Goal: Task Accomplishment & Management: Use online tool/utility

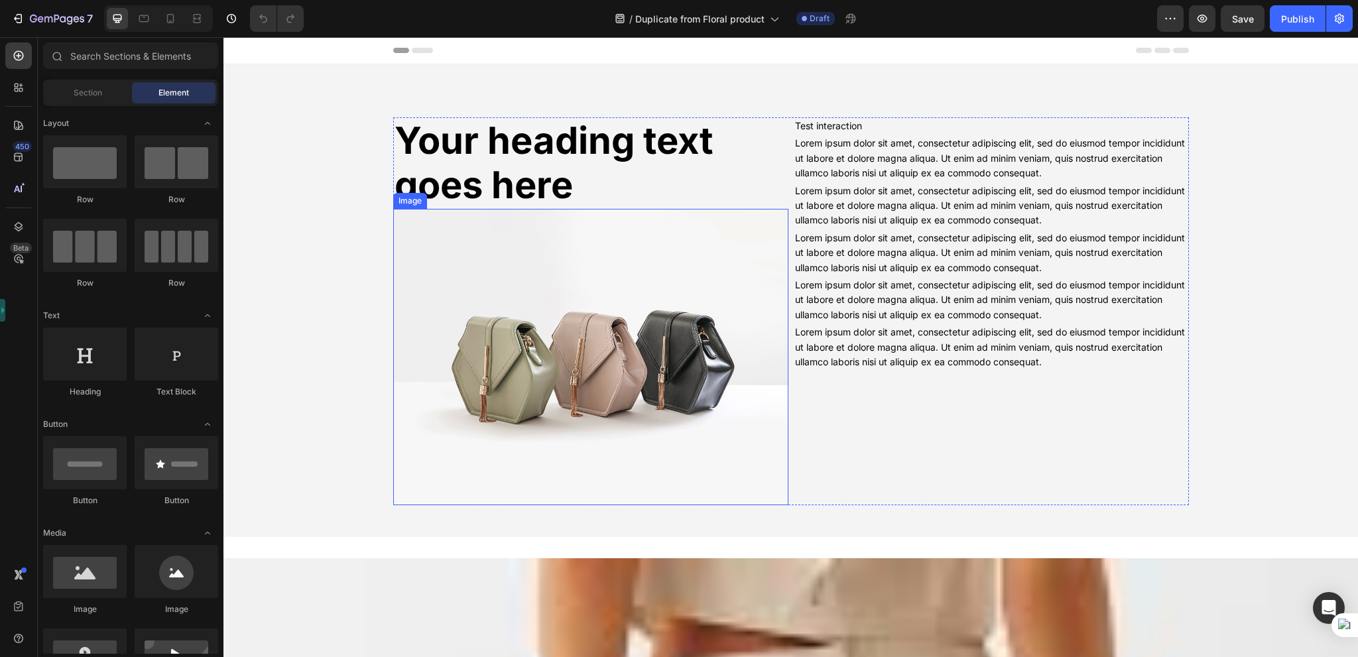
click at [595, 302] on img at bounding box center [590, 357] width 395 height 296
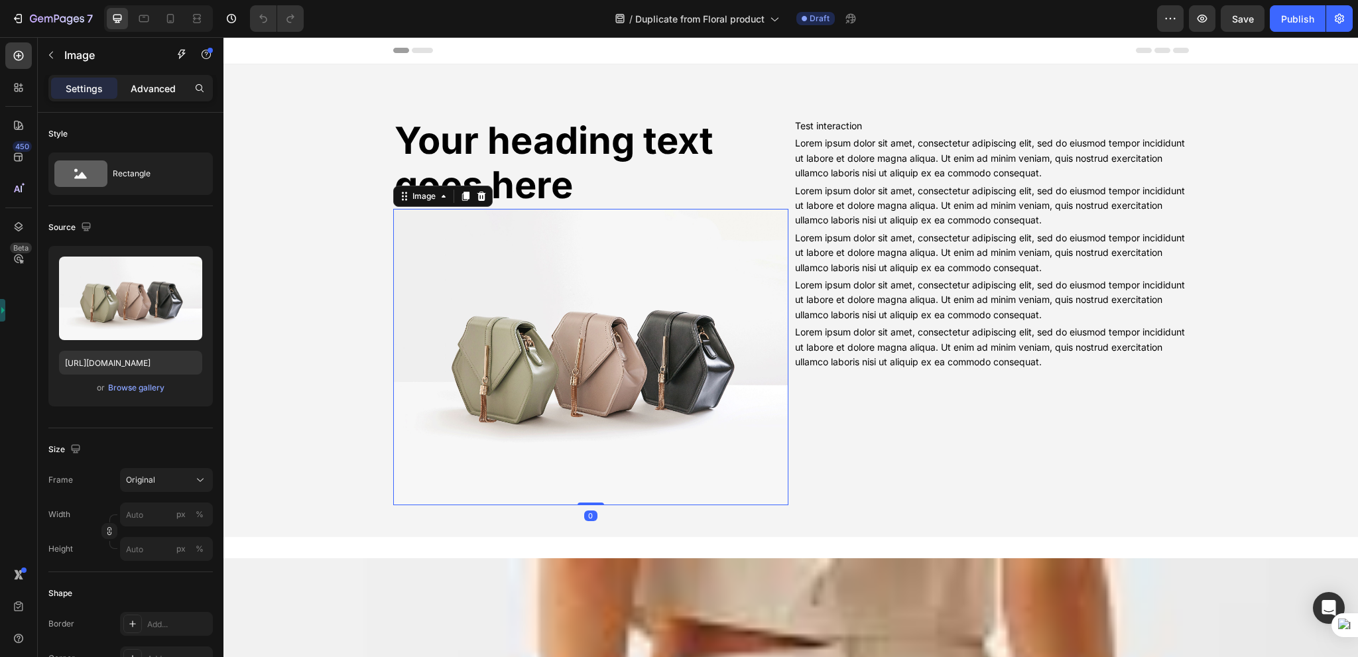
click at [135, 92] on p "Advanced" at bounding box center [153, 89] width 45 height 14
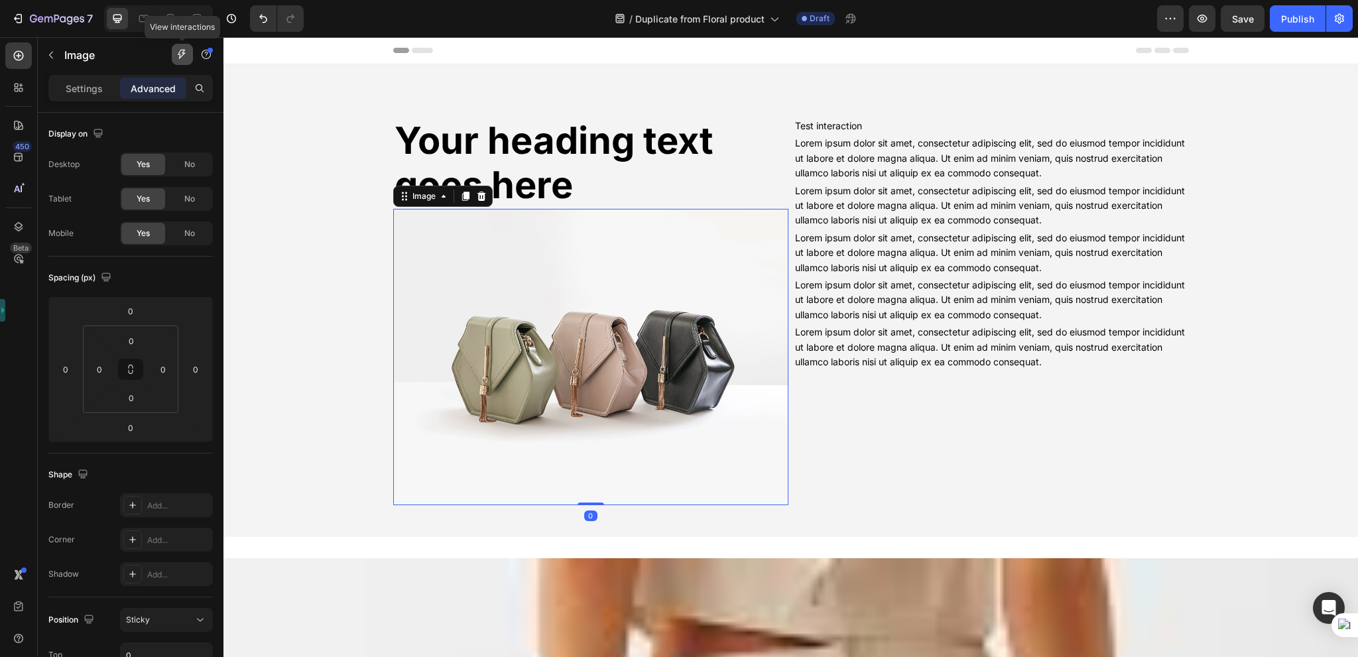
click at [181, 59] on icon "button" at bounding box center [182, 54] width 11 height 11
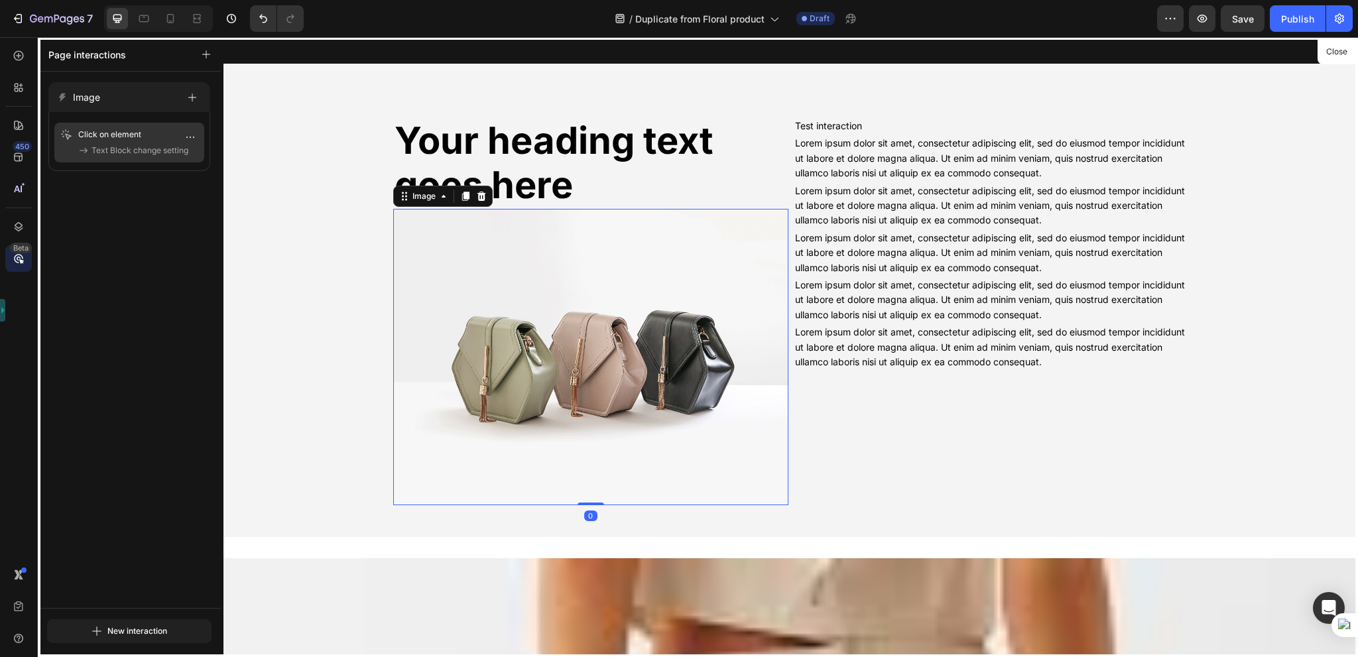
click at [128, 141] on p "Click on element" at bounding box center [119, 134] width 82 height 13
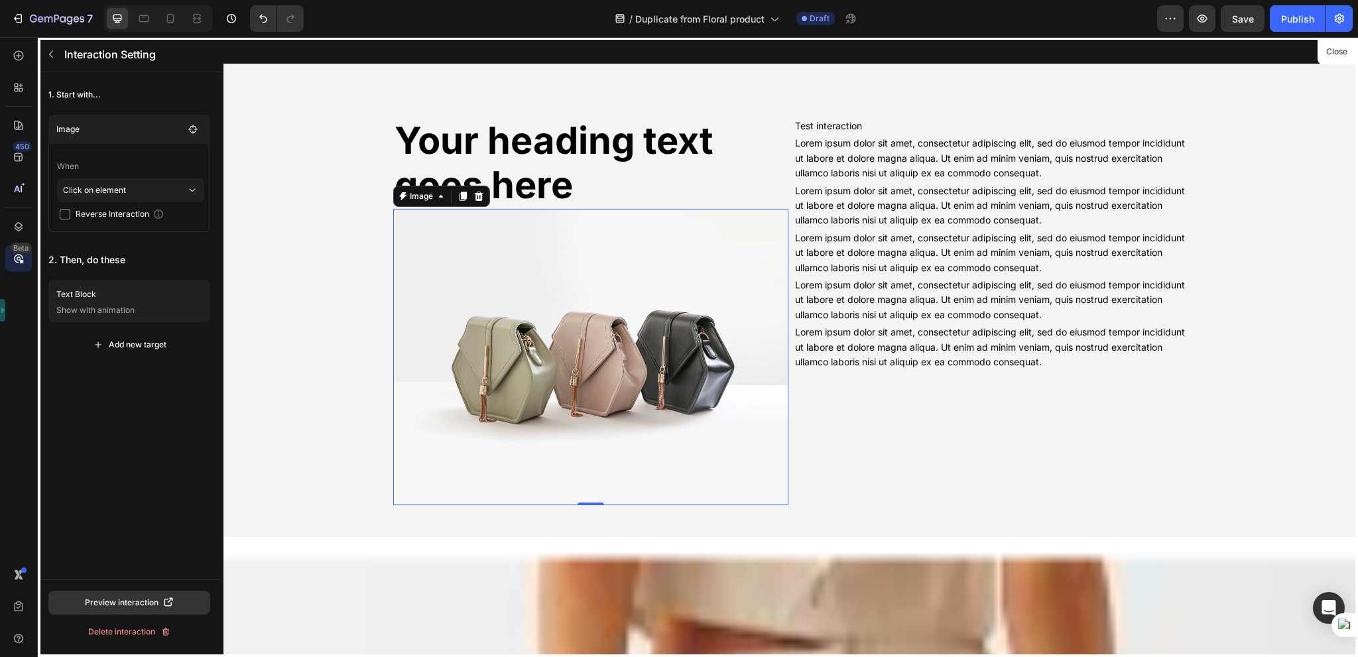
click at [1338, 62] on div at bounding box center [790, 347] width 1134 height 620
click at [1340, 56] on button "Close" at bounding box center [1336, 51] width 32 height 19
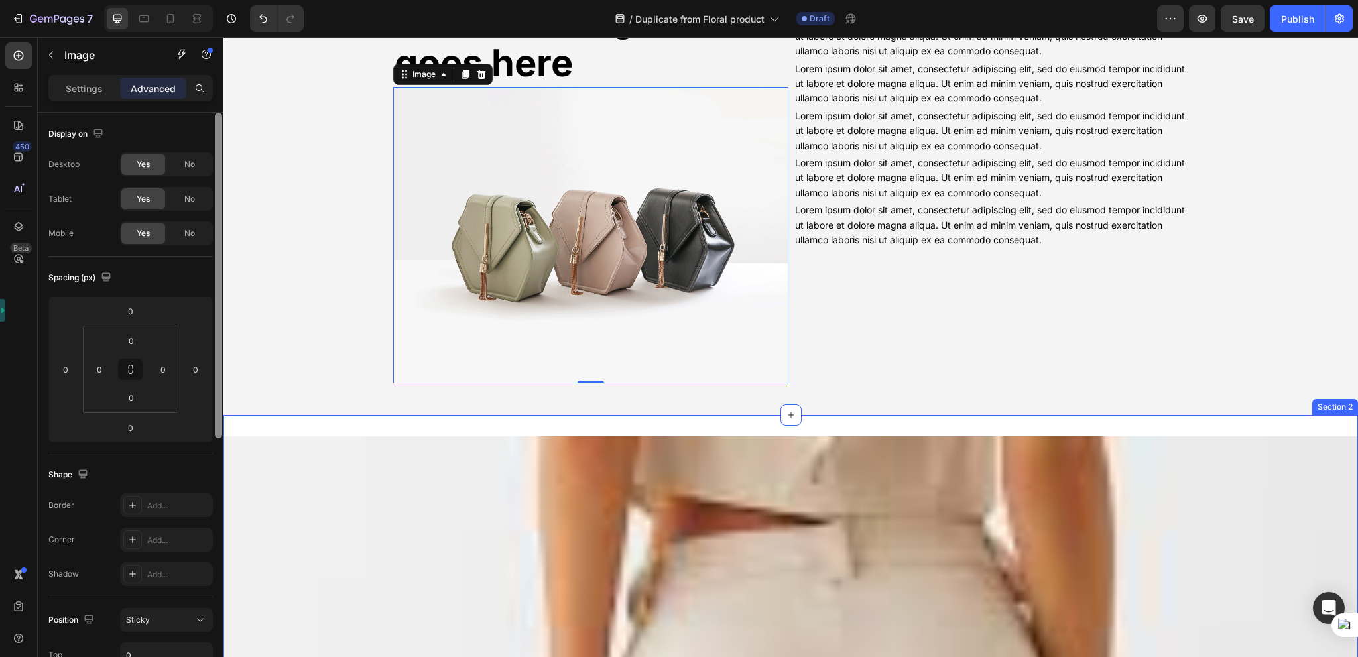
scroll to position [125, 0]
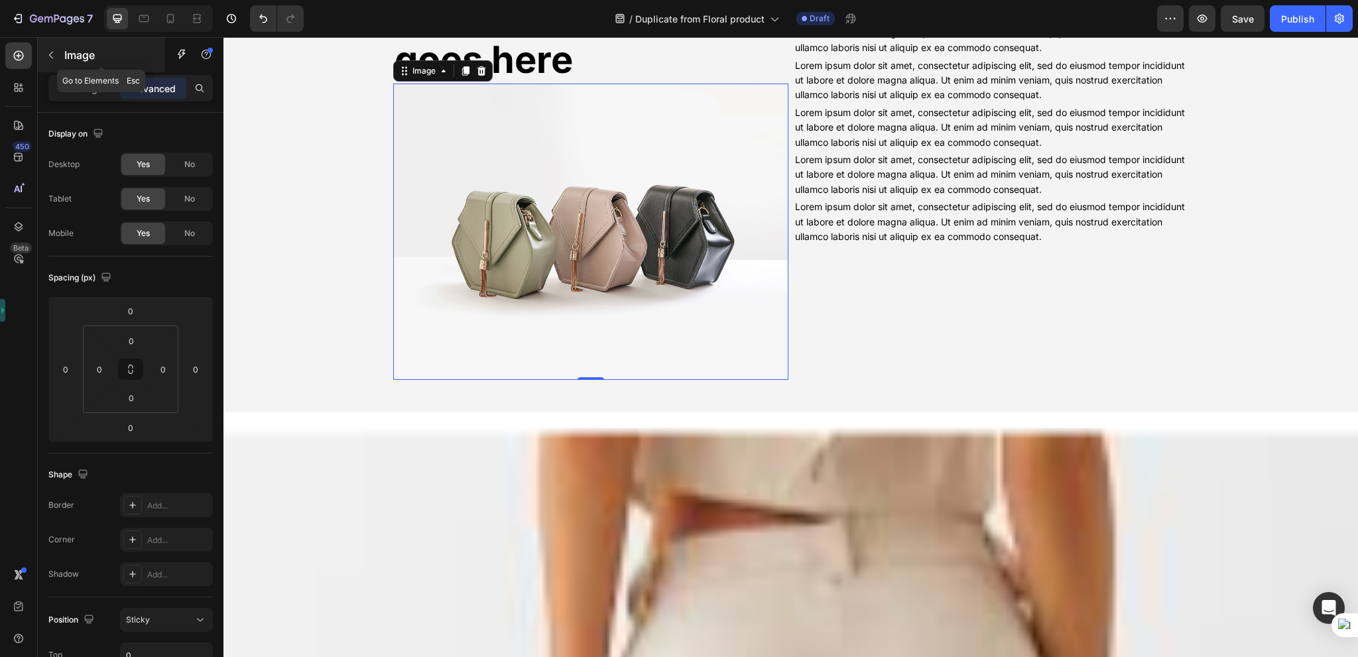
click at [50, 52] on icon "button" at bounding box center [51, 55] width 4 height 7
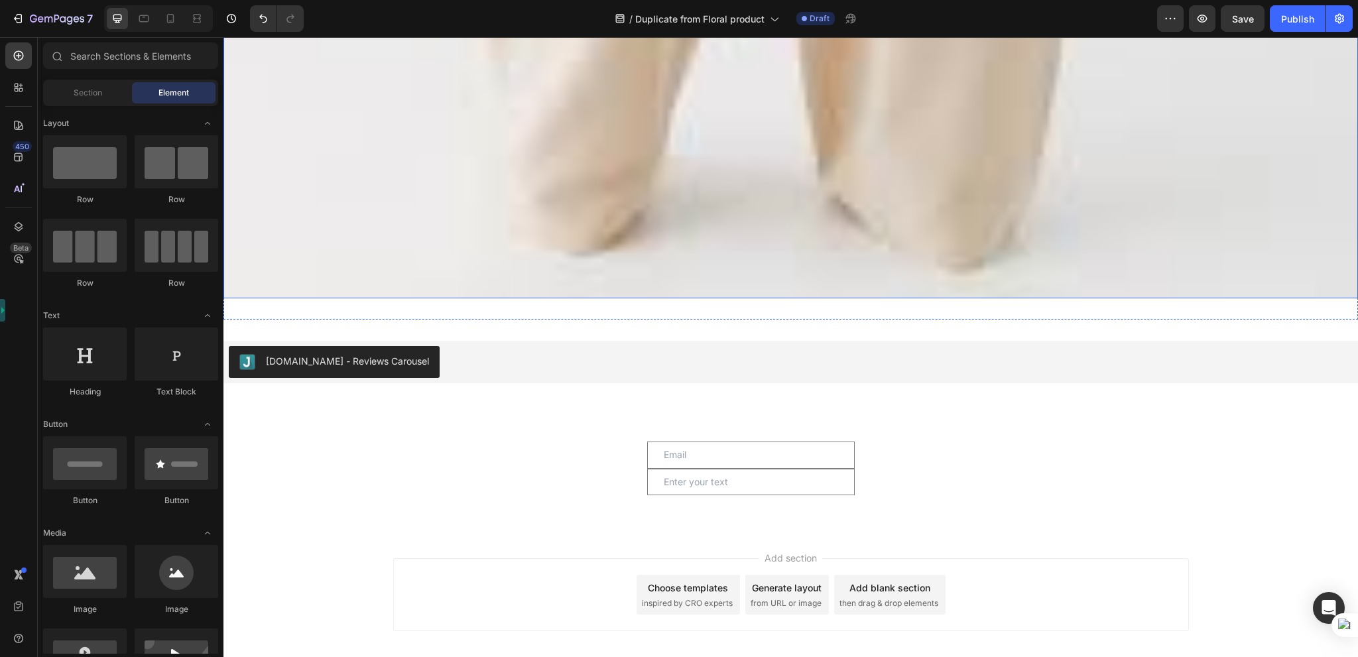
scroll to position [1879, 0]
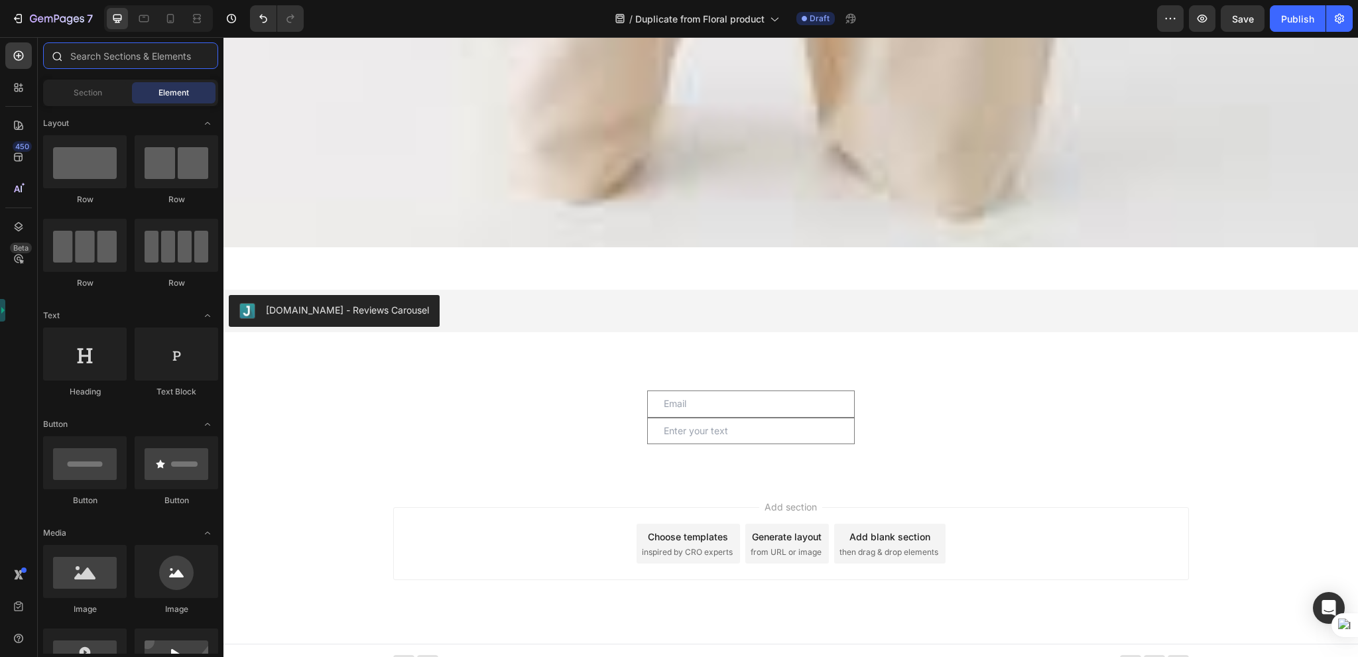
click at [101, 56] on input "text" at bounding box center [130, 55] width 175 height 27
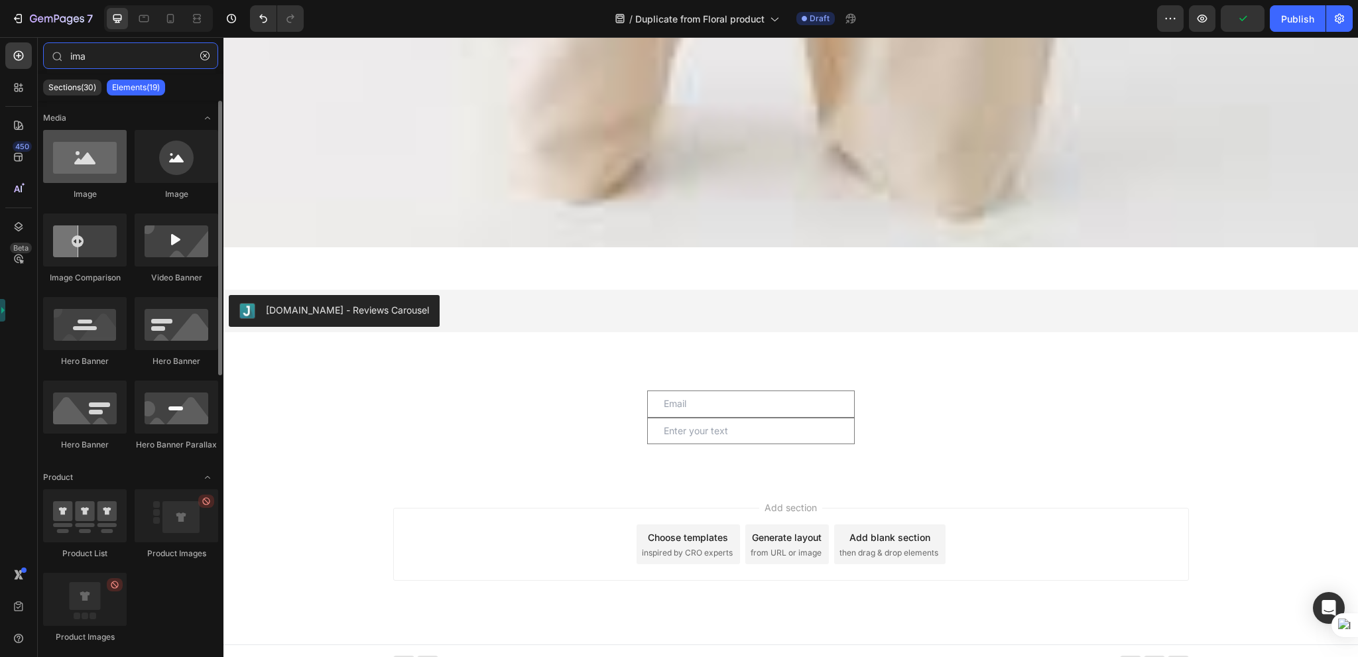
type input "ima"
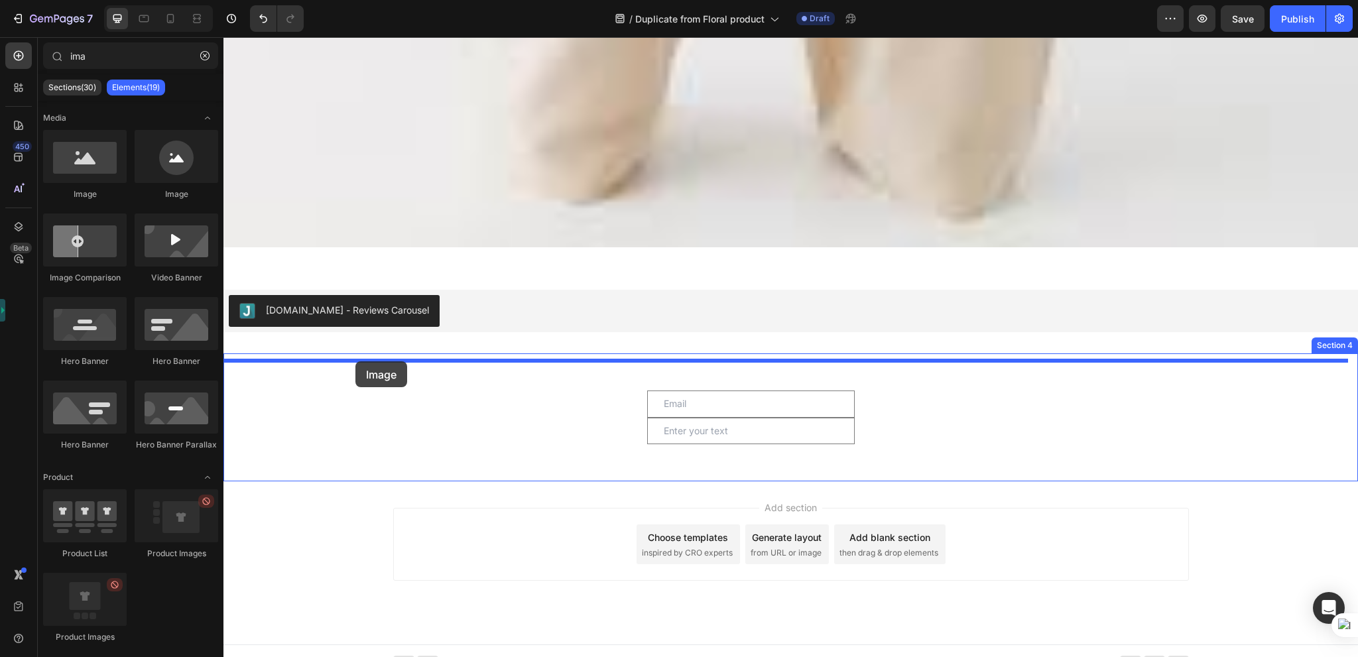
drag, startPoint x: 331, startPoint y: 200, endPoint x: 361, endPoint y: 376, distance: 178.9
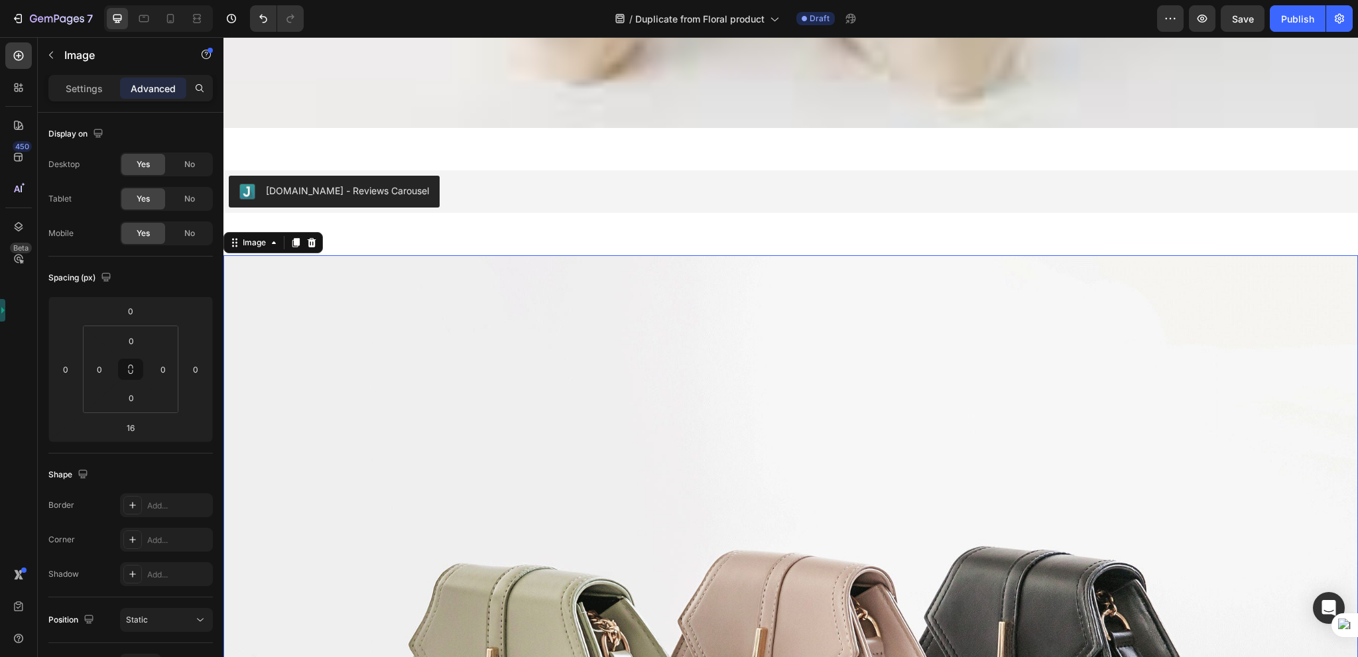
scroll to position [2012, 0]
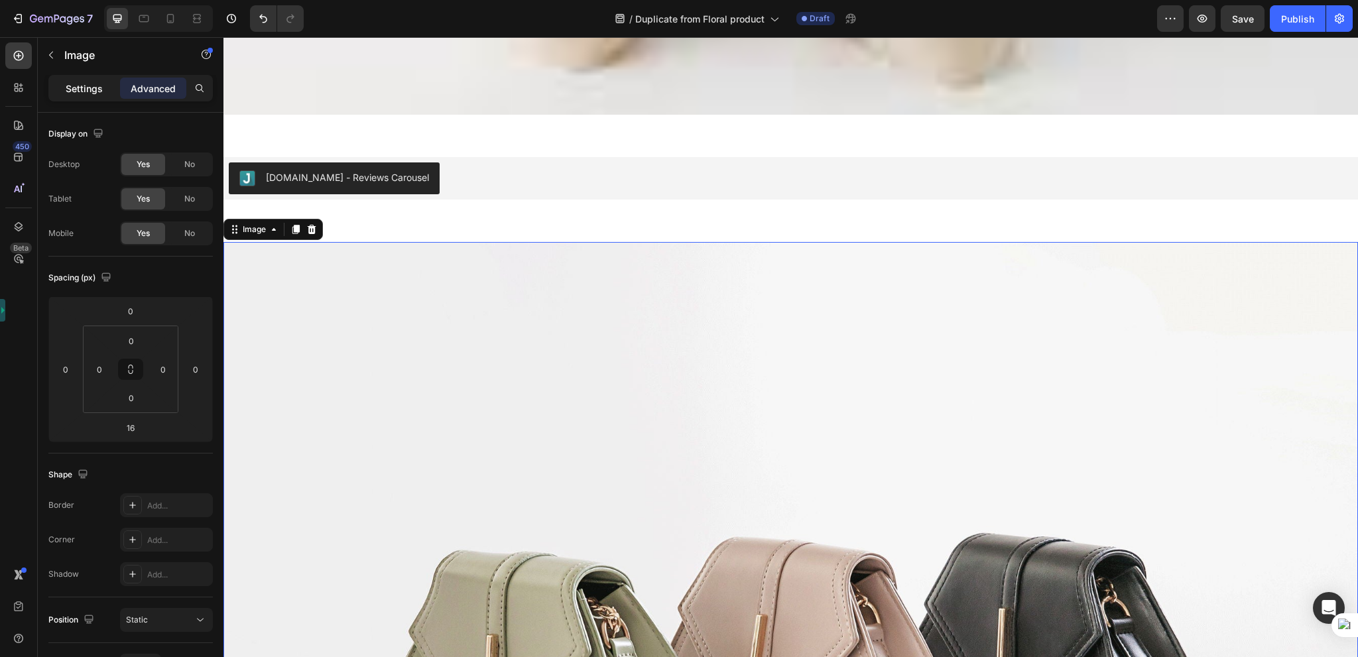
click at [82, 82] on p "Settings" at bounding box center [84, 89] width 37 height 14
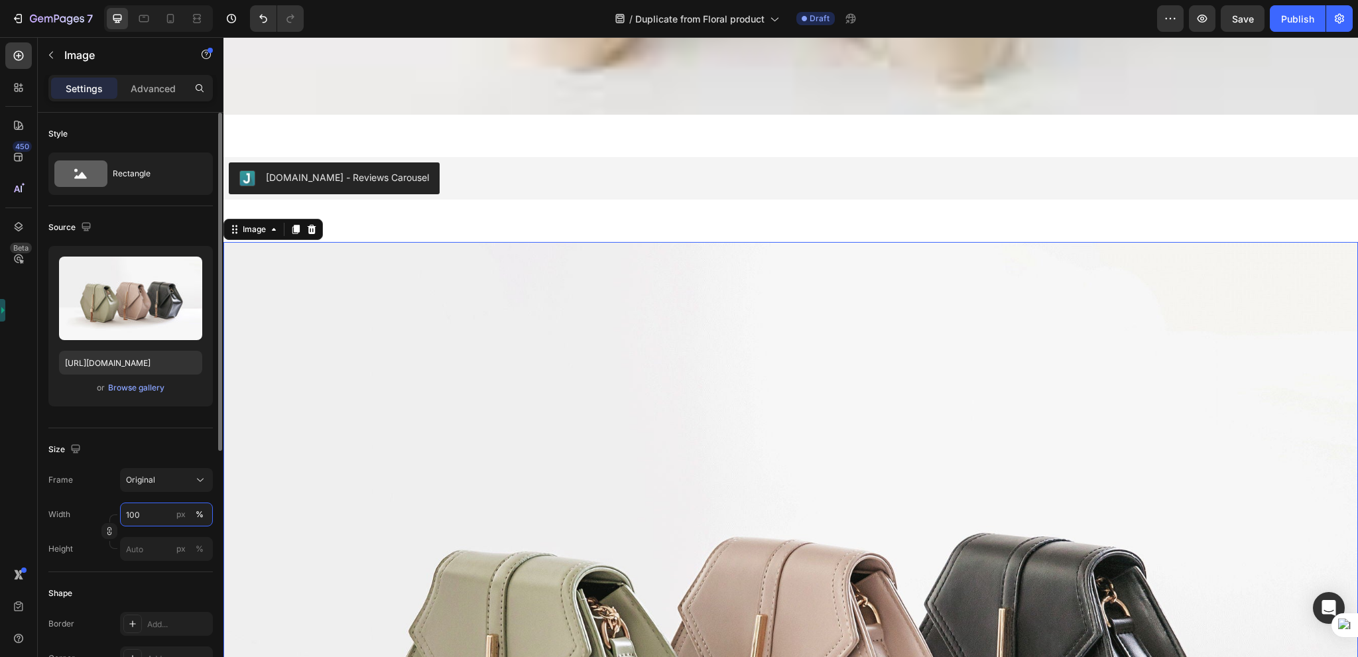
click at [160, 516] on input "100" at bounding box center [166, 515] width 93 height 24
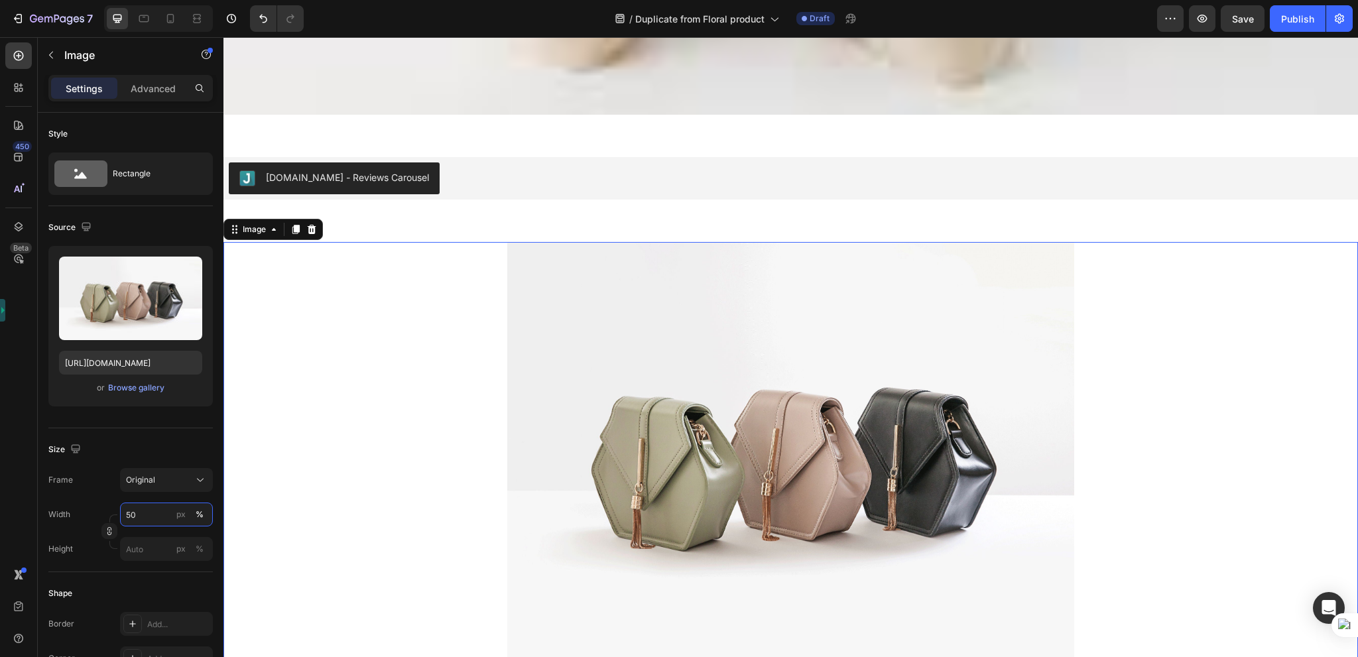
type input "50"
click at [578, 377] on img at bounding box center [791, 455] width 568 height 426
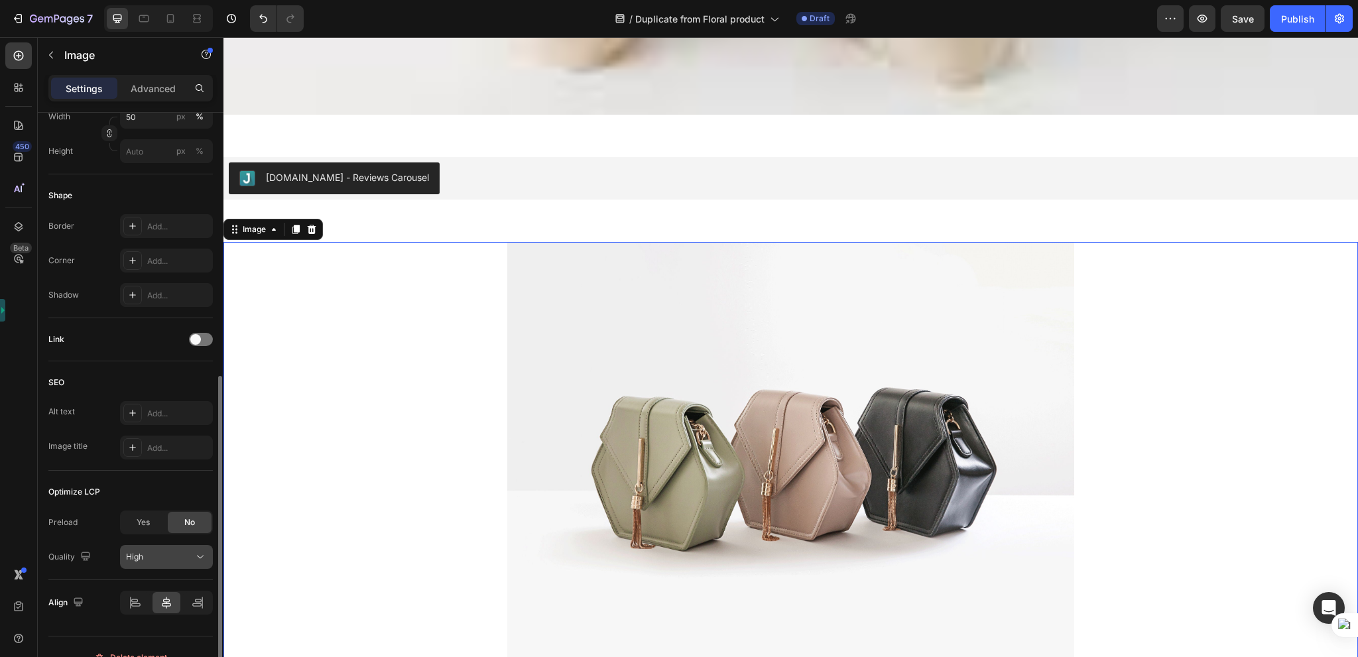
scroll to position [418, 0]
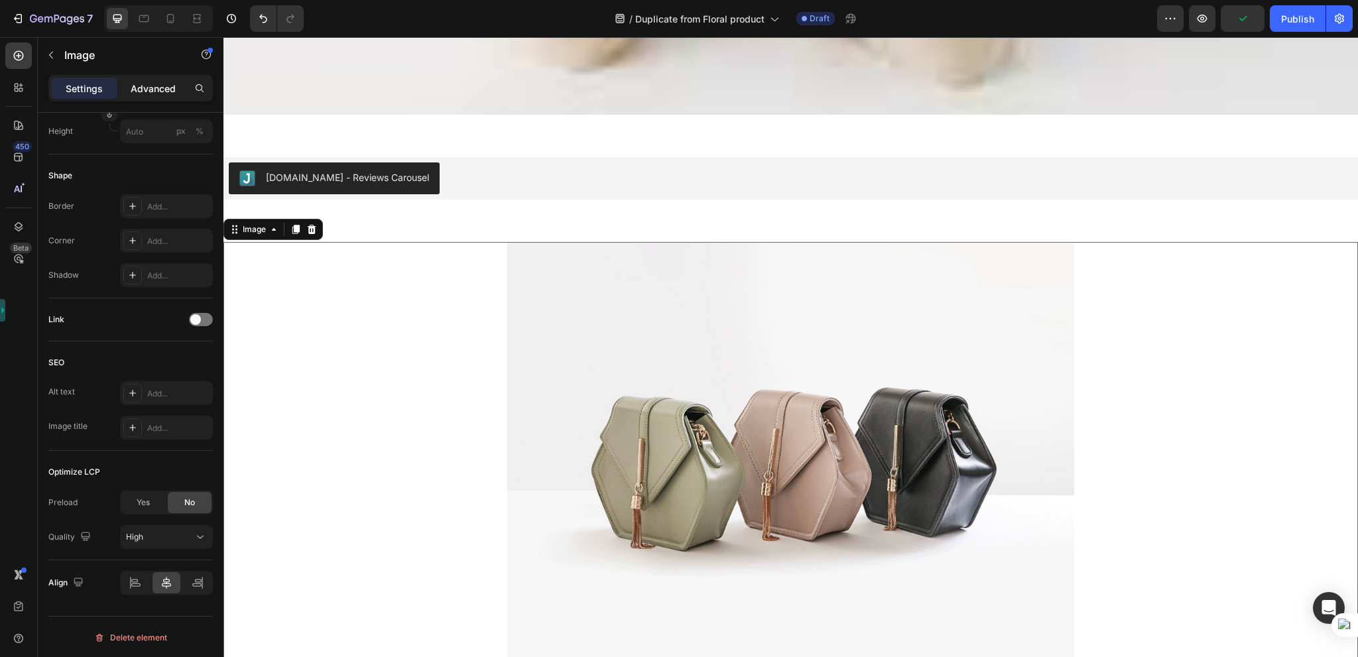
click at [160, 90] on p "Advanced" at bounding box center [153, 89] width 45 height 14
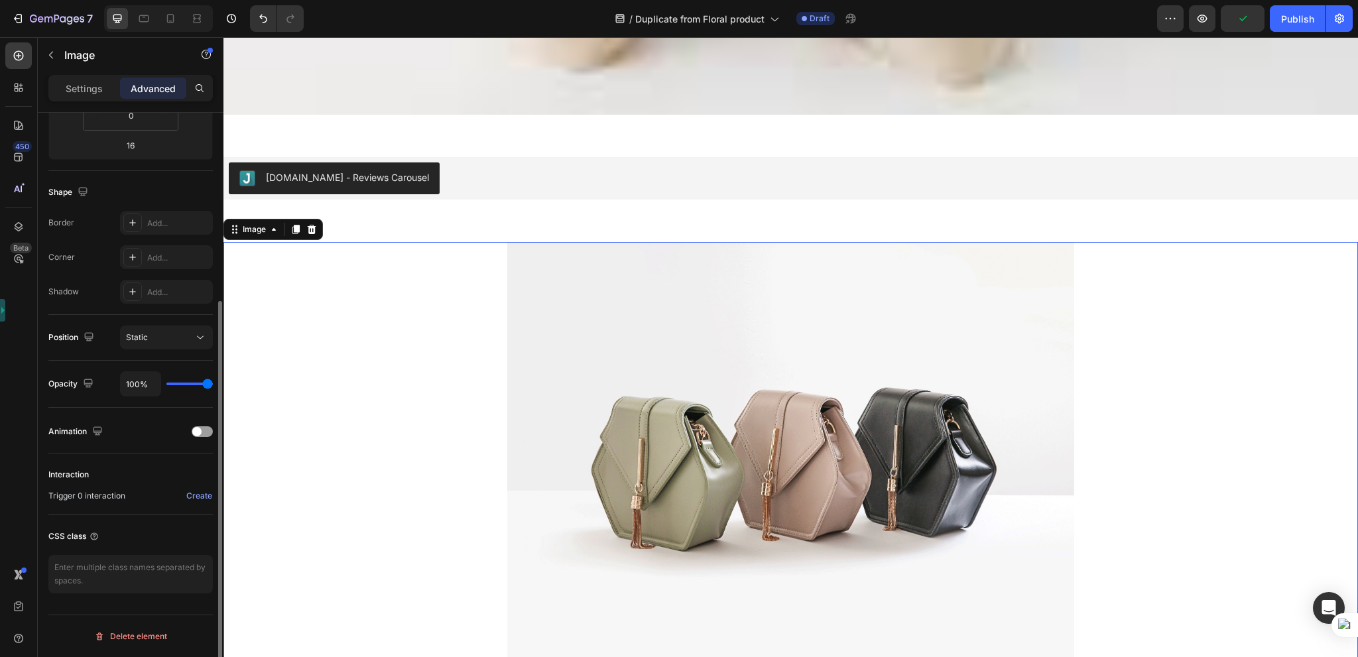
scroll to position [281, 0]
click at [199, 487] on div "Interaction Trigger 0 interaction Create" at bounding box center [130, 485] width 164 height 40
click at [196, 499] on div "Create" at bounding box center [199, 497] width 26 height 12
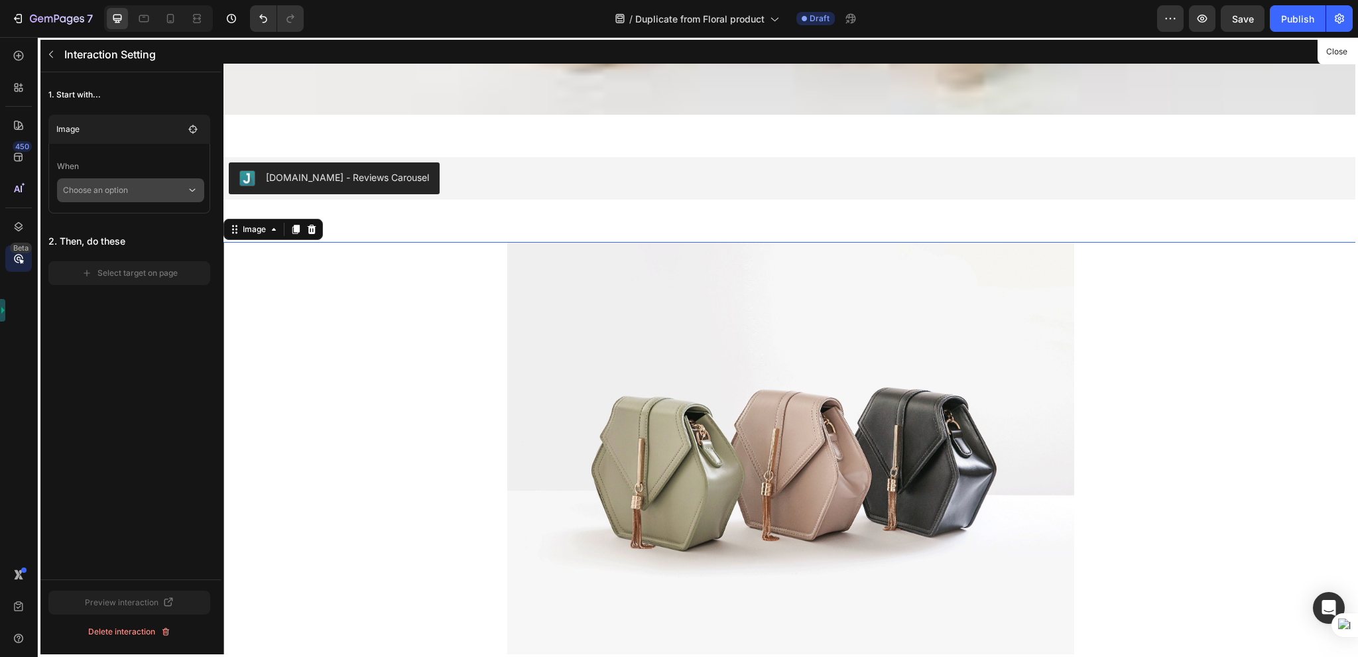
click at [151, 191] on p "Choose an option" at bounding box center [124, 190] width 123 height 24
click at [139, 259] on div "Hover element" at bounding box center [130, 251] width 135 height 25
click at [121, 224] on main "When Hover element Reverse Interaction" at bounding box center [129, 188] width 162 height 88
click at [122, 208] on span "Reverse Interaction" at bounding box center [113, 214] width 74 height 13
checkbox input "true"
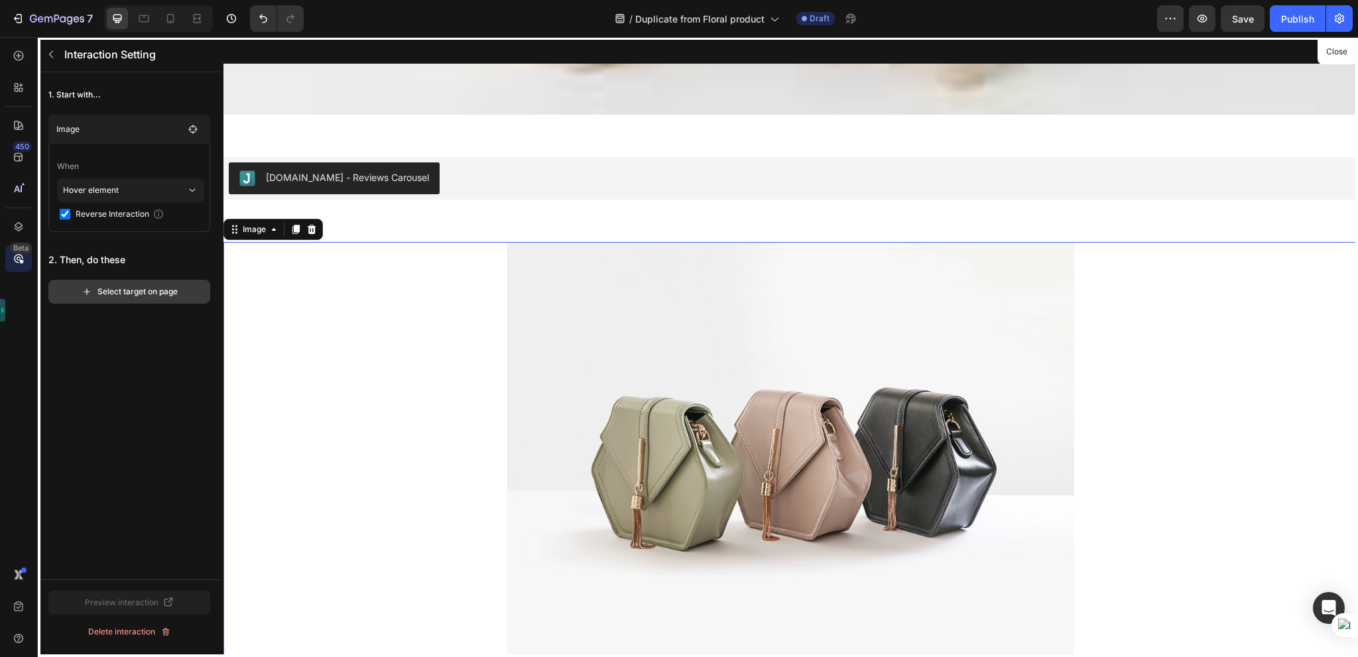
click at [114, 299] on button "Select target on page" at bounding box center [129, 292] width 162 height 24
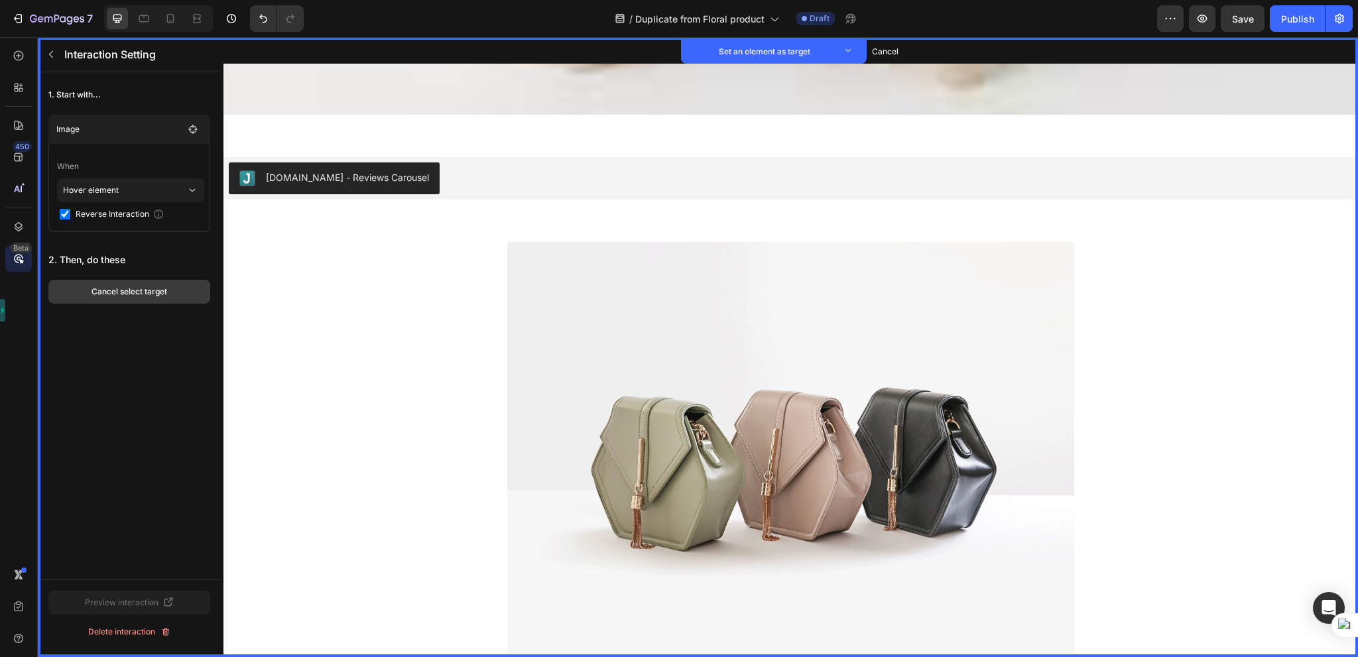
click at [163, 291] on div "Cancel select target" at bounding box center [129, 292] width 76 height 12
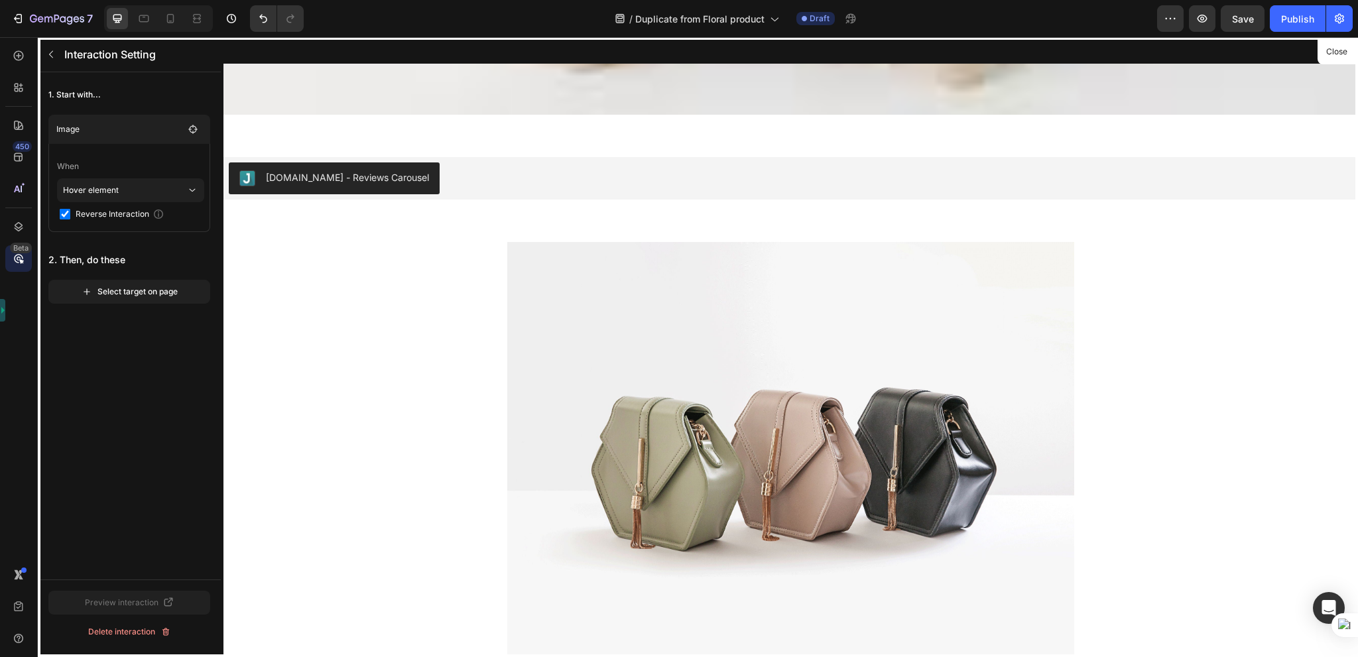
click at [594, 279] on div at bounding box center [790, 347] width 1134 height 620
click at [152, 290] on div "Select target on page" at bounding box center [130, 292] width 96 height 12
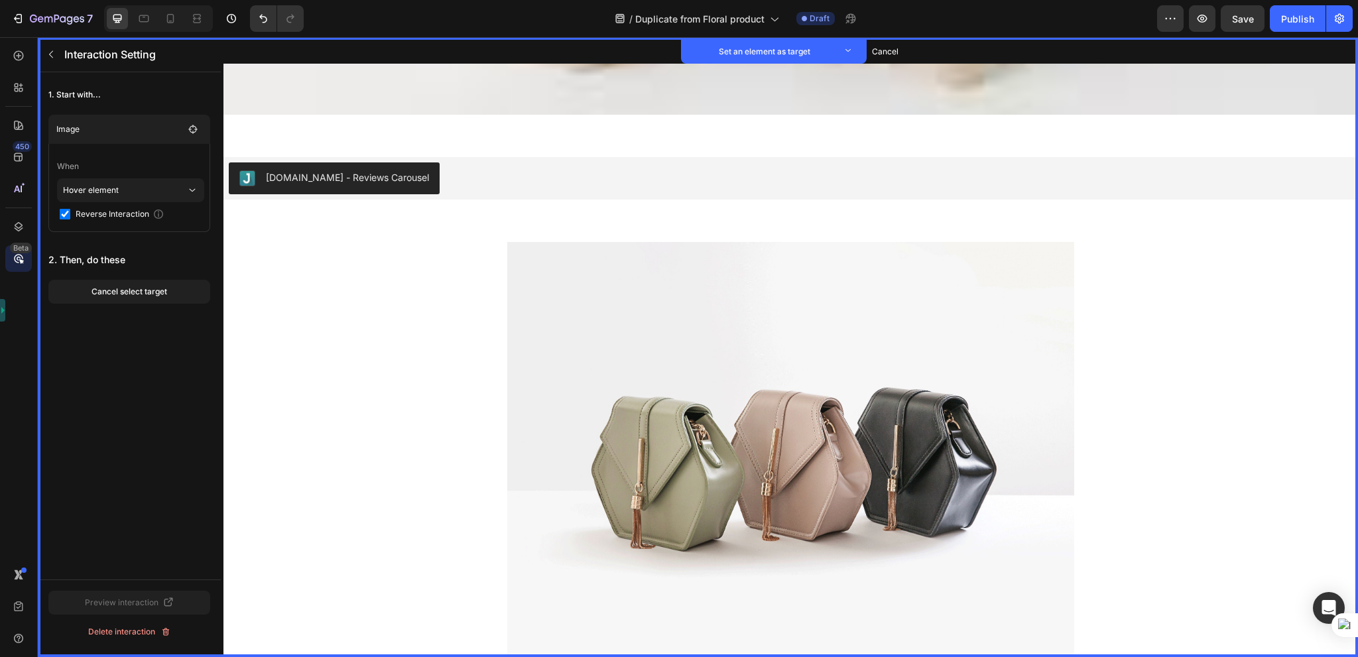
click at [152, 290] on div "Cancel select target" at bounding box center [129, 292] width 76 height 12
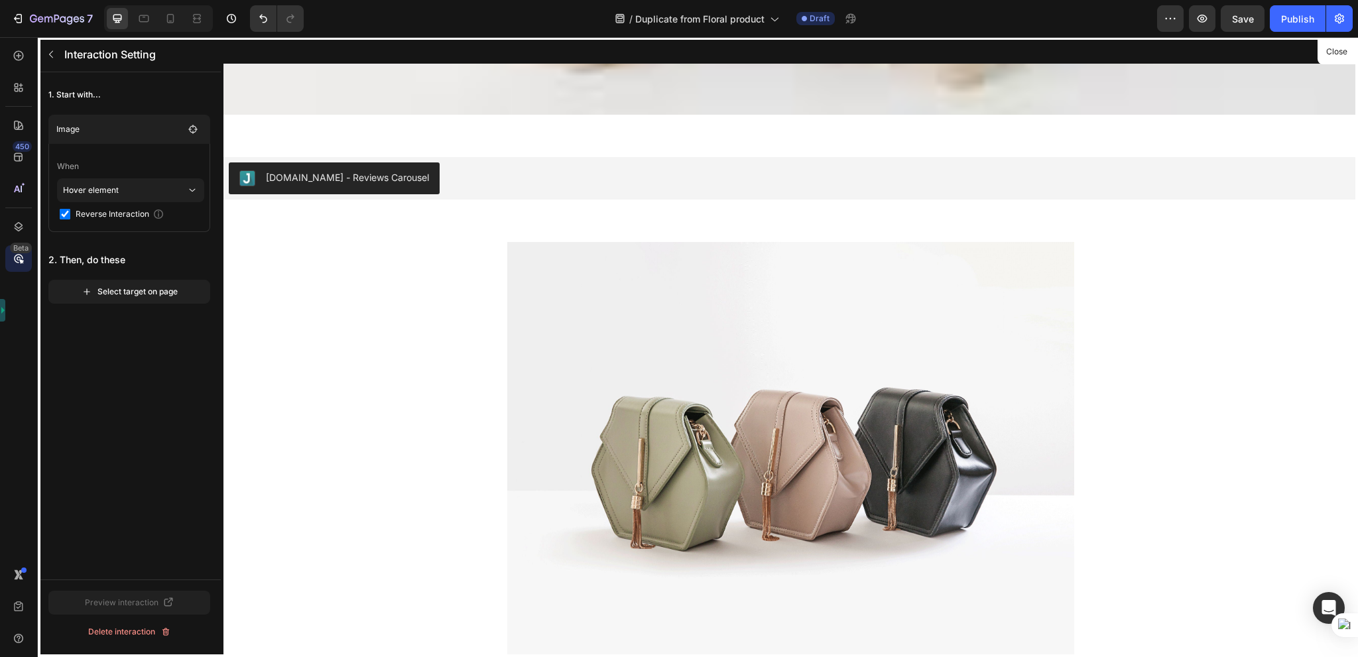
click at [152, 290] on div "Select target on page" at bounding box center [130, 292] width 96 height 12
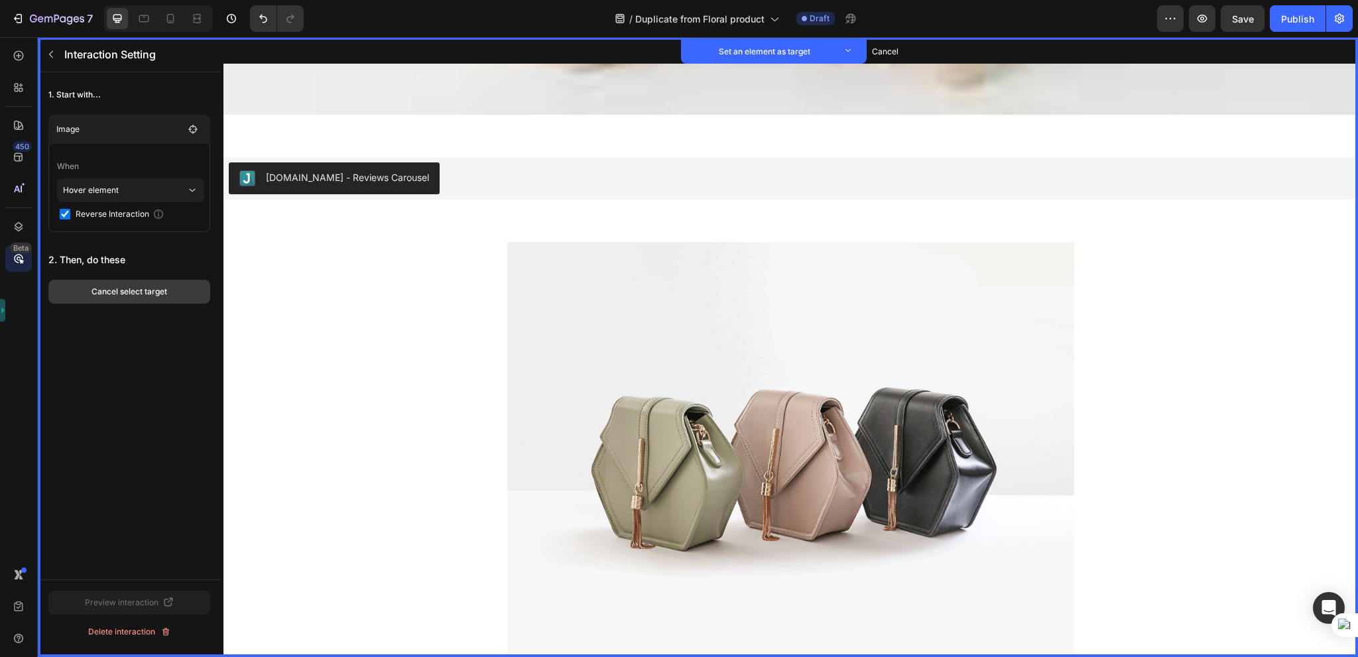
click at [131, 299] on button "Cancel select target" at bounding box center [129, 292] width 162 height 24
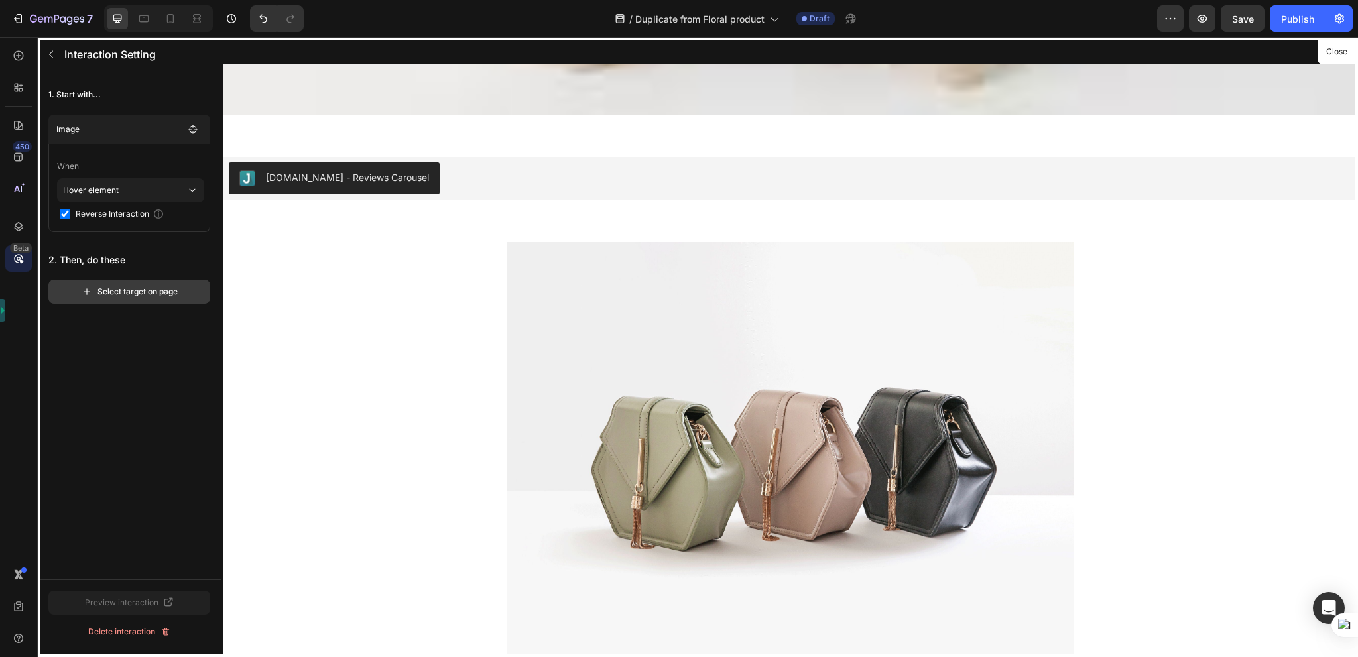
click at [89, 287] on icon "button" at bounding box center [87, 291] width 11 height 11
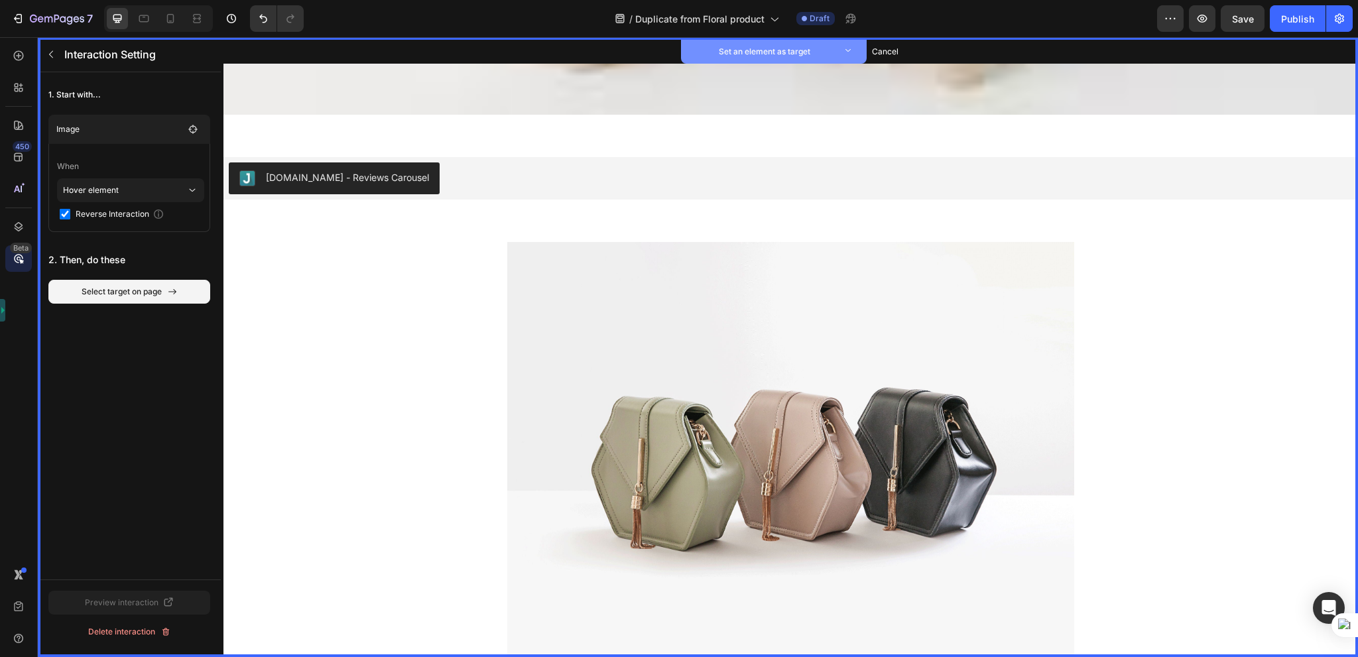
click at [812, 56] on p "Set an element as target" at bounding box center [765, 51] width 146 height 13
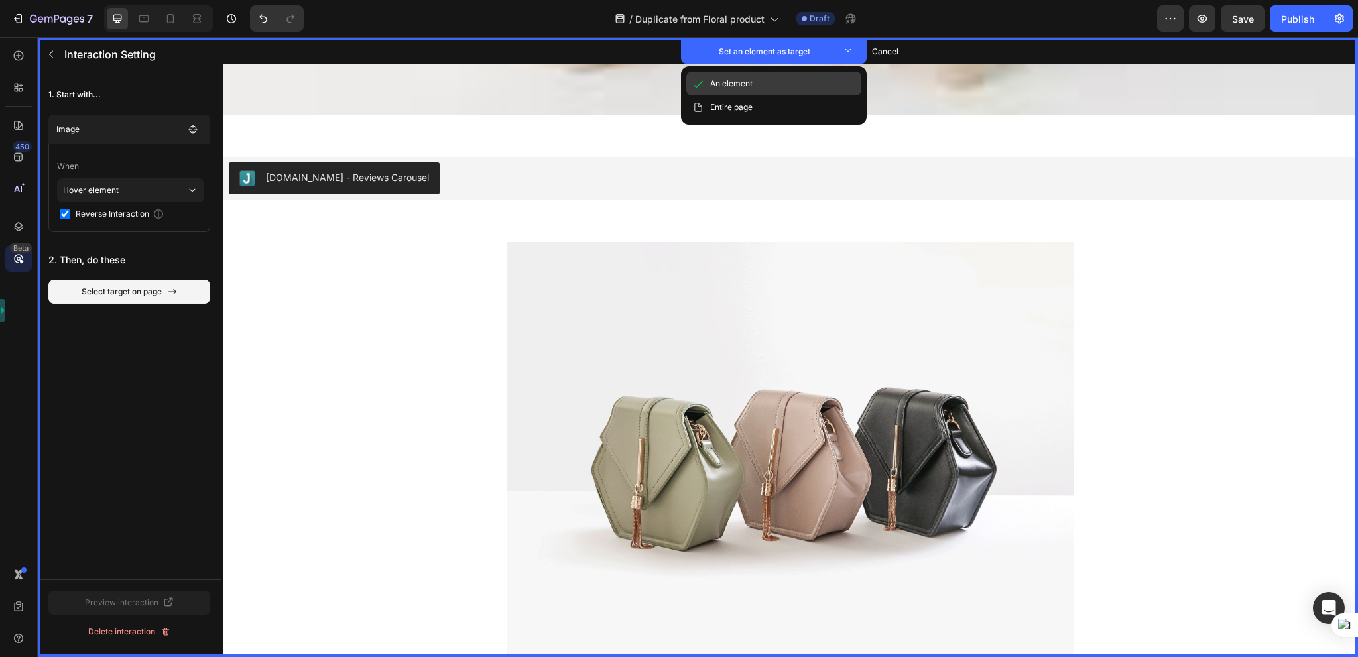
click at [737, 84] on p "An element" at bounding box center [731, 84] width 42 height 12
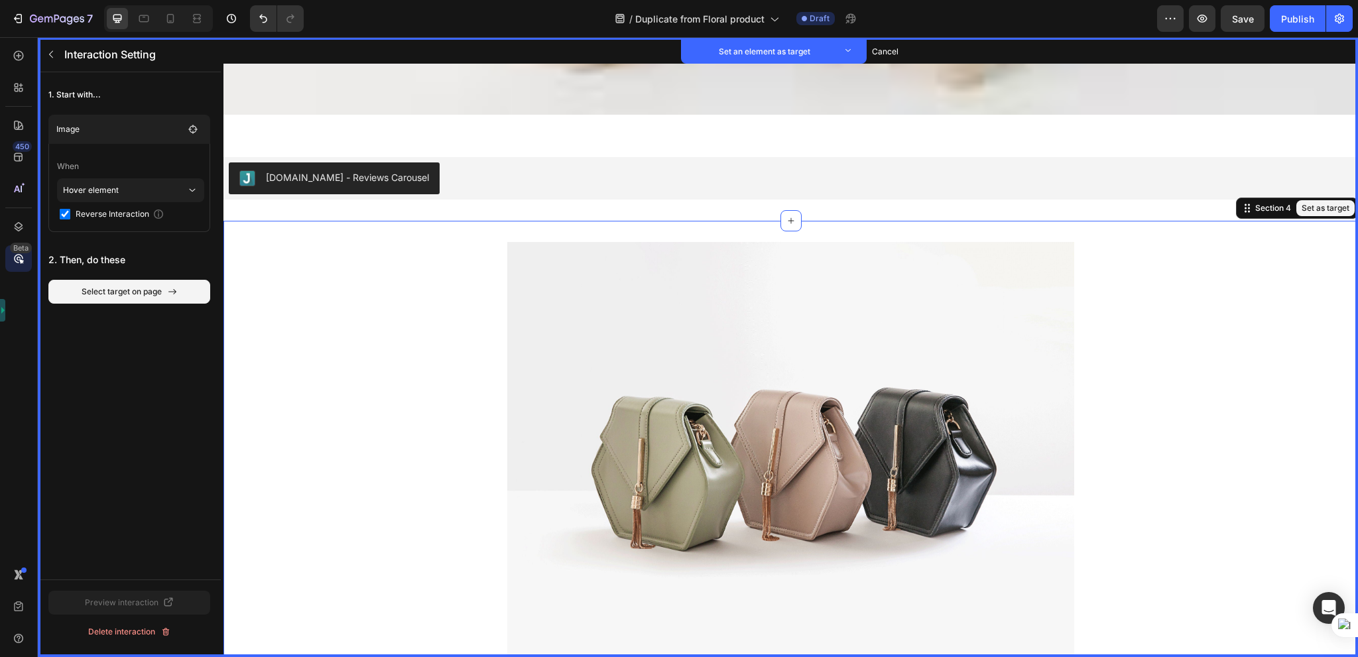
click at [1316, 225] on div "Image Set as target Email Field Set as target Text Field Set as target Send Sub…" at bounding box center [790, 503] width 1134 height 564
click at [1326, 200] on button "Set as target" at bounding box center [1325, 208] width 58 height 16
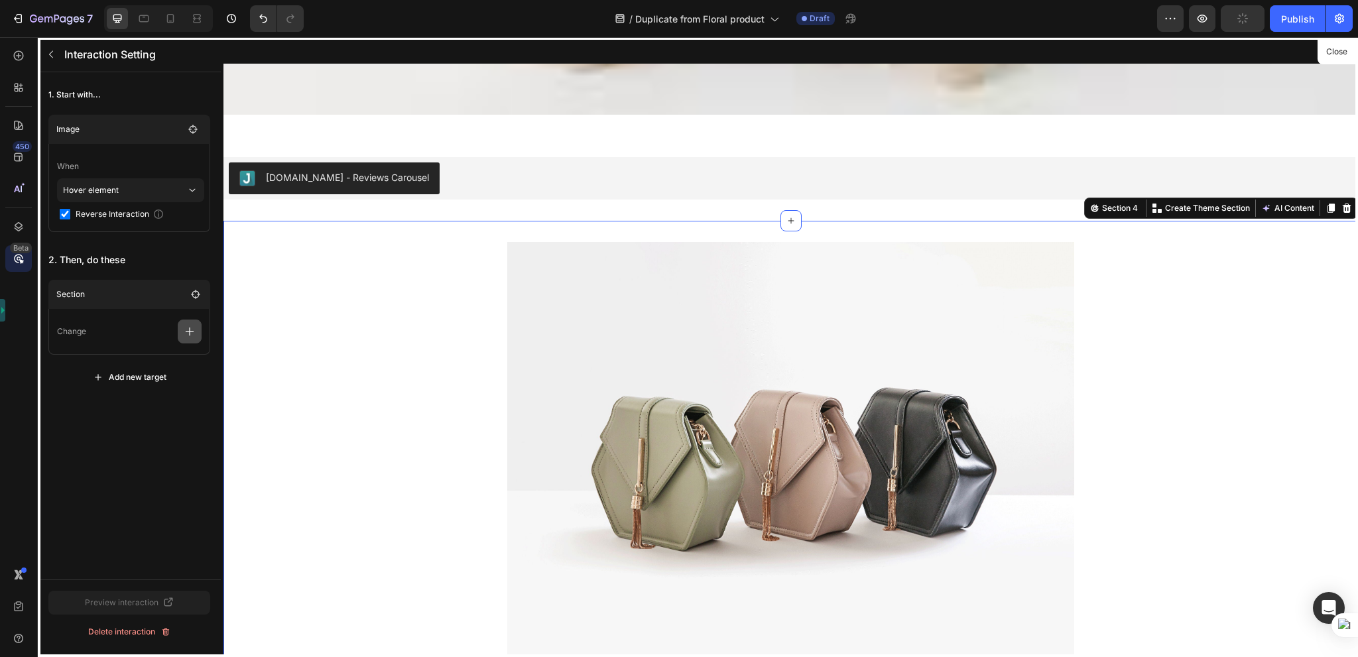
click at [183, 328] on icon "button" at bounding box center [189, 331] width 13 height 13
click at [154, 387] on p "Show/Hide" at bounding box center [126, 388] width 141 height 23
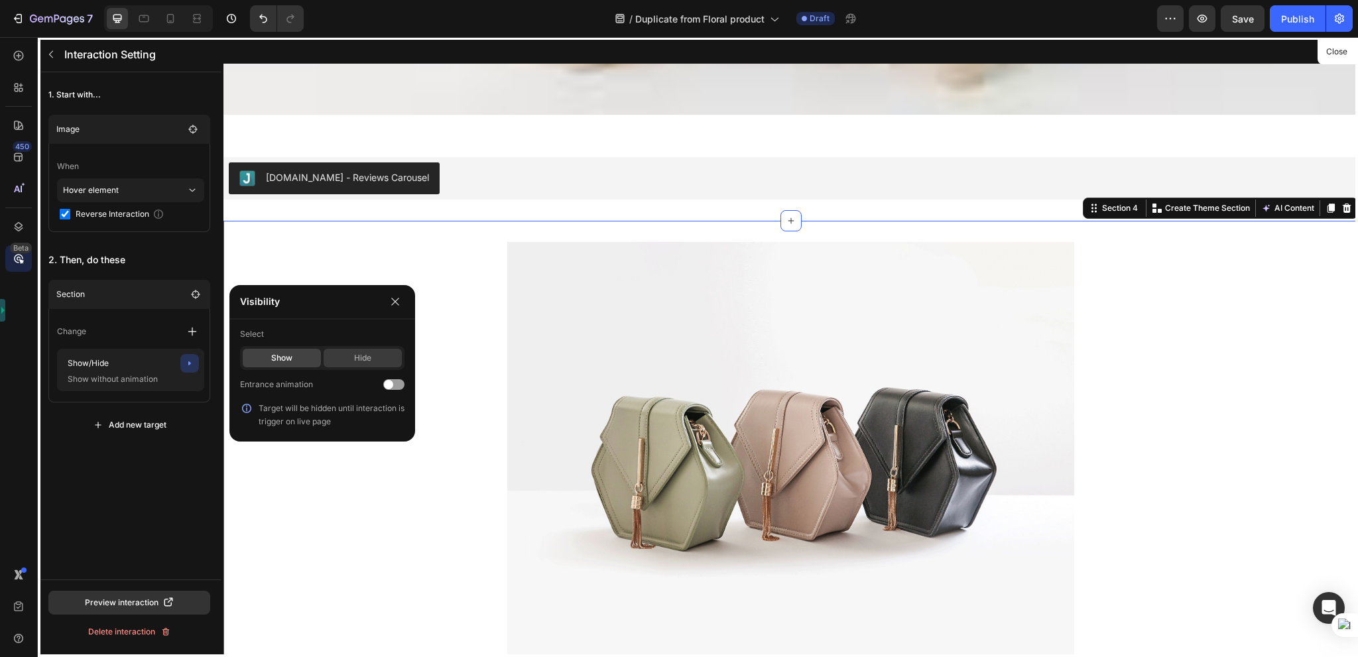
click at [381, 359] on div "Hide" at bounding box center [363, 358] width 78 height 19
click at [275, 355] on div "Show" at bounding box center [282, 358] width 78 height 19
click at [395, 381] on div at bounding box center [393, 384] width 21 height 11
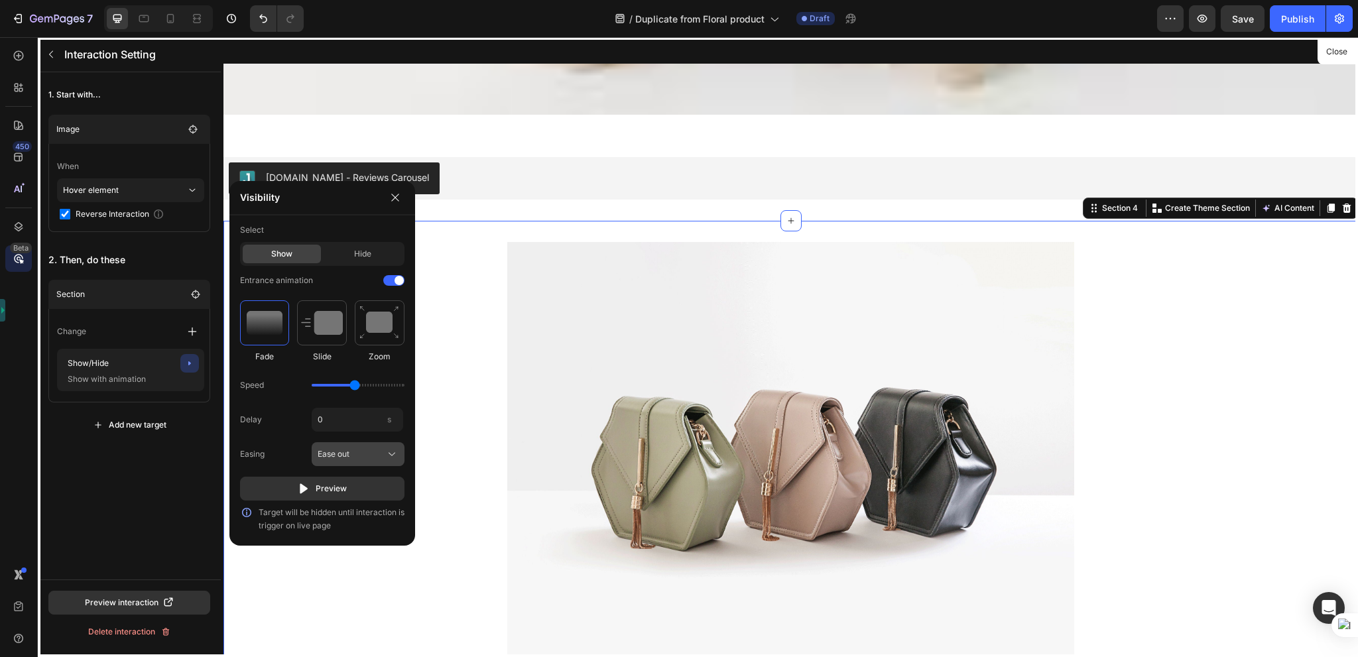
click at [347, 453] on span "Ease out" at bounding box center [334, 454] width 32 height 12
click at [349, 261] on div "Hide" at bounding box center [363, 254] width 78 height 19
click at [279, 247] on div "Show" at bounding box center [282, 254] width 78 height 19
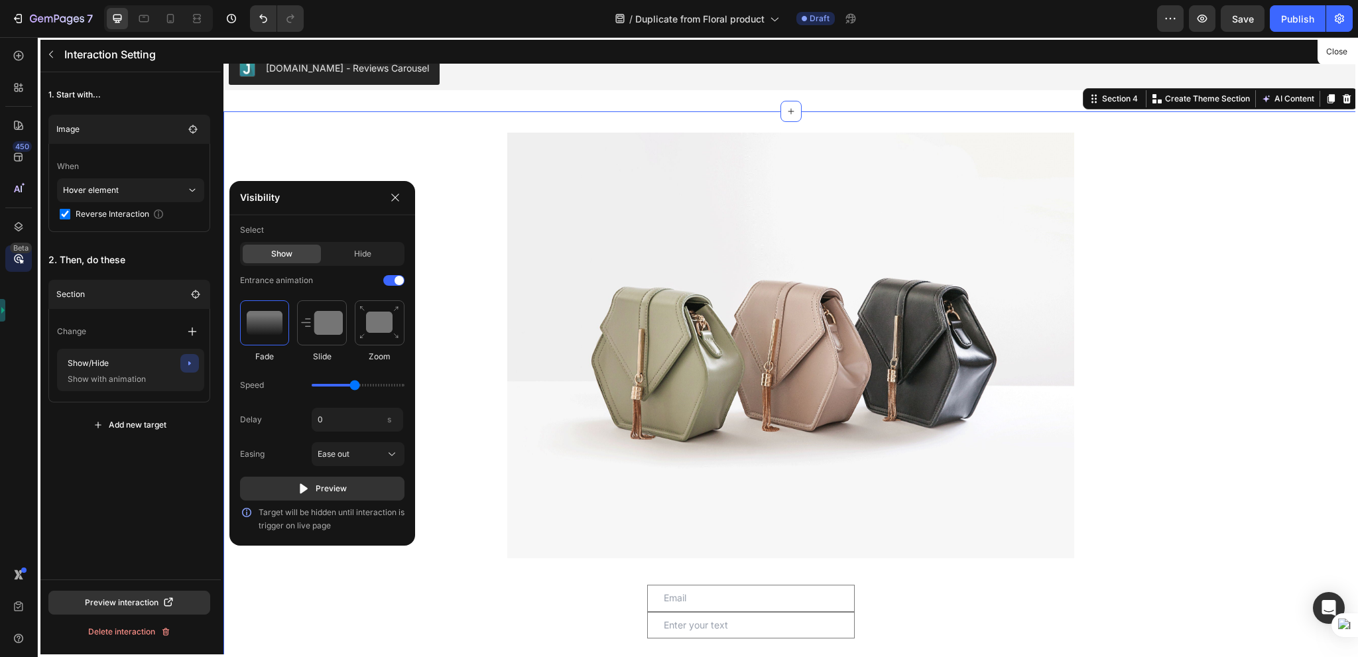
scroll to position [2144, 0]
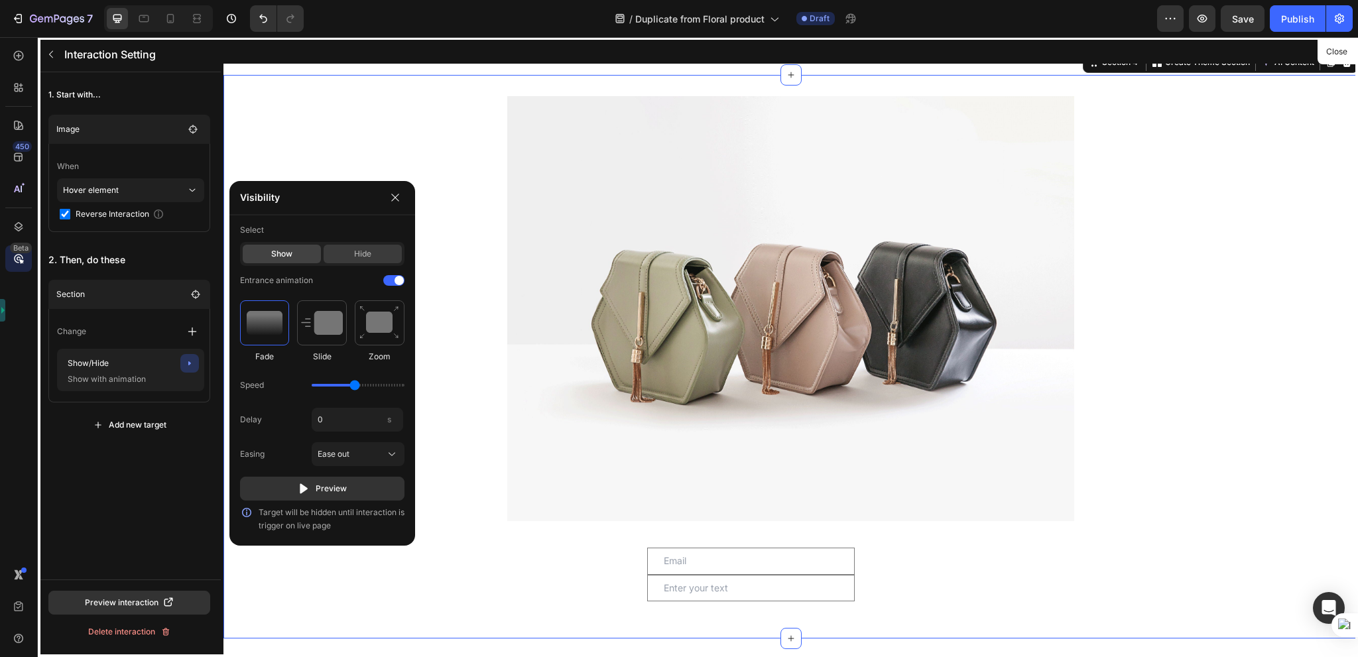
click at [371, 259] on div "Hide" at bounding box center [363, 254] width 78 height 19
click at [294, 259] on div "Show" at bounding box center [282, 254] width 78 height 19
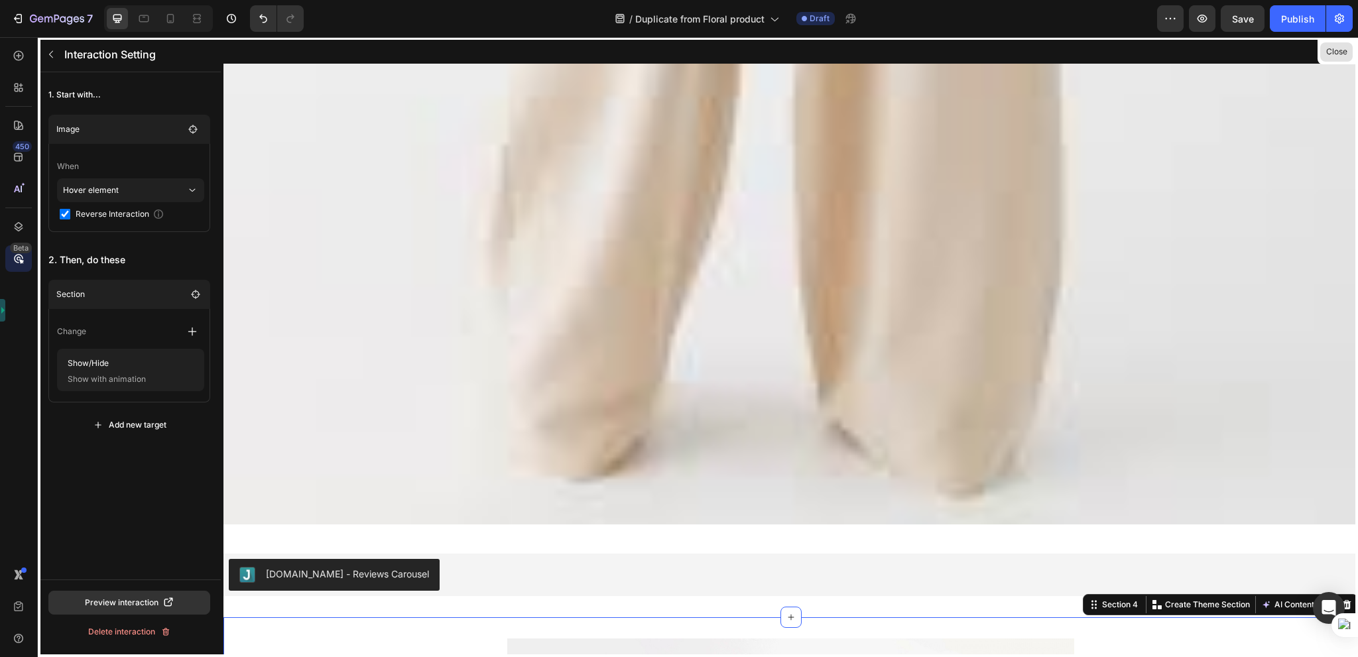
drag, startPoint x: 1341, startPoint y: 54, endPoint x: 726, endPoint y: 271, distance: 651.5
click at [1341, 54] on button "Close" at bounding box center [1336, 51] width 32 height 19
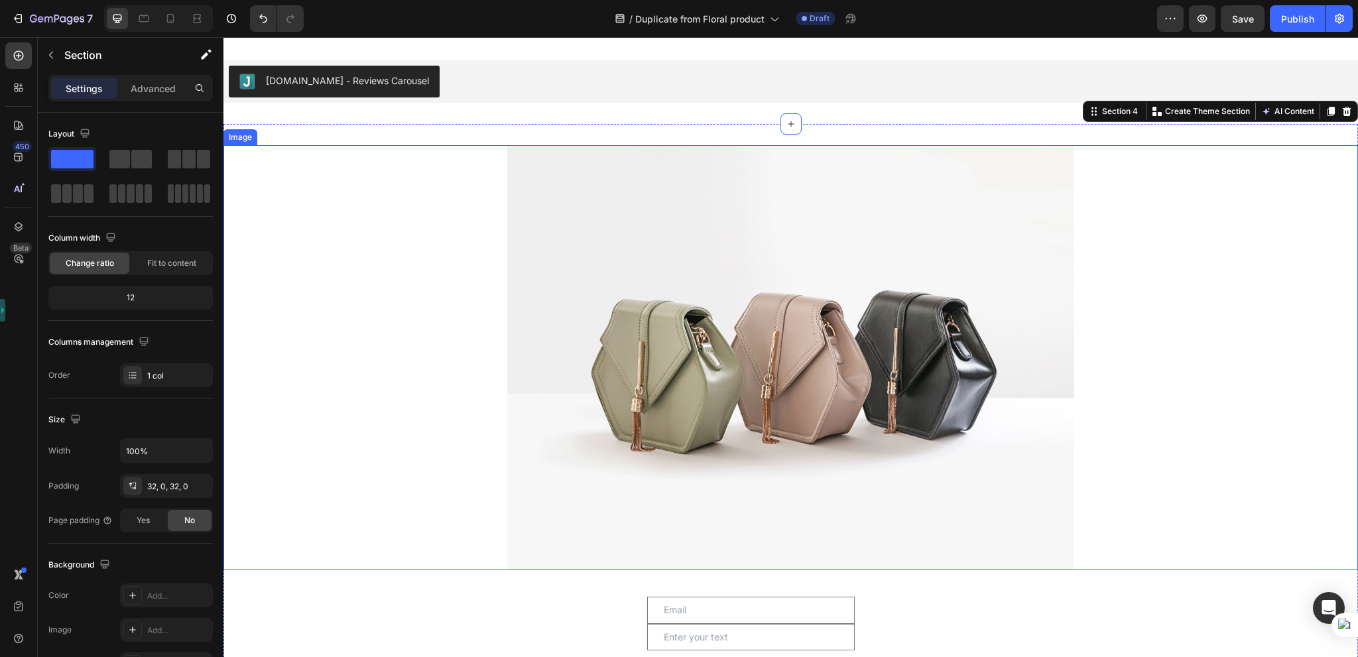
scroll to position [2135, 0]
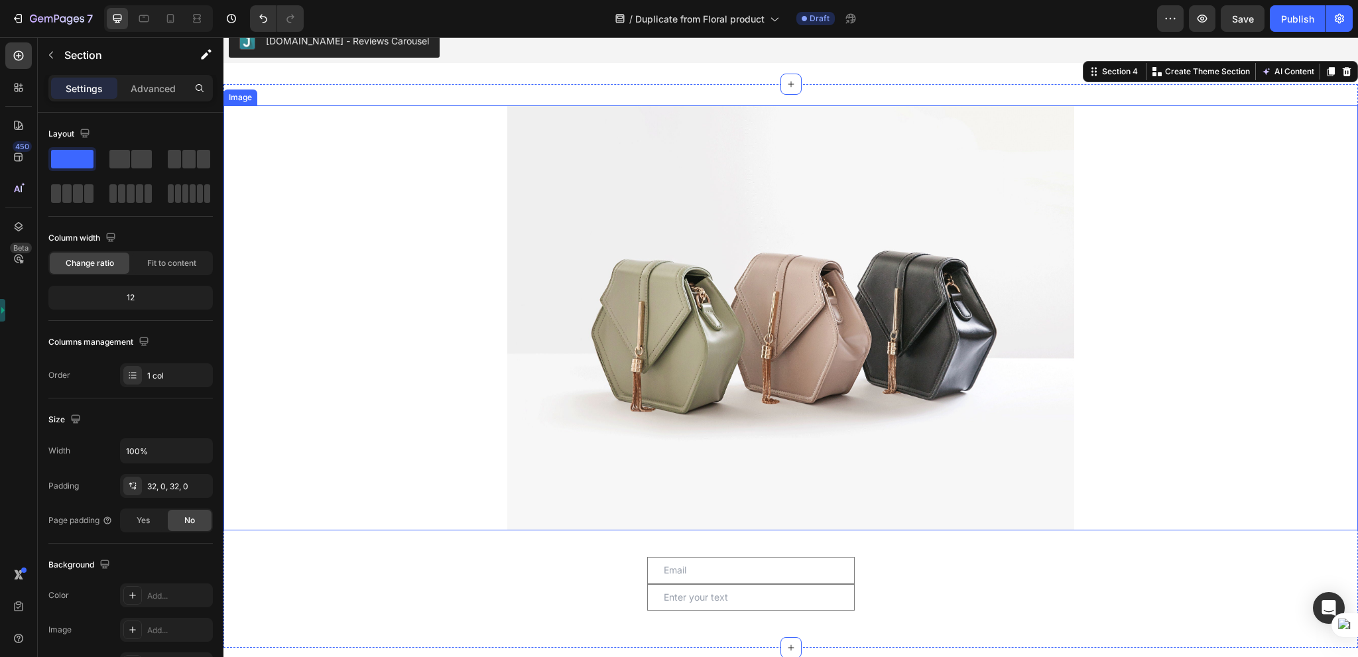
drag, startPoint x: 283, startPoint y: 115, endPoint x: 267, endPoint y: 113, distance: 16.8
click at [282, 116] on div at bounding box center [790, 318] width 1134 height 426
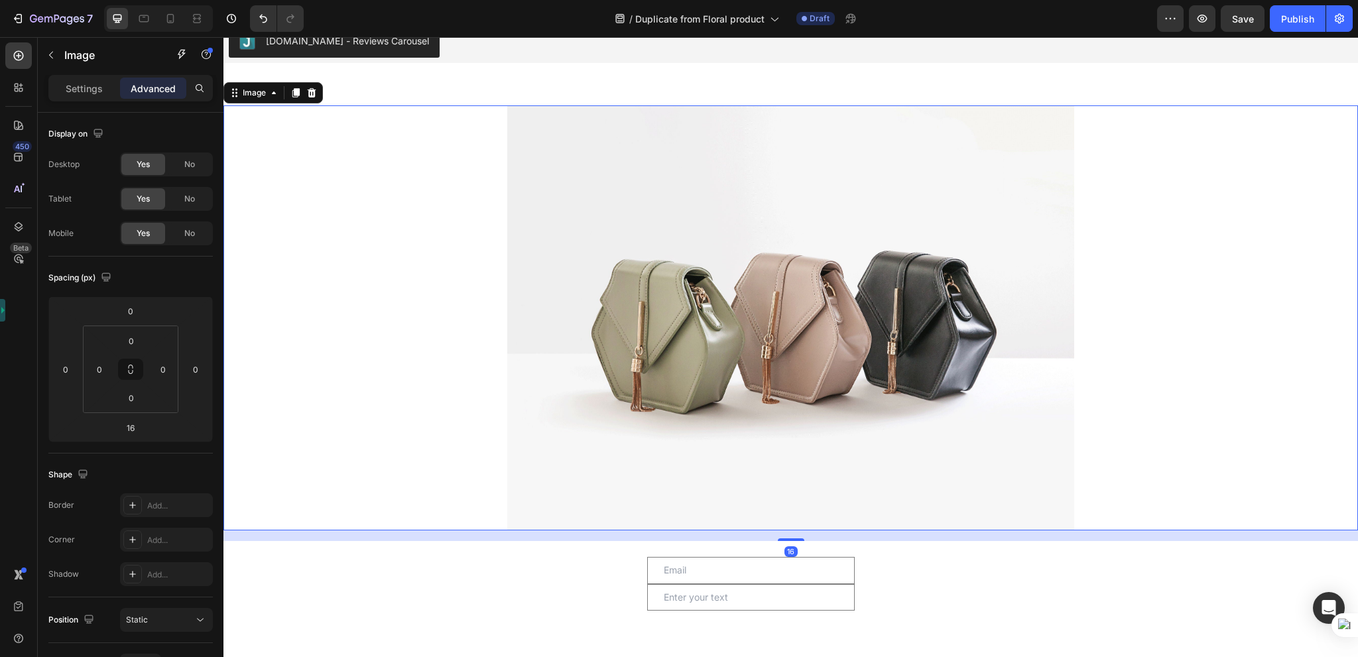
click at [1142, 158] on div at bounding box center [790, 318] width 1134 height 426
click at [291, 92] on icon at bounding box center [295, 93] width 11 height 11
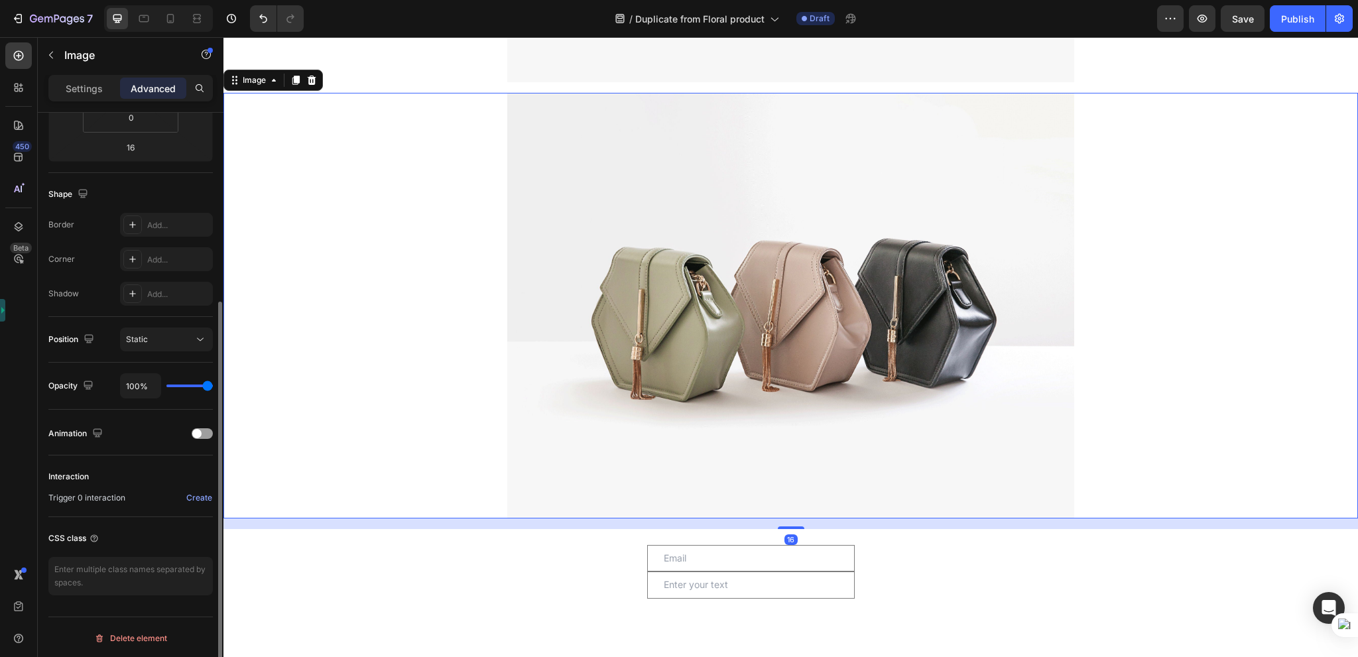
scroll to position [2588, 0]
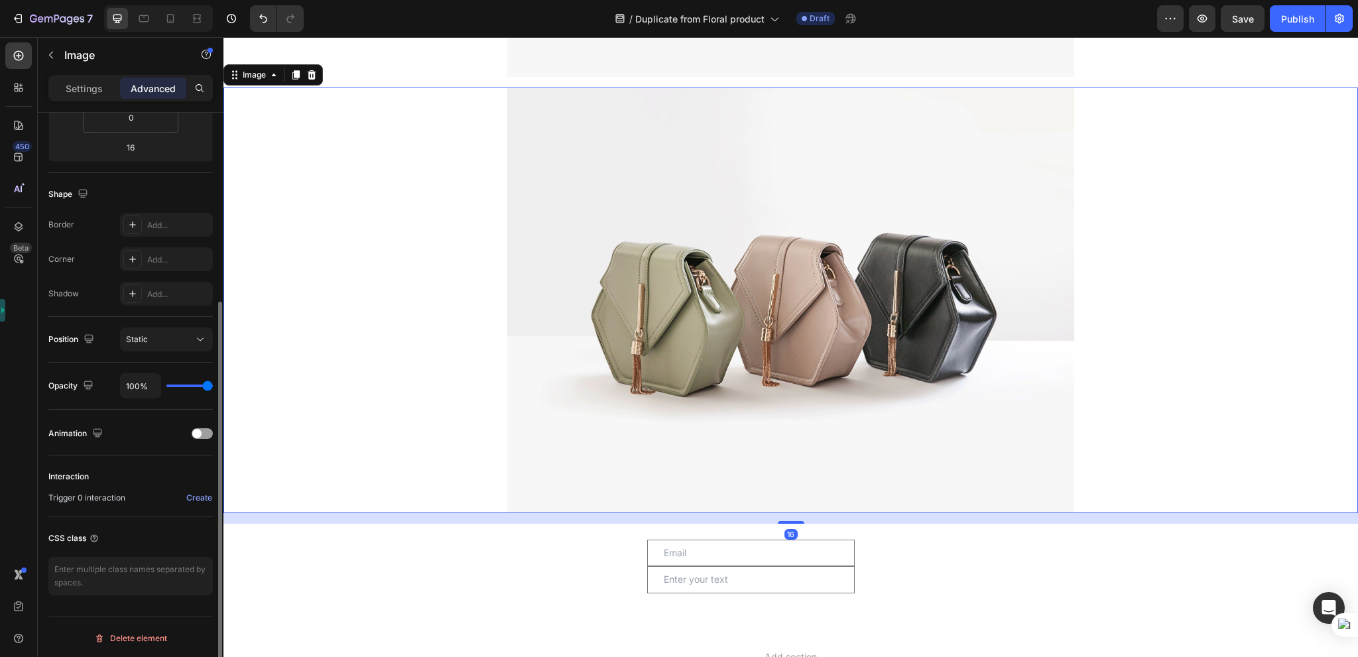
click at [614, 298] on img at bounding box center [791, 301] width 568 height 426
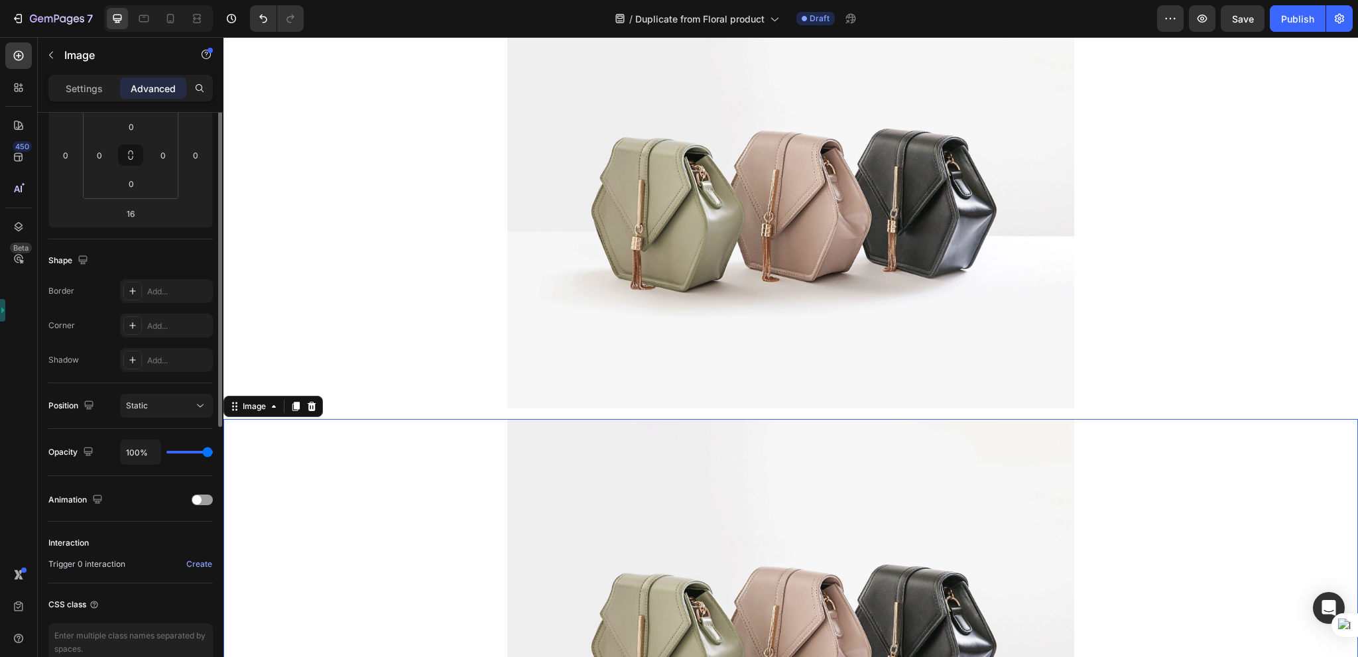
scroll to position [15, 0]
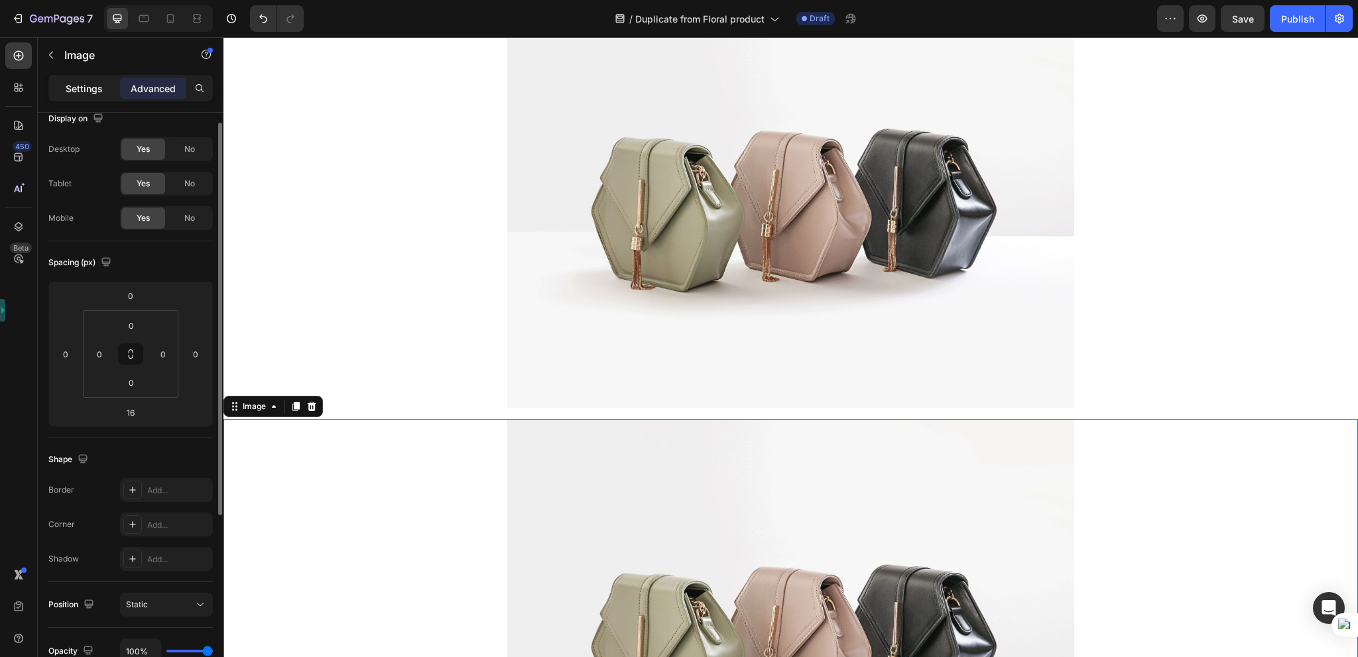
click at [83, 91] on p "Settings" at bounding box center [84, 89] width 37 height 14
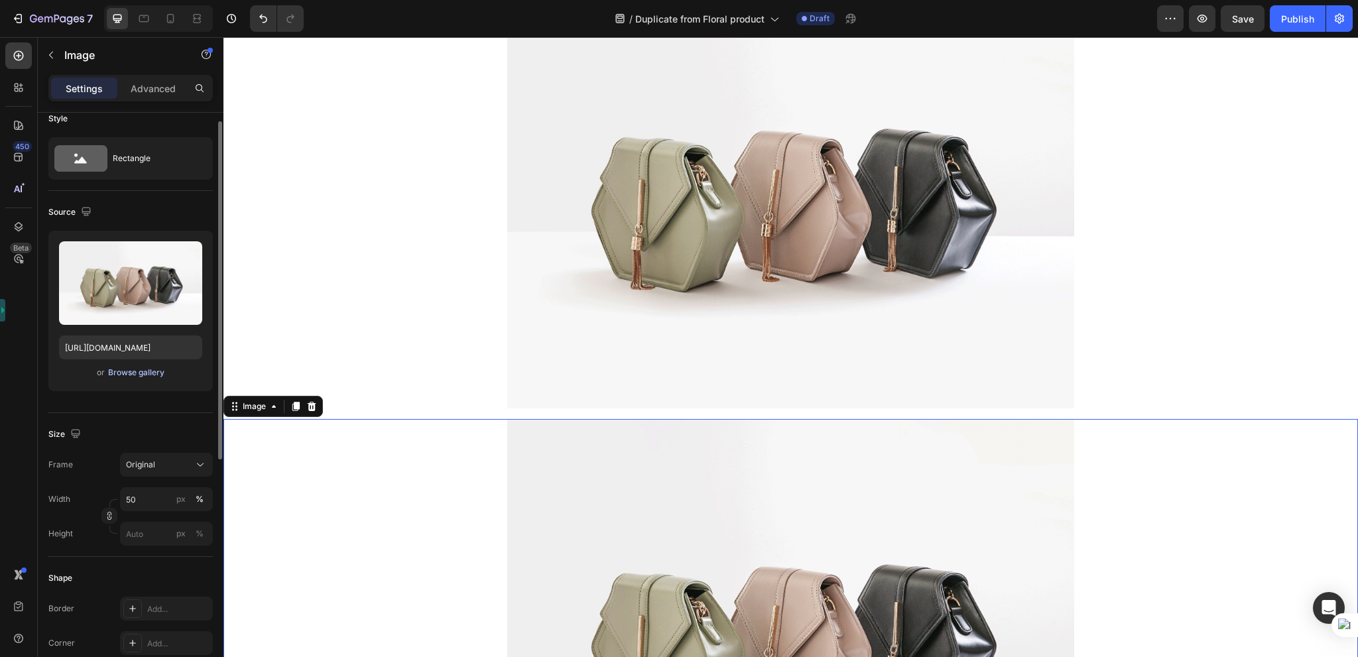
click at [138, 375] on div "Browse gallery" at bounding box center [136, 373] width 56 height 12
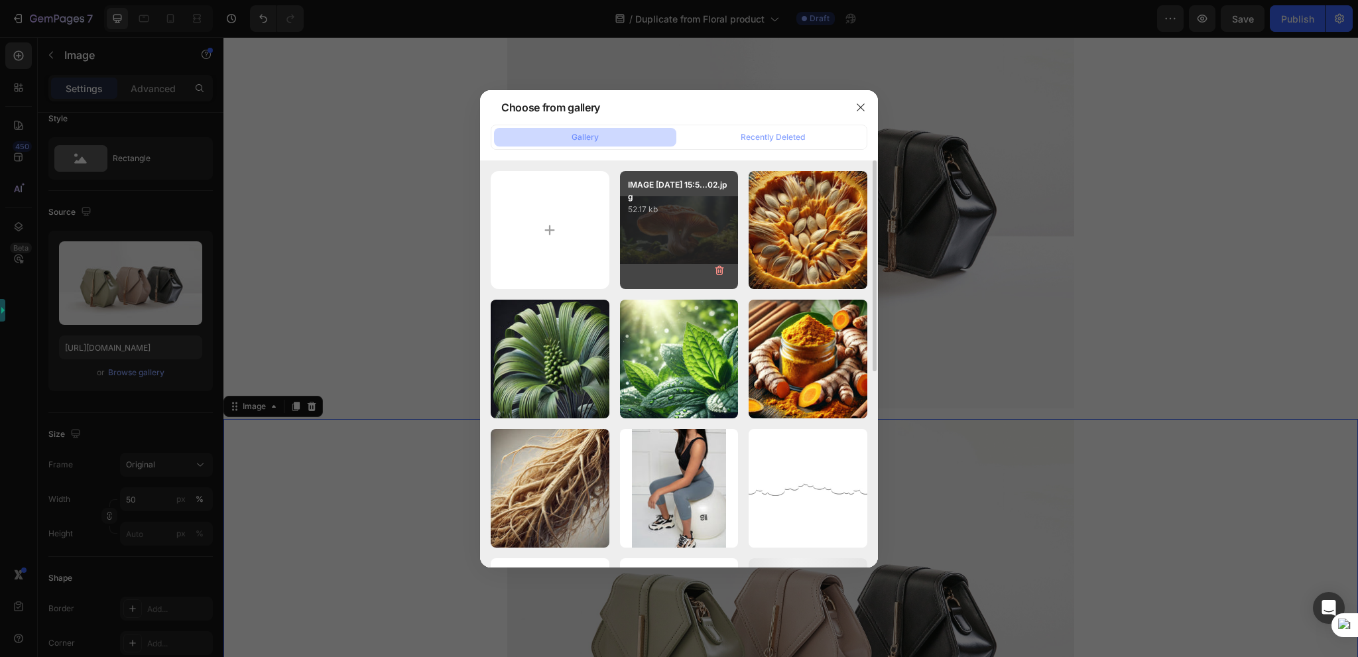
click at [673, 259] on div "IMAGE 2025-03-12 15:5...02.jpg 52.17 kb" at bounding box center [679, 230] width 119 height 119
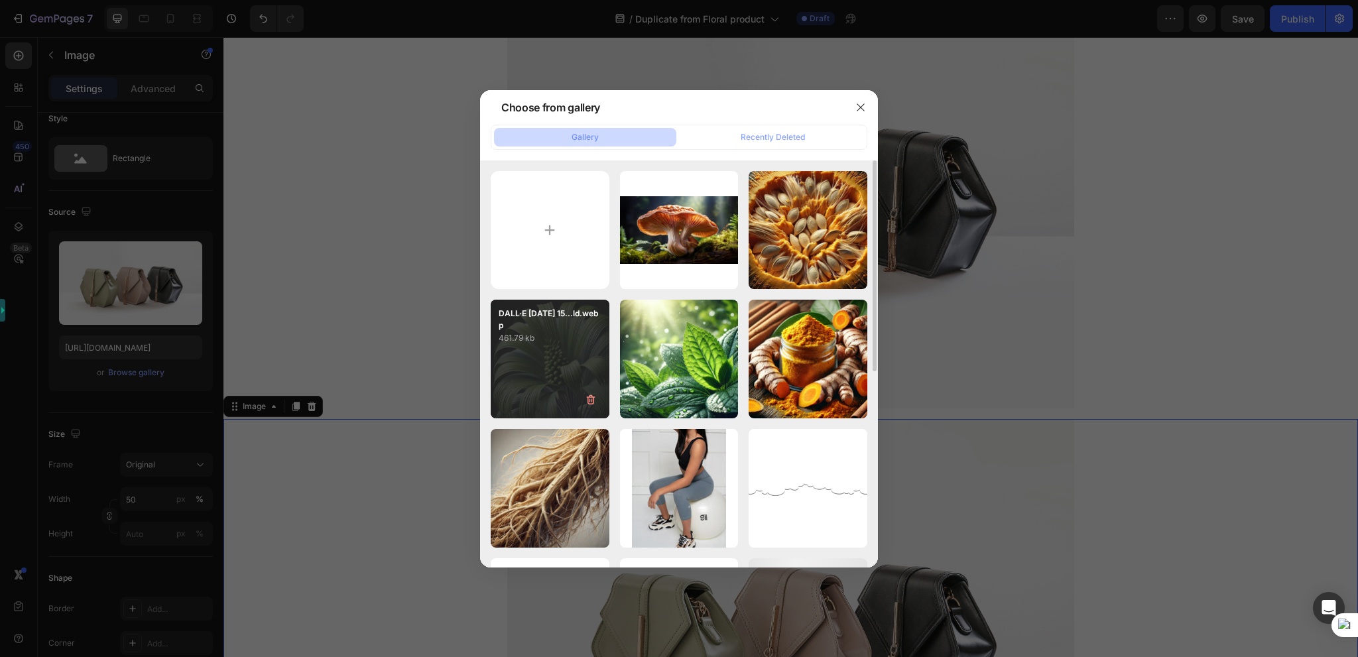
type input "https://cdn.shopify.com/s/files/1/0561/0071/6614/files/gempages_432740315359609…"
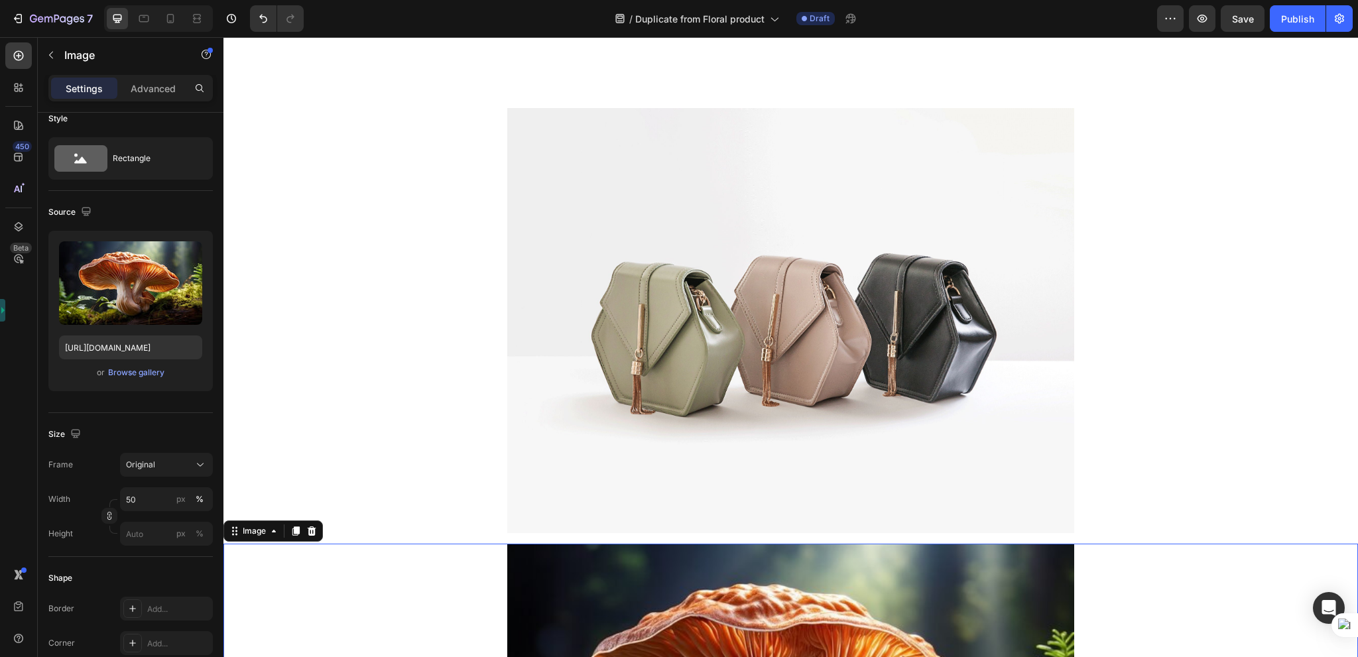
scroll to position [2124, 0]
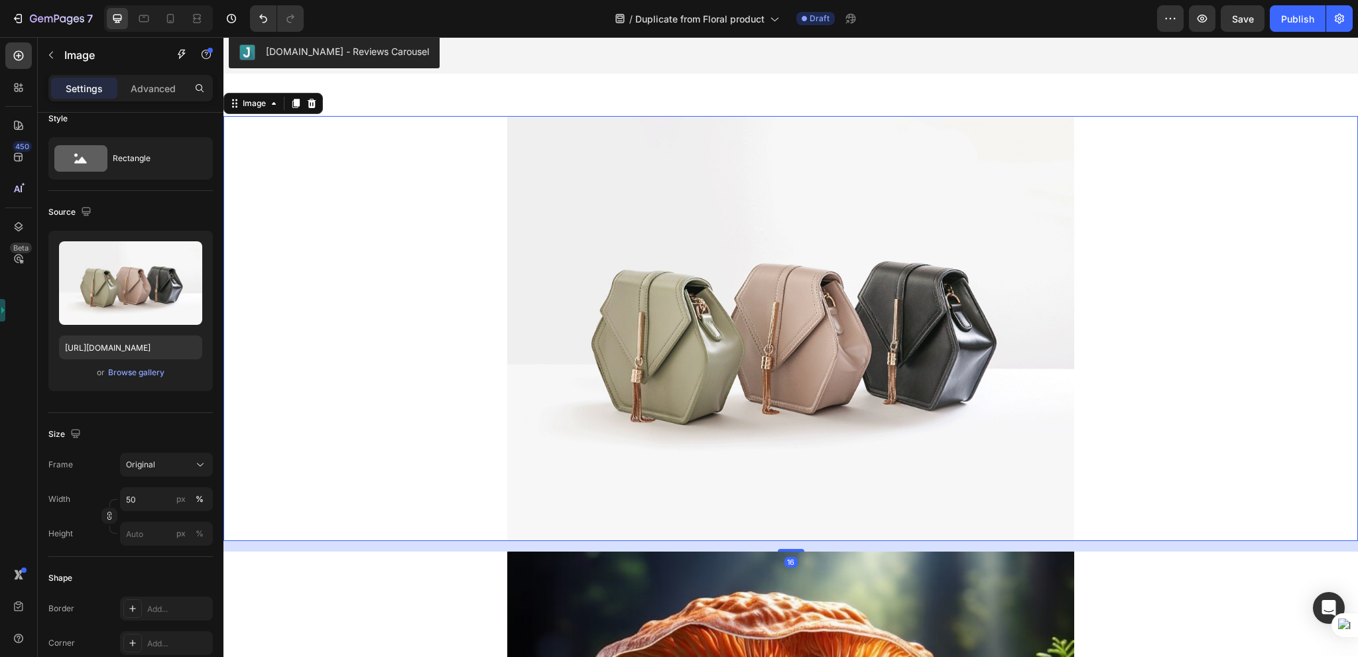
click at [727, 339] on img at bounding box center [791, 329] width 568 height 426
click at [241, 105] on div "Image" at bounding box center [254, 103] width 29 height 12
click at [178, 57] on icon "button" at bounding box center [182, 54] width 11 height 11
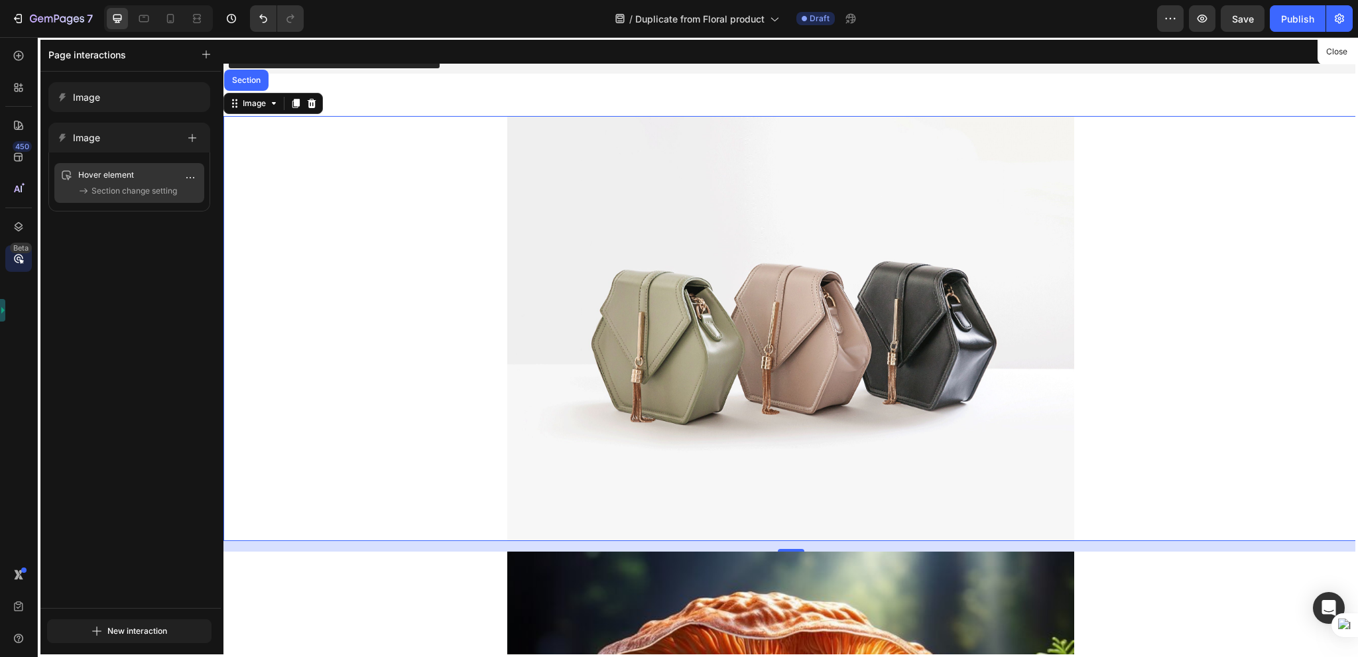
click at [119, 176] on p "Hover element" at bounding box center [115, 174] width 74 height 13
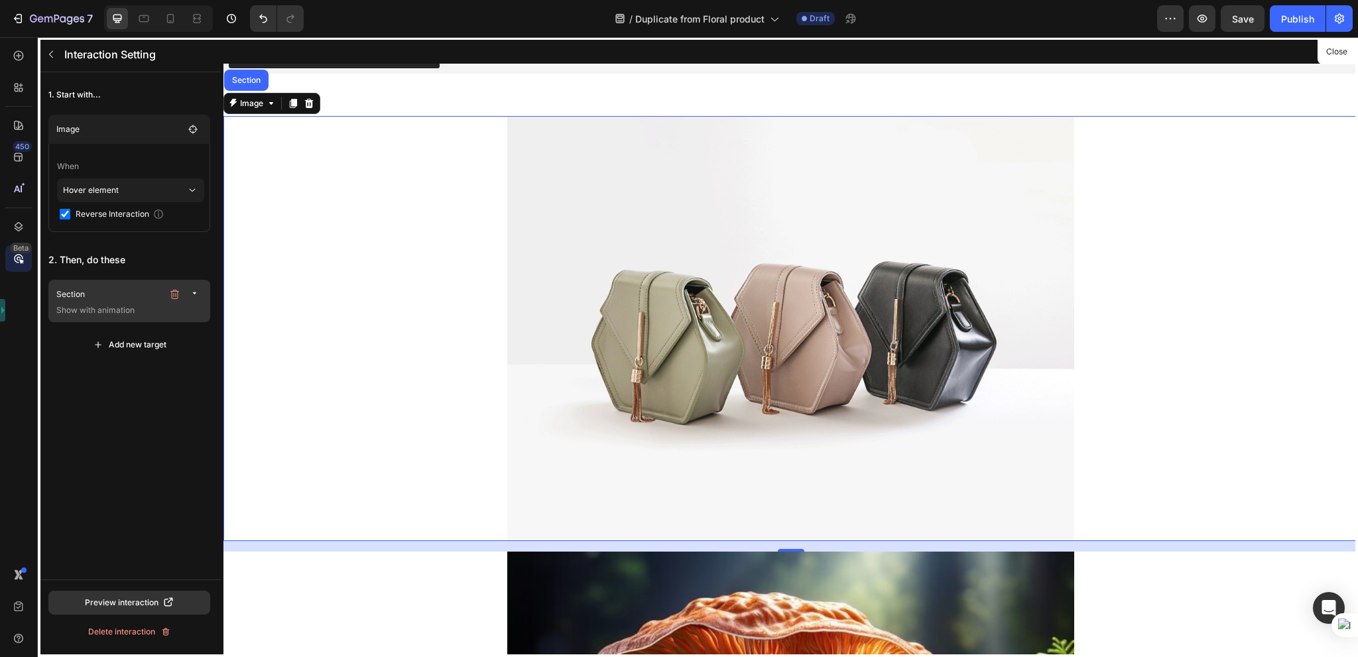
click at [107, 310] on p "Show with animation" at bounding box center [130, 310] width 149 height 13
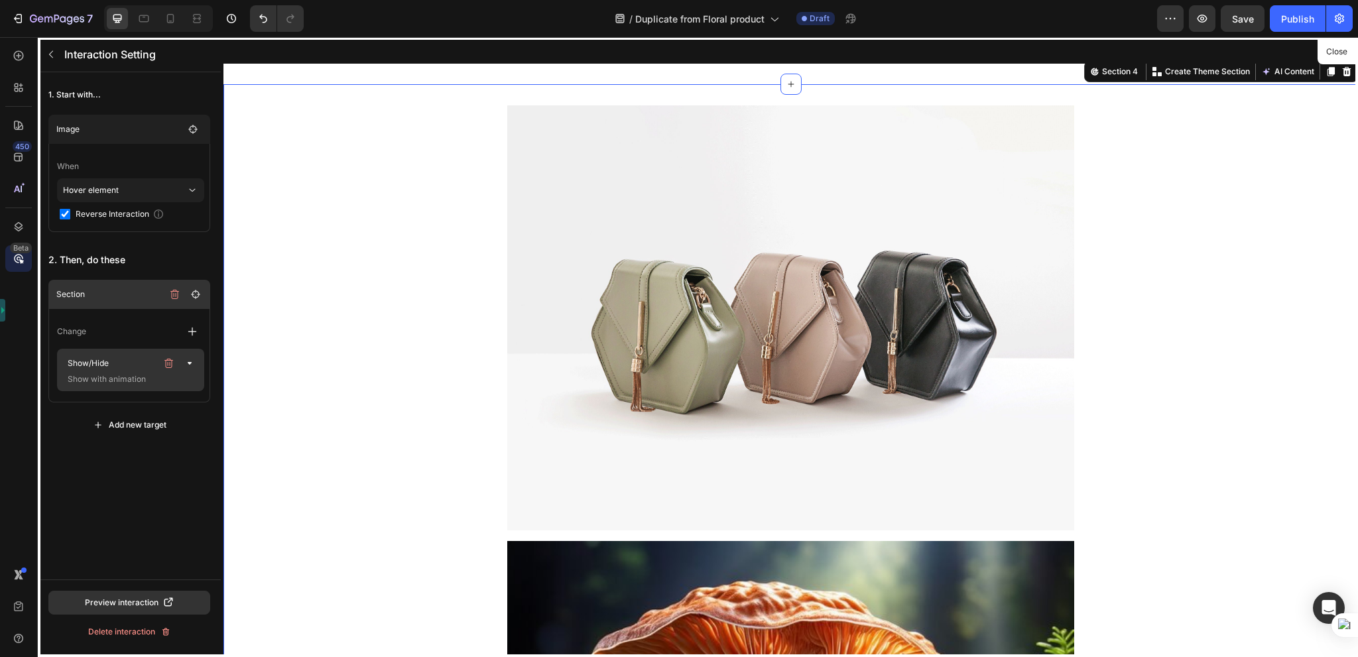
click at [105, 367] on p "Show/Hide" at bounding box center [109, 363] width 94 height 19
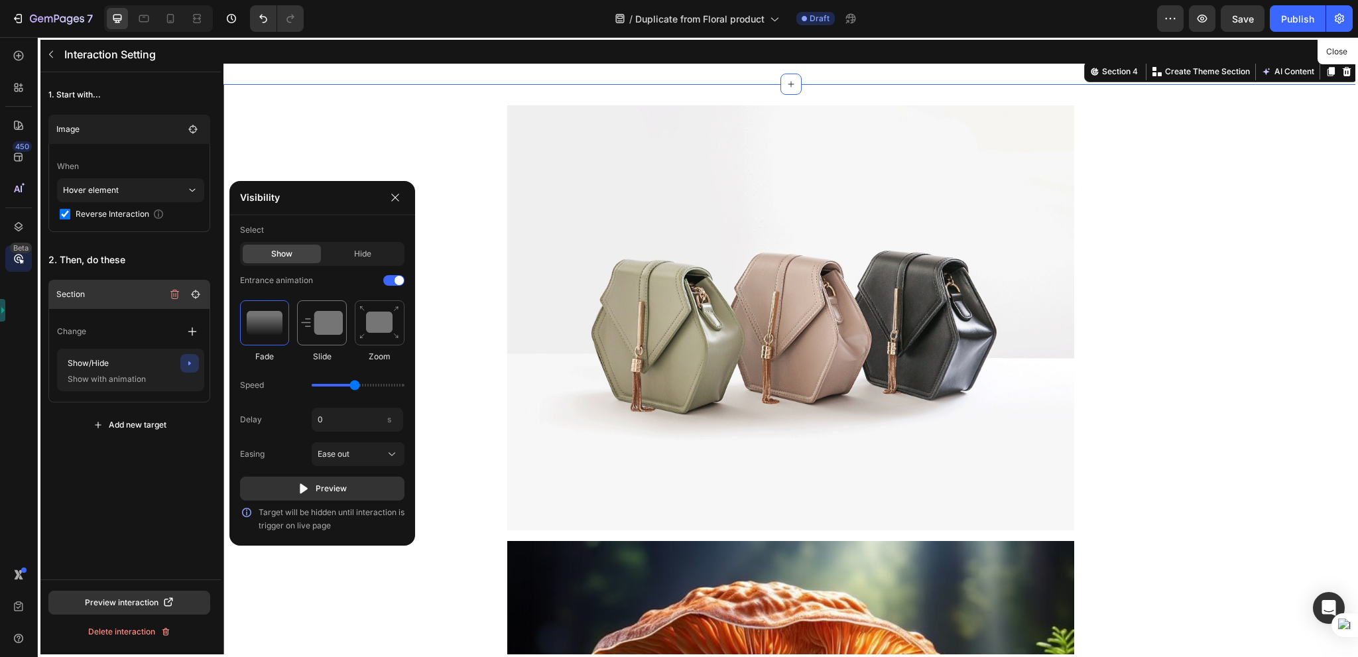
click at [321, 326] on img at bounding box center [322, 323] width 42 height 24
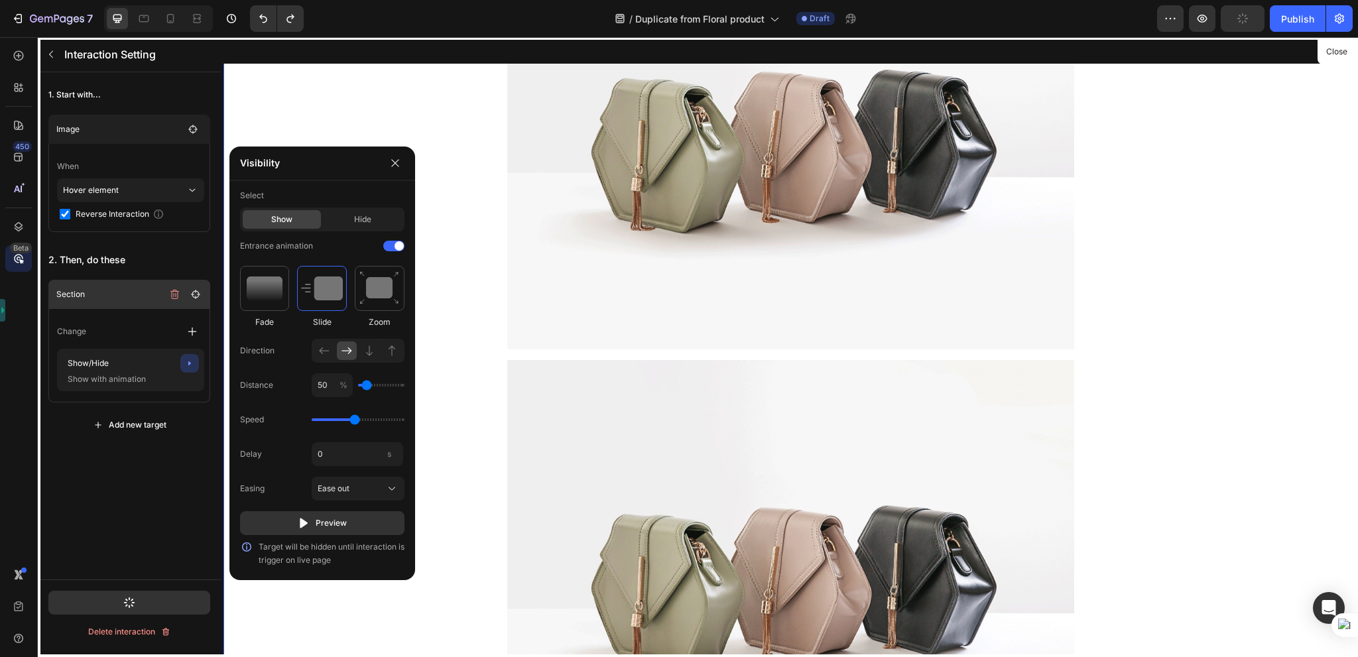
scroll to position [2400, 0]
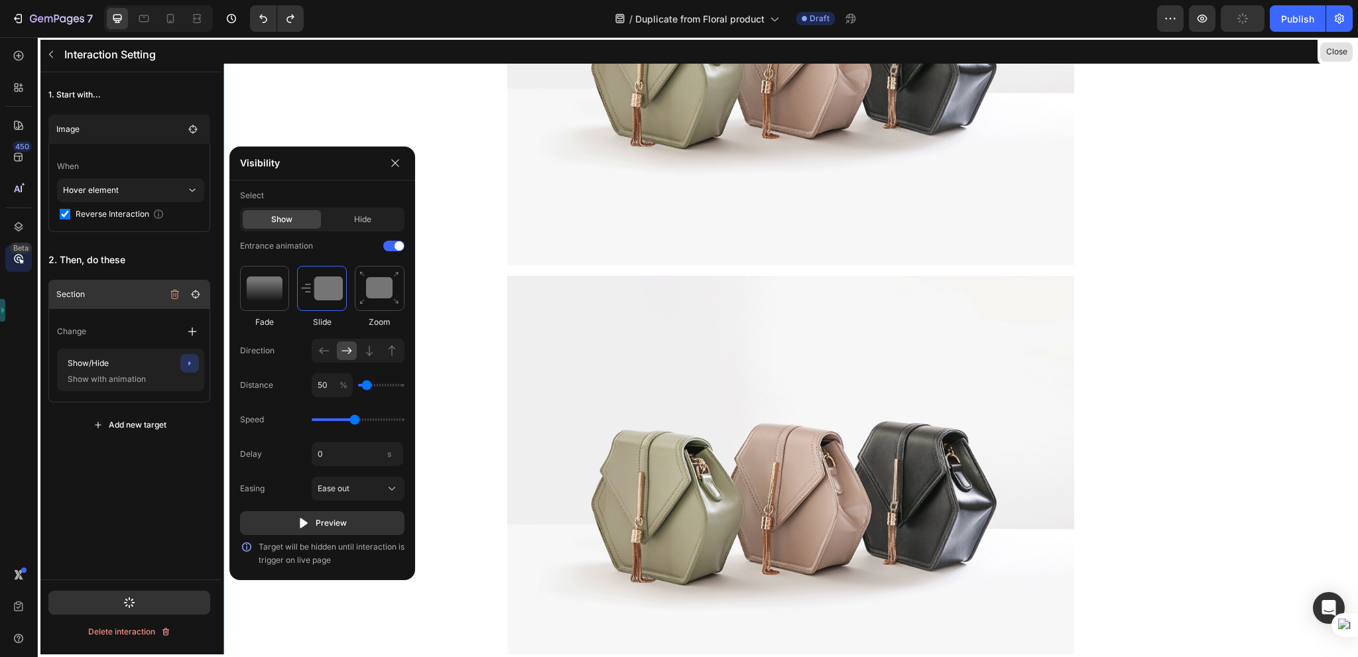
click at [1338, 54] on button "Close" at bounding box center [1336, 51] width 32 height 19
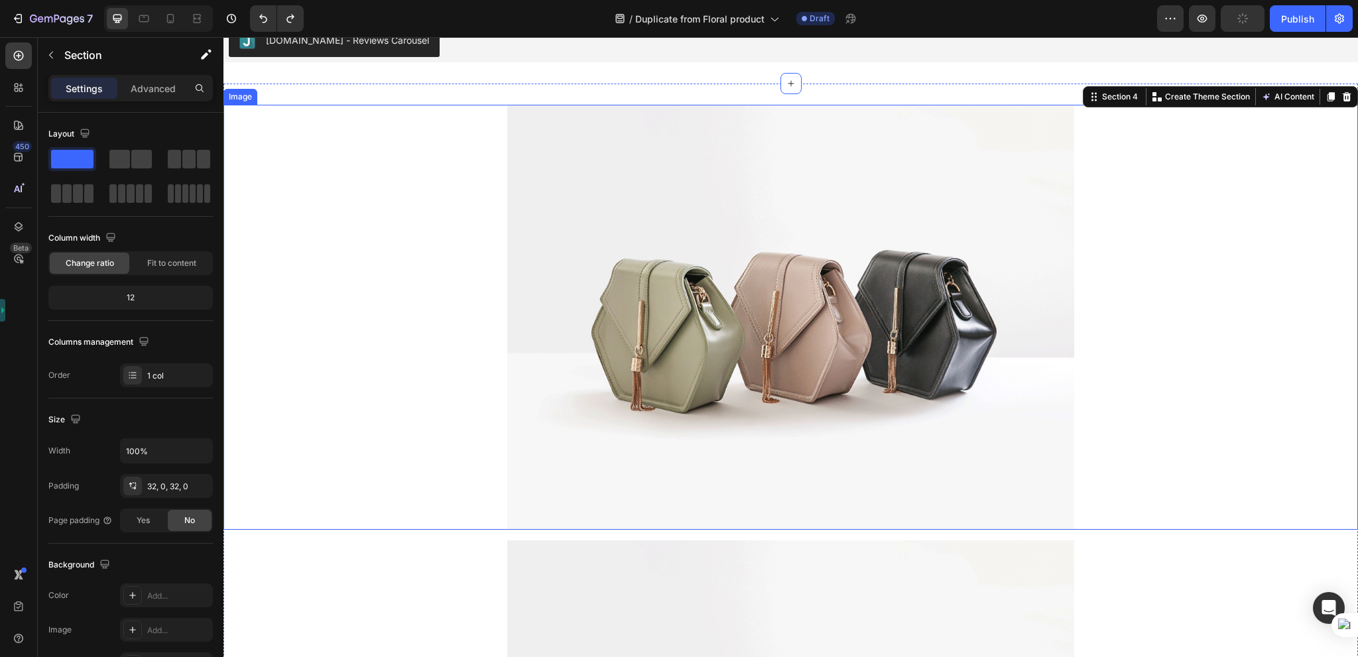
scroll to position [2135, 0]
click at [774, 275] on img at bounding box center [791, 318] width 568 height 426
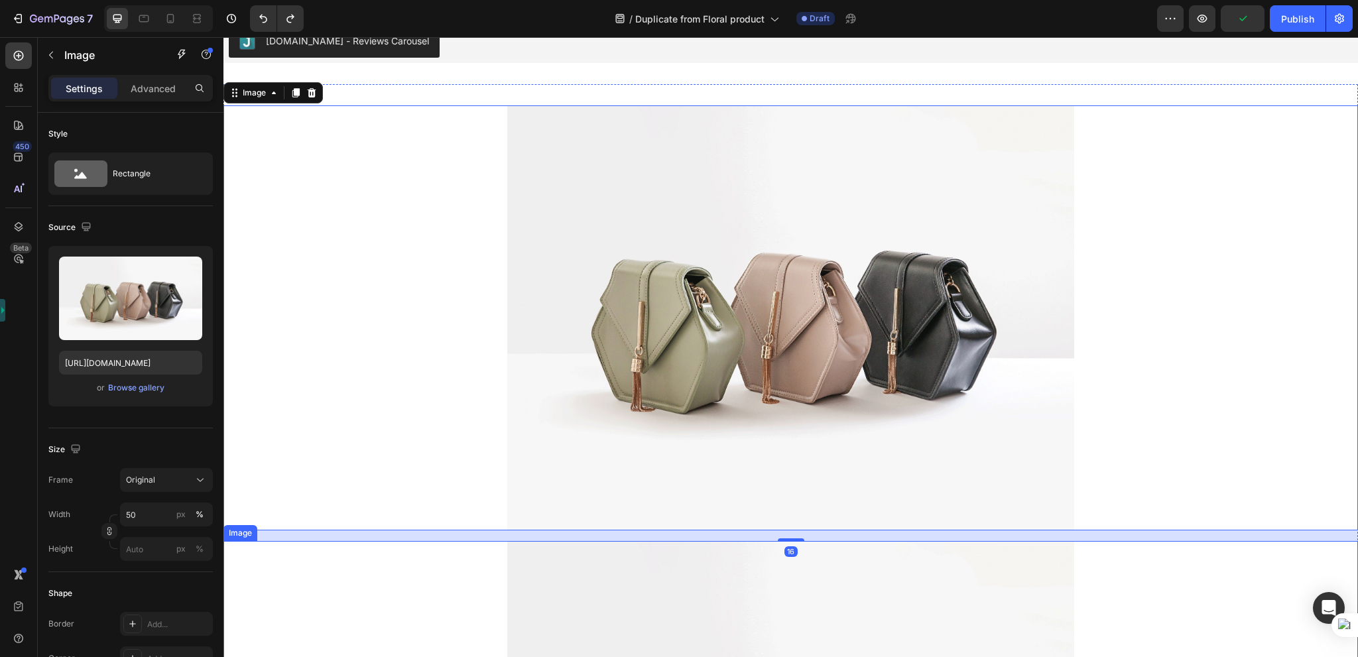
scroll to position [15, 0]
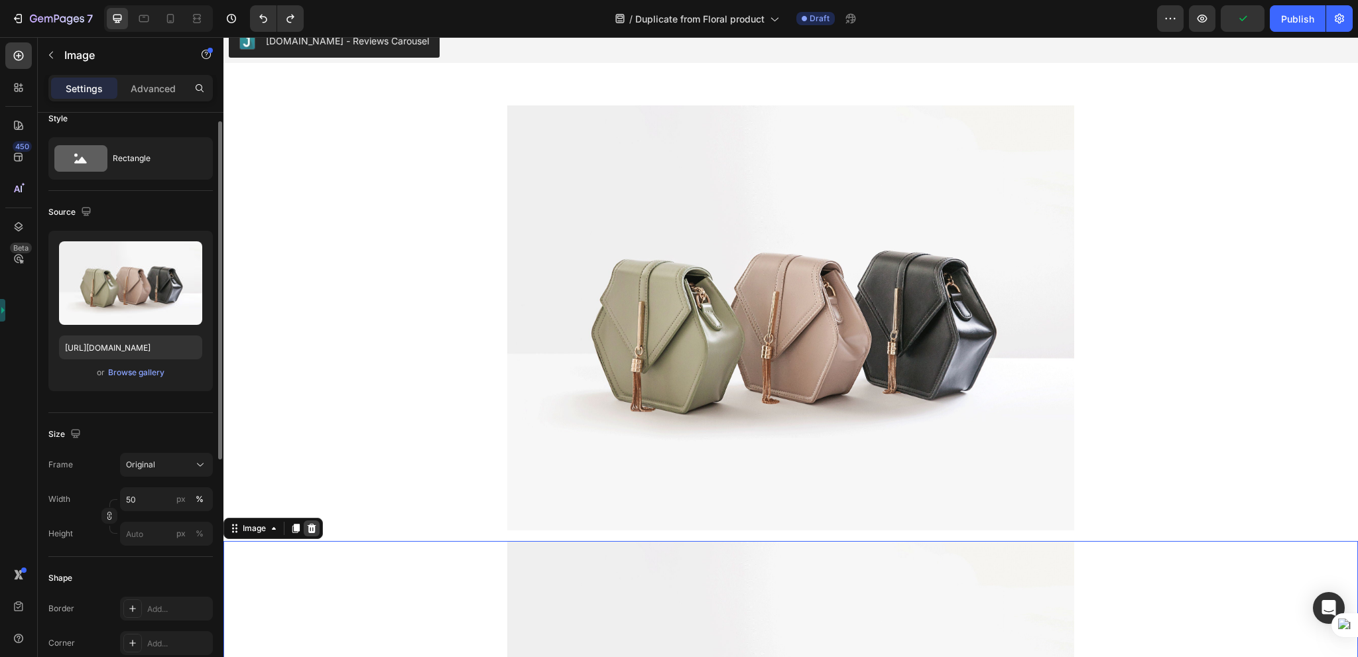
click at [316, 525] on icon at bounding box center [311, 528] width 11 height 11
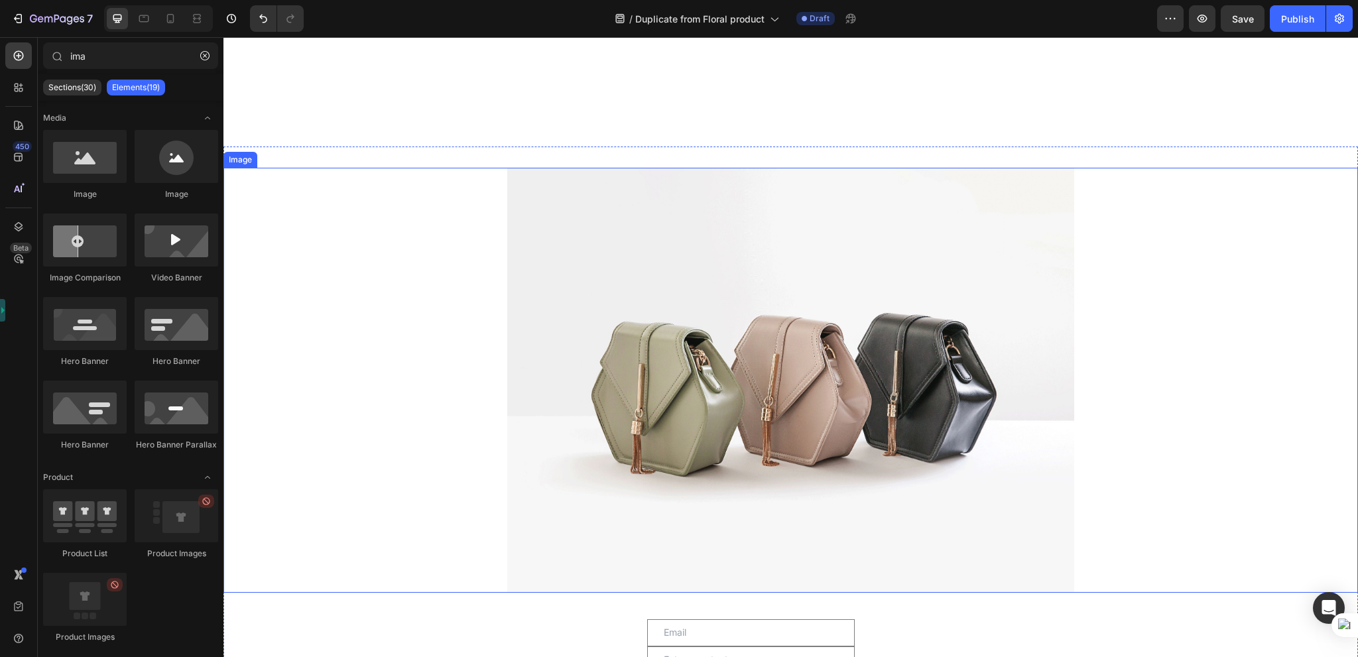
scroll to position [2069, 0]
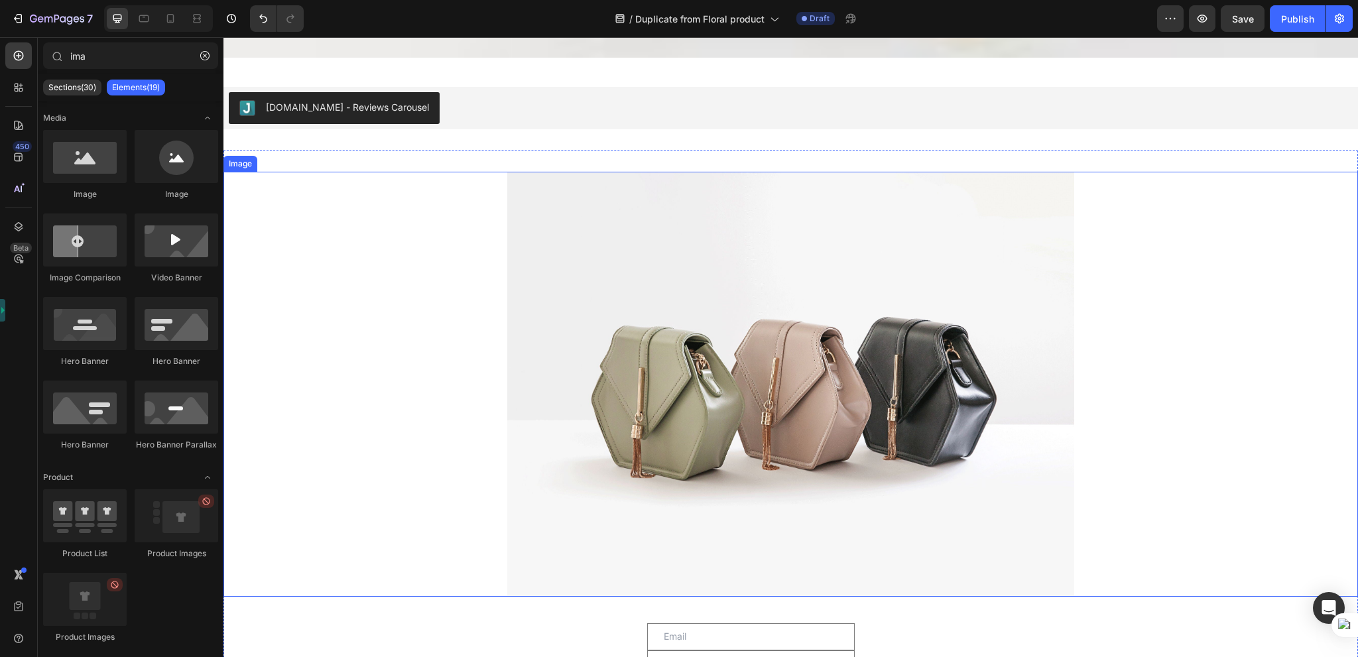
click at [366, 253] on div at bounding box center [790, 385] width 1134 height 426
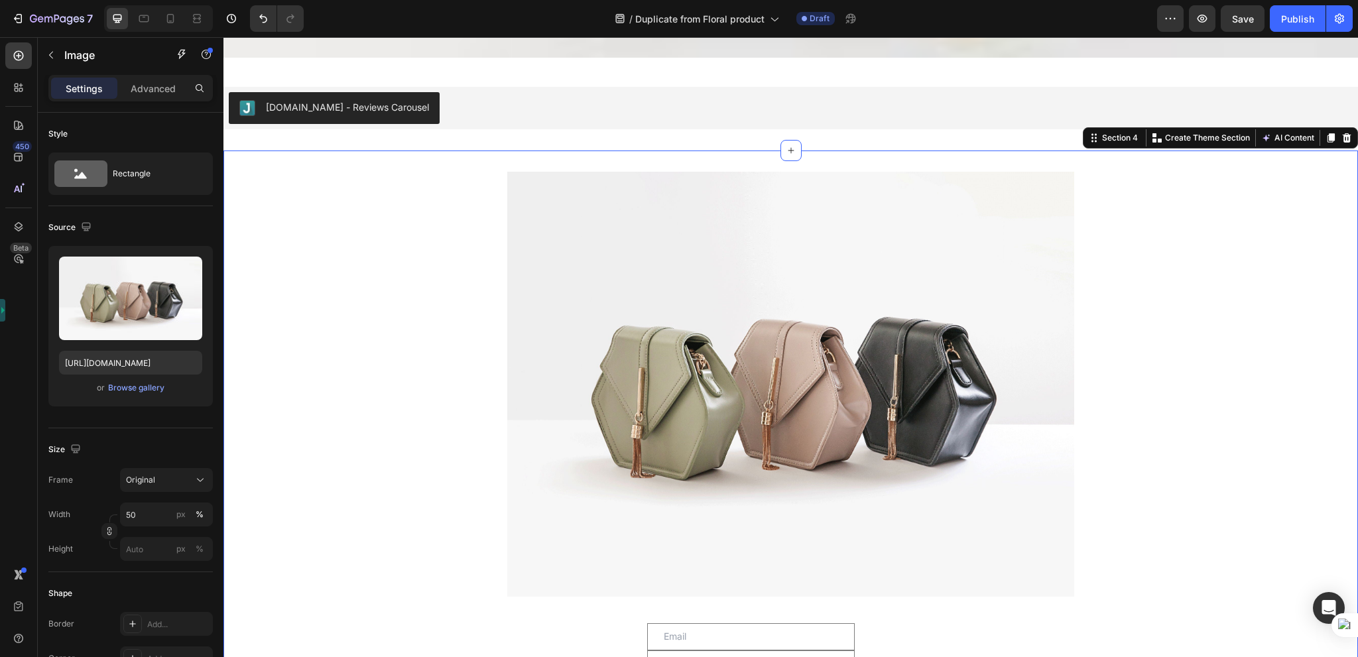
click at [365, 162] on div "Image Email Field Text Field Send Submit Button Row Newsletter Section 4 Create…" at bounding box center [790, 433] width 1134 height 564
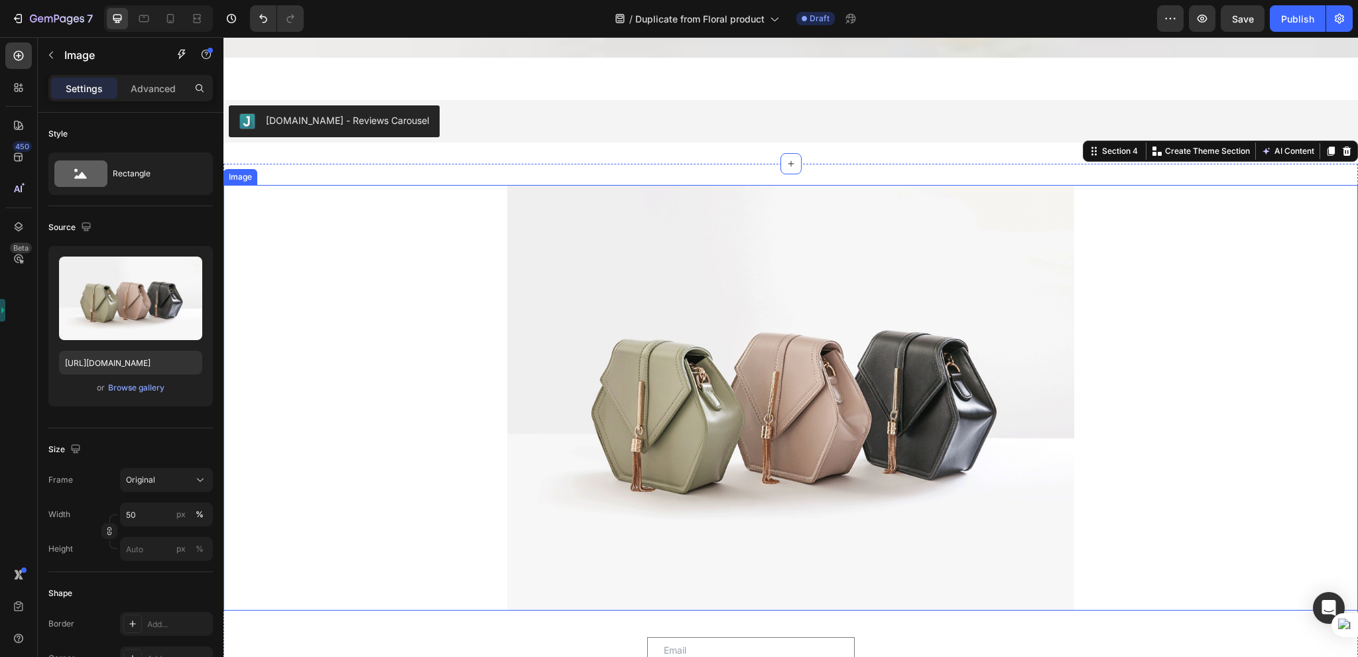
drag, startPoint x: 1108, startPoint y: 223, endPoint x: 1100, endPoint y: 225, distance: 8.2
click at [1103, 225] on div at bounding box center [790, 398] width 1134 height 426
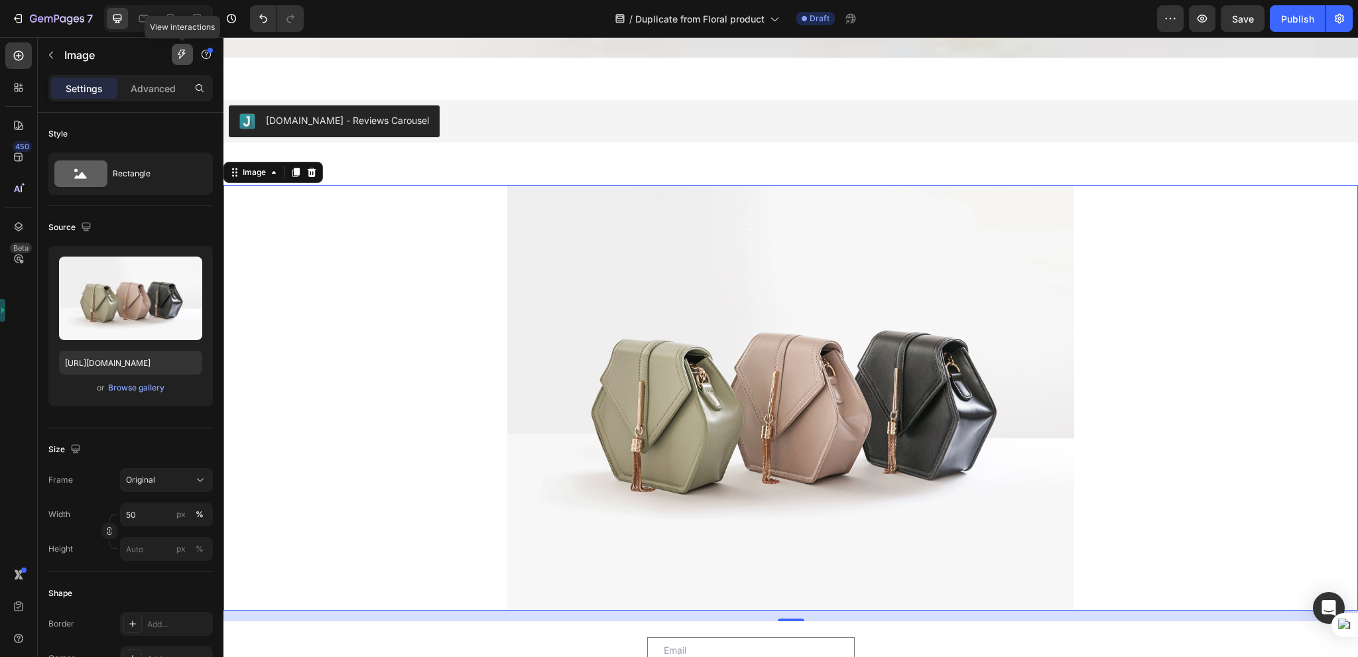
click at [177, 56] on icon "button" at bounding box center [182, 54] width 11 height 11
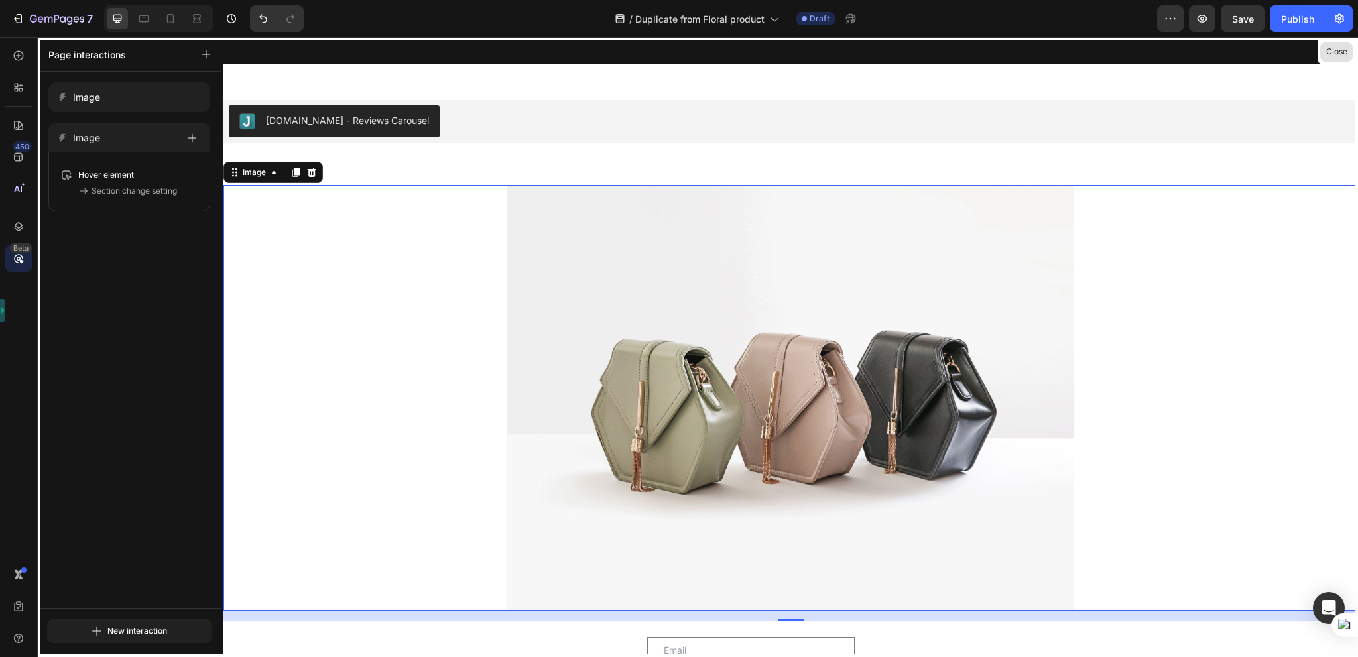
click at [1338, 51] on button "Close" at bounding box center [1336, 51] width 32 height 19
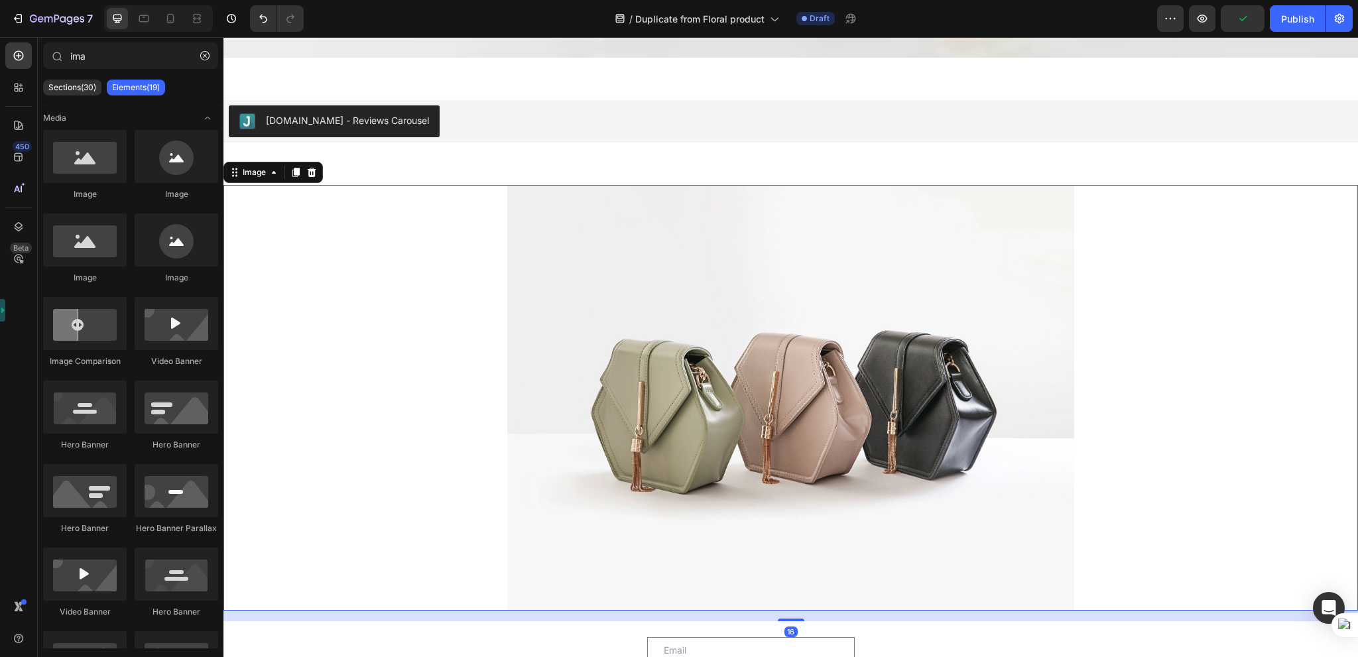
click at [363, 237] on div at bounding box center [790, 398] width 1134 height 426
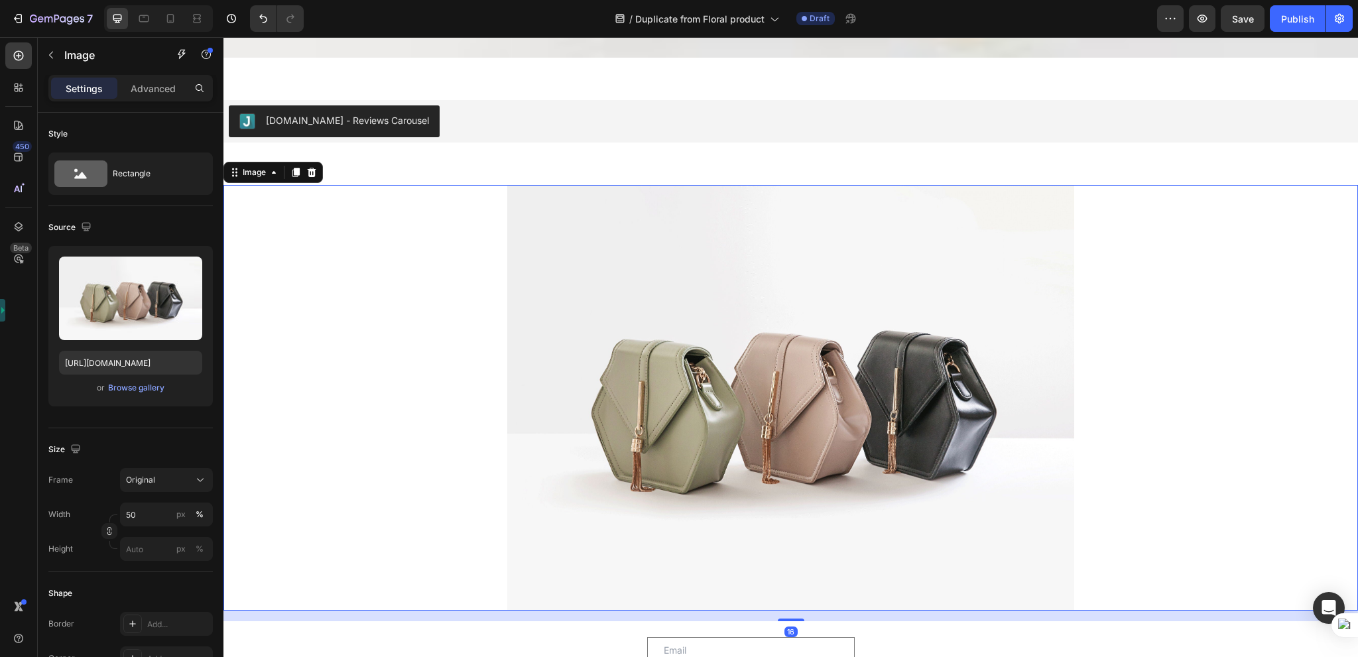
click at [643, 328] on img at bounding box center [791, 398] width 568 height 426
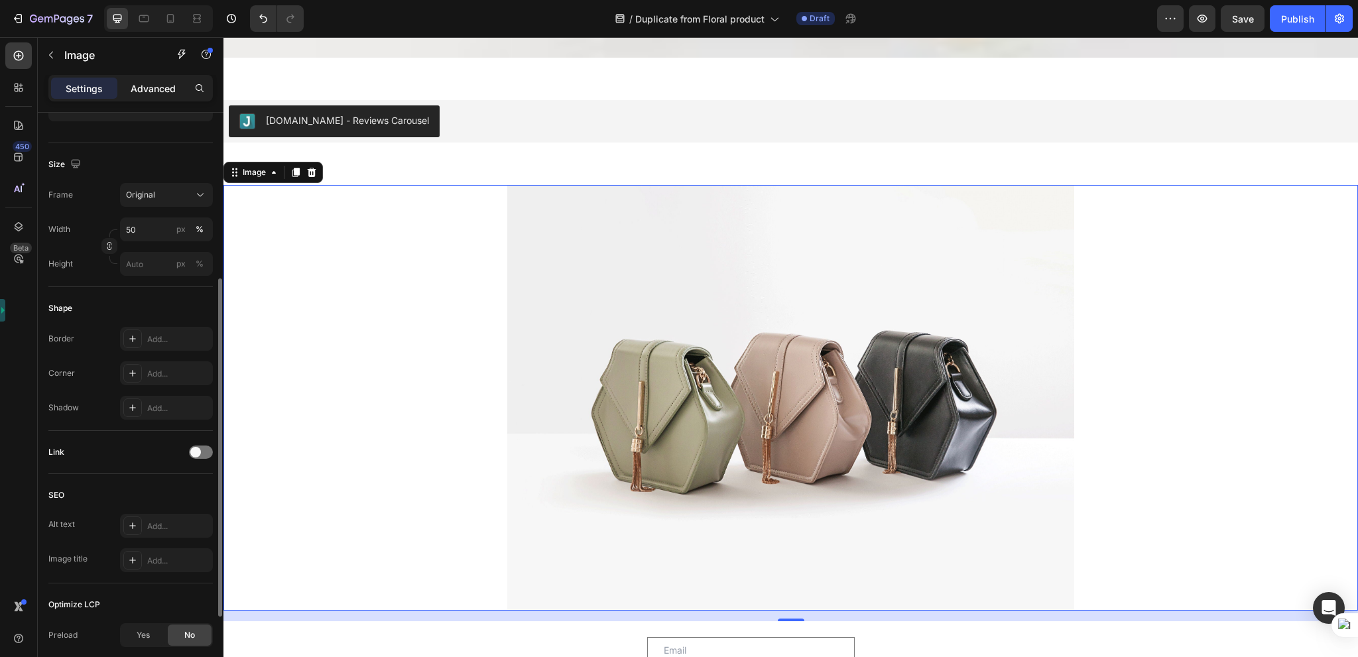
click at [152, 87] on p "Advanced" at bounding box center [153, 89] width 45 height 14
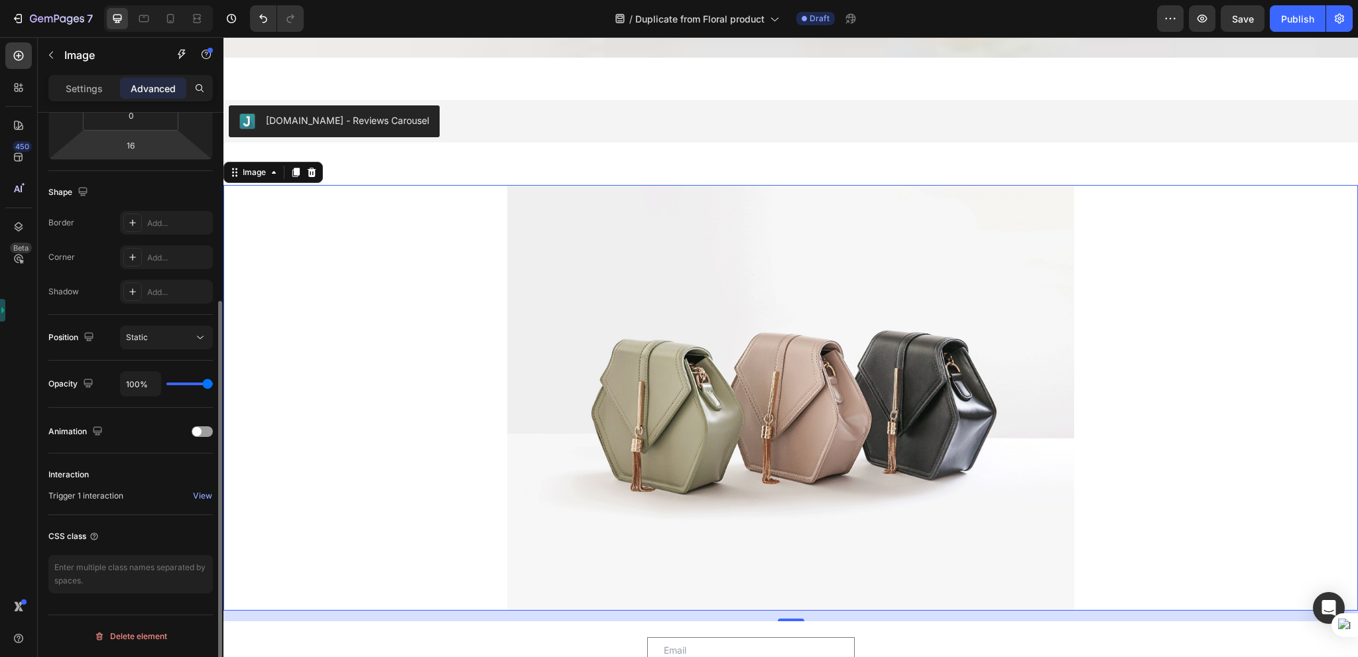
scroll to position [281, 0]
click at [207, 494] on div "View" at bounding box center [202, 497] width 19 height 12
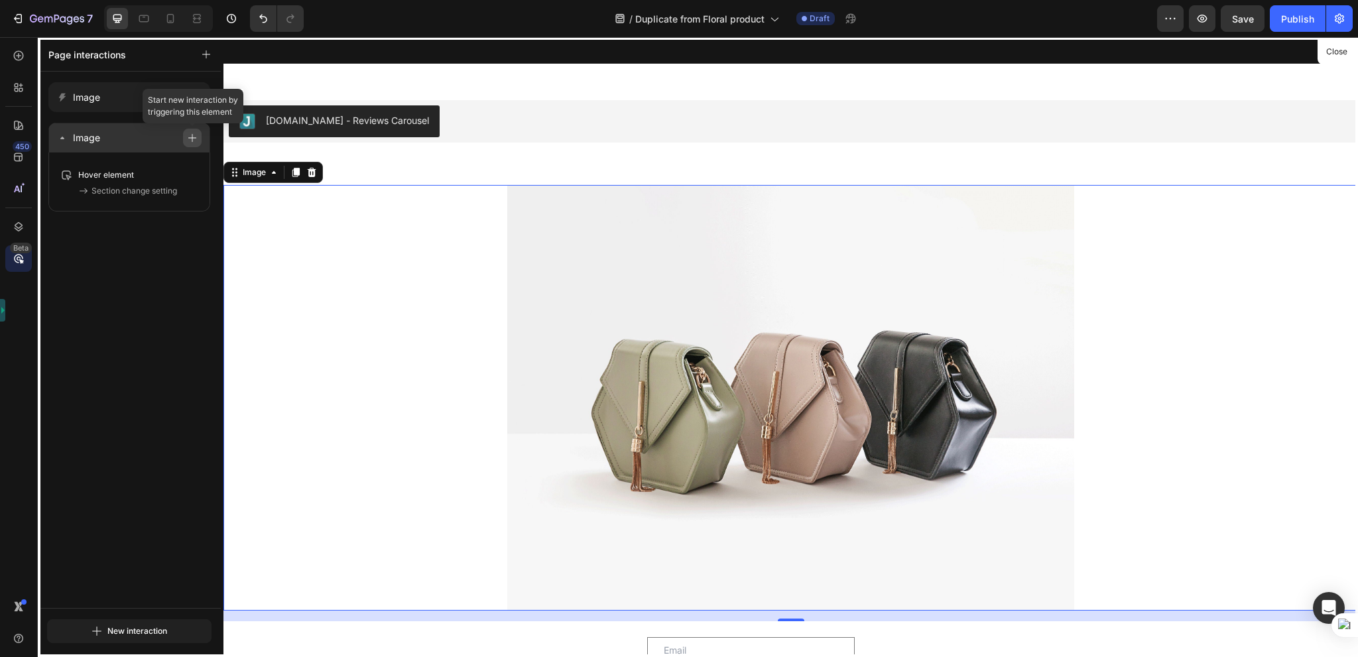
click at [190, 138] on icon "button" at bounding box center [192, 137] width 9 height 9
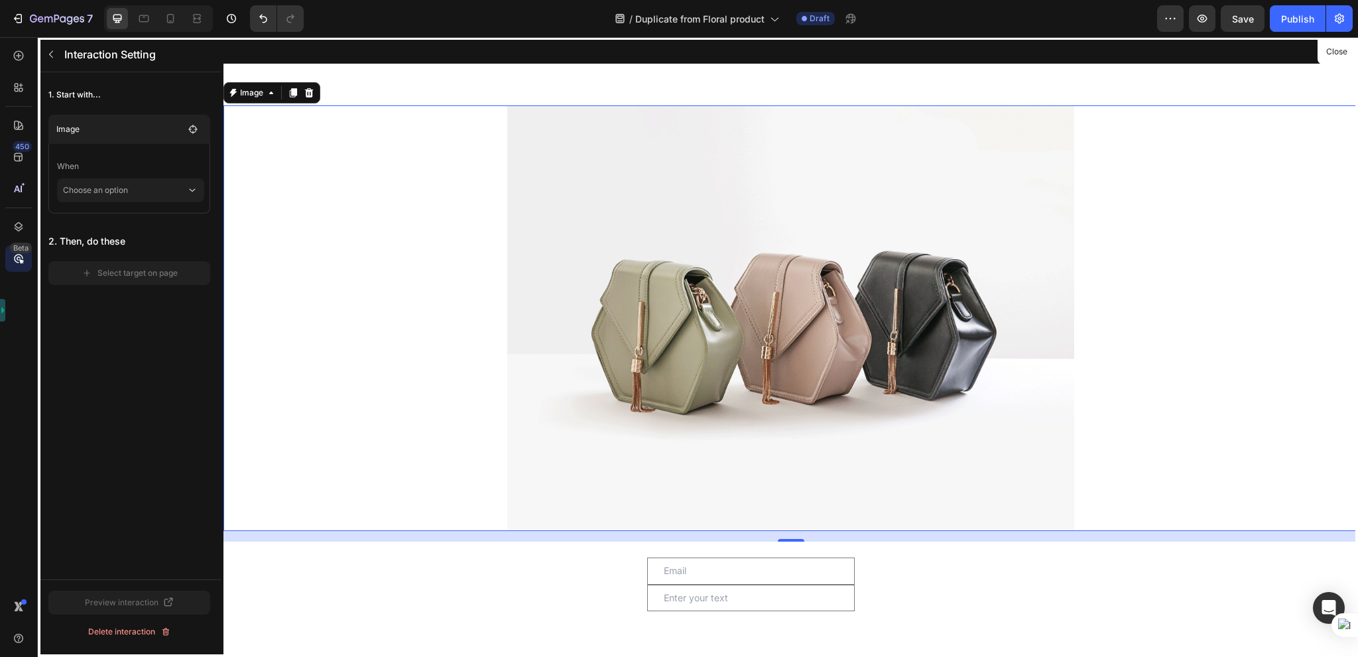
scroll to position [2156, 0]
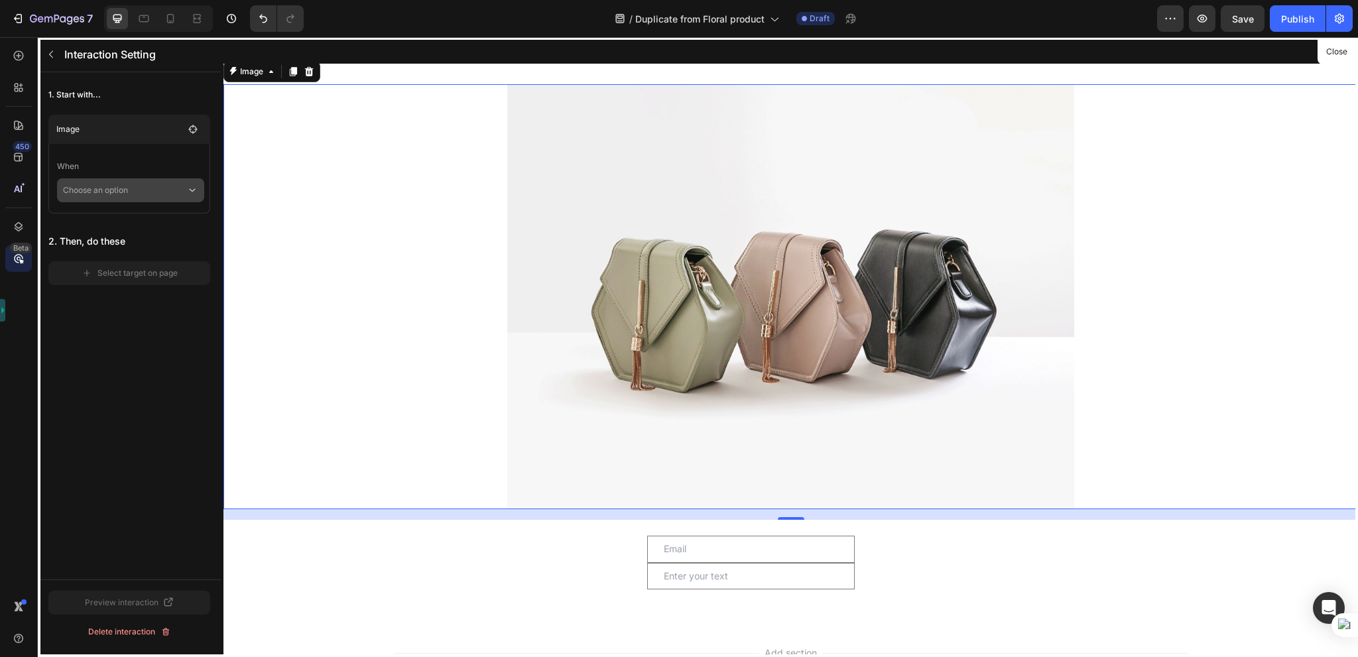
click at [184, 193] on p "Choose an option" at bounding box center [124, 190] width 123 height 24
click at [42, 56] on button "button" at bounding box center [50, 54] width 21 height 21
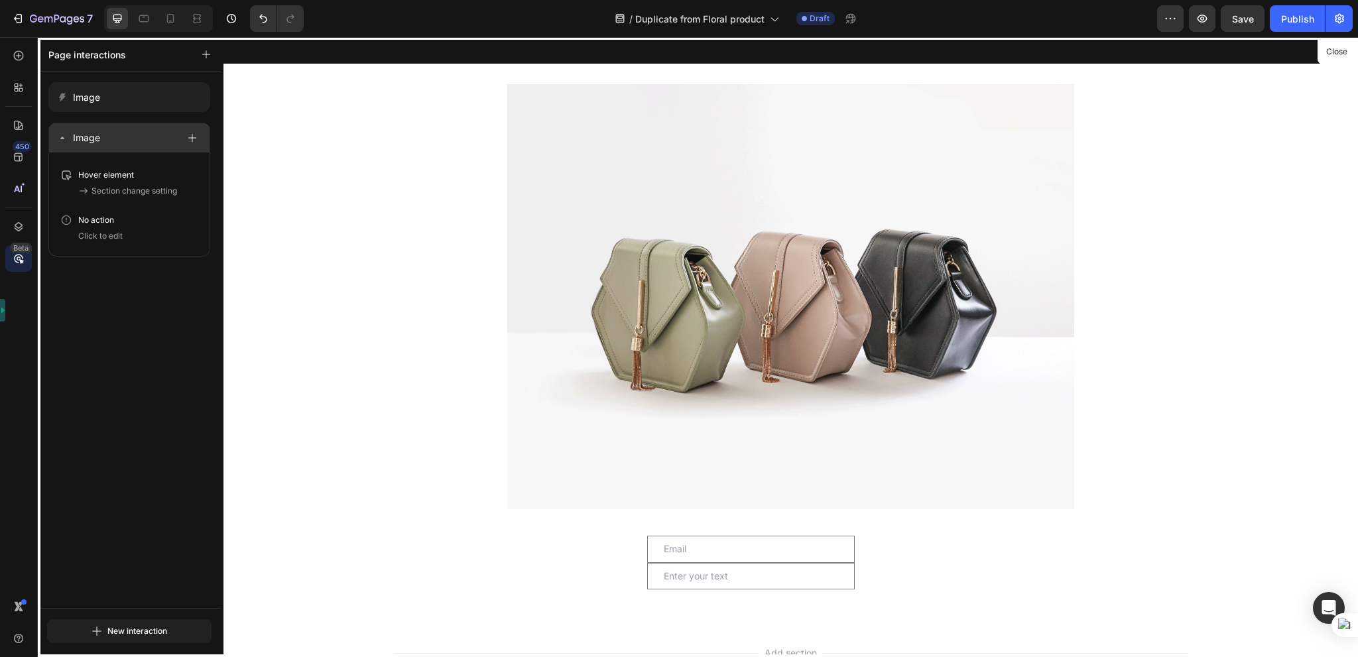
click at [68, 140] on div "Image" at bounding box center [117, 138] width 121 height 19
click at [162, 97] on div "Image" at bounding box center [117, 97] width 121 height 19
click at [190, 137] on icon "button" at bounding box center [190, 137] width 1 height 1
click at [178, 219] on button "Delete" at bounding box center [151, 217] width 86 height 24
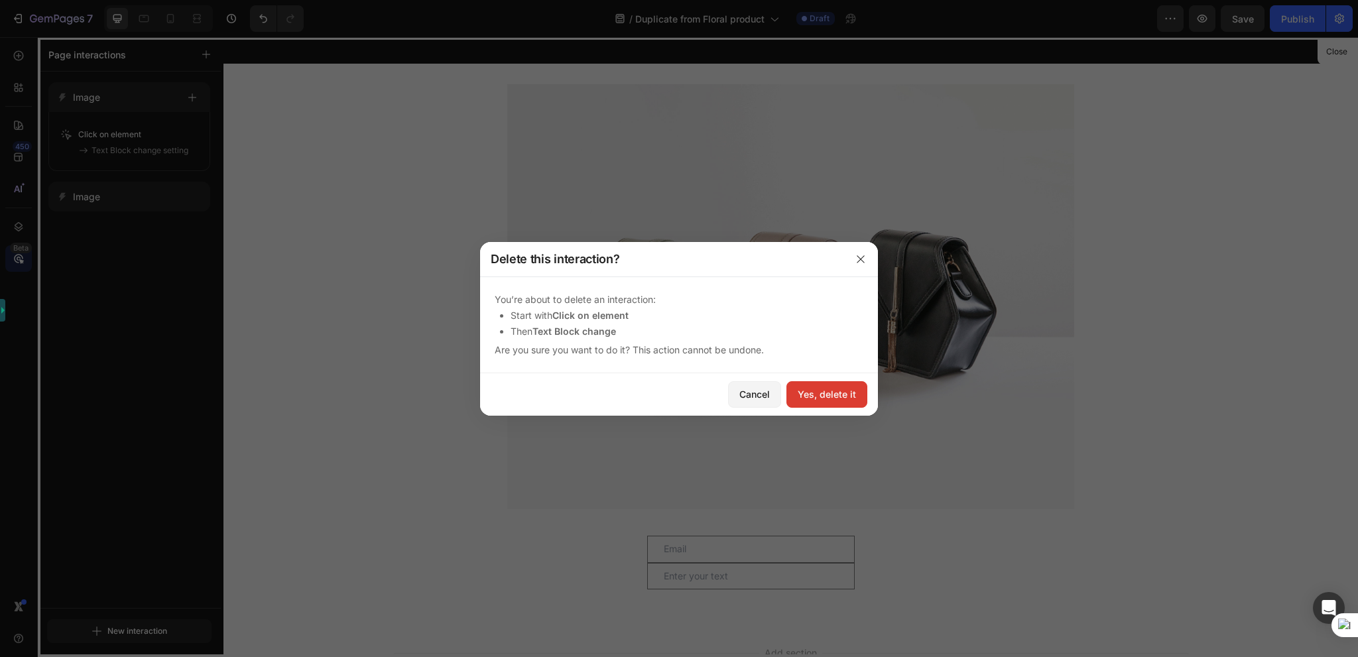
click at [850, 394] on div "Yes, delete it" at bounding box center [827, 394] width 58 height 14
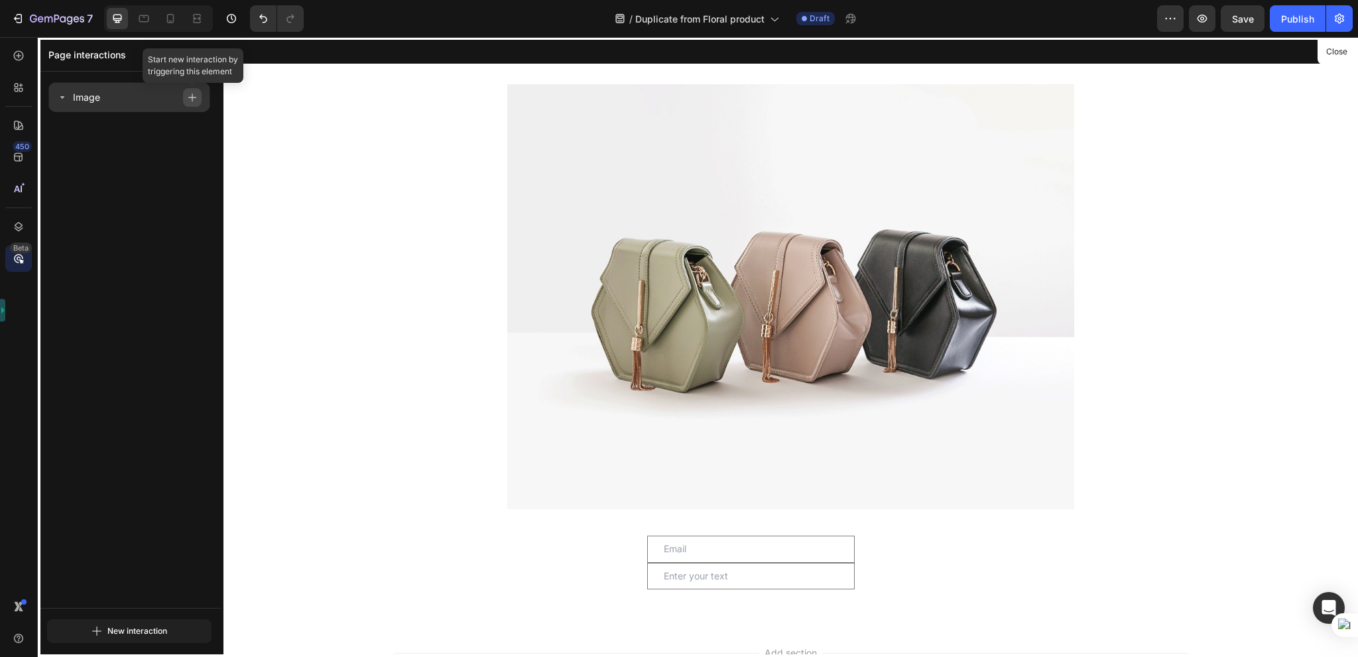
click at [188, 102] on button "button" at bounding box center [192, 97] width 19 height 19
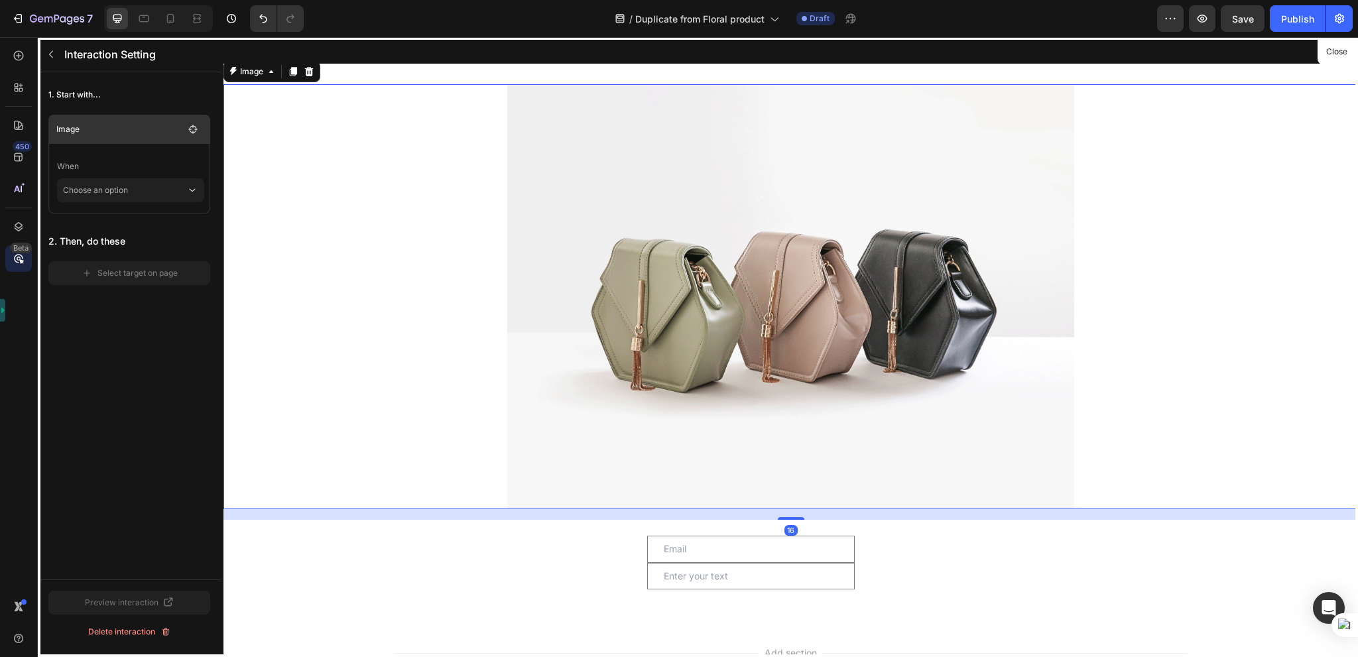
click at [121, 132] on p "Image" at bounding box center [119, 129] width 127 height 13
click at [114, 191] on p "Choose an option" at bounding box center [124, 190] width 123 height 24
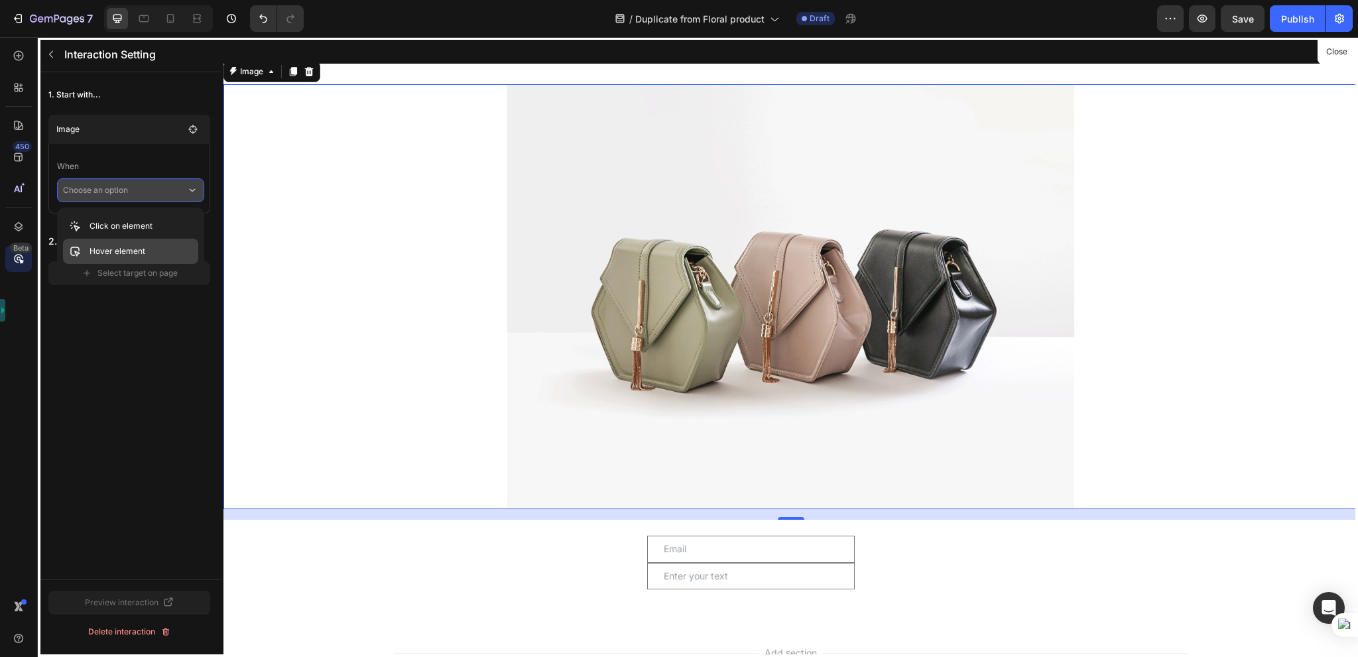
click at [113, 252] on p "Hover element" at bounding box center [118, 251] width 56 height 13
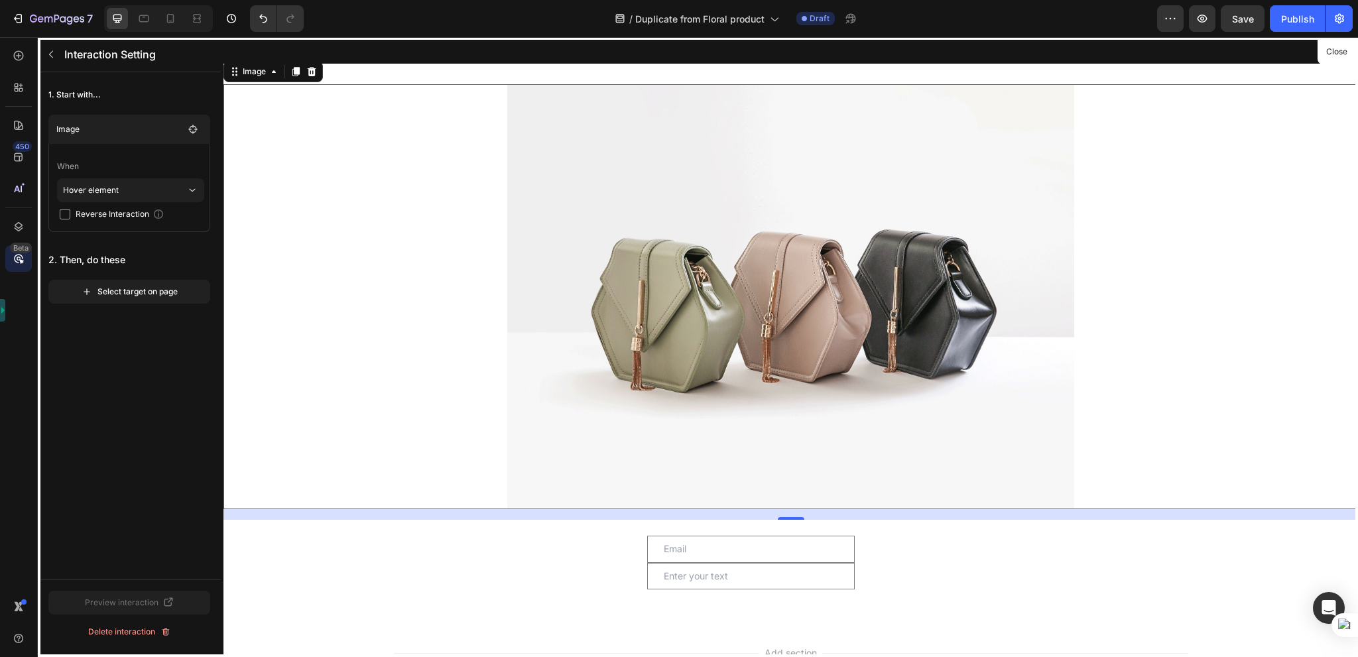
click at [99, 217] on span "Reverse Interaction" at bounding box center [113, 214] width 74 height 13
checkbox input "true"
click at [116, 294] on div "Select target on page" at bounding box center [130, 292] width 96 height 12
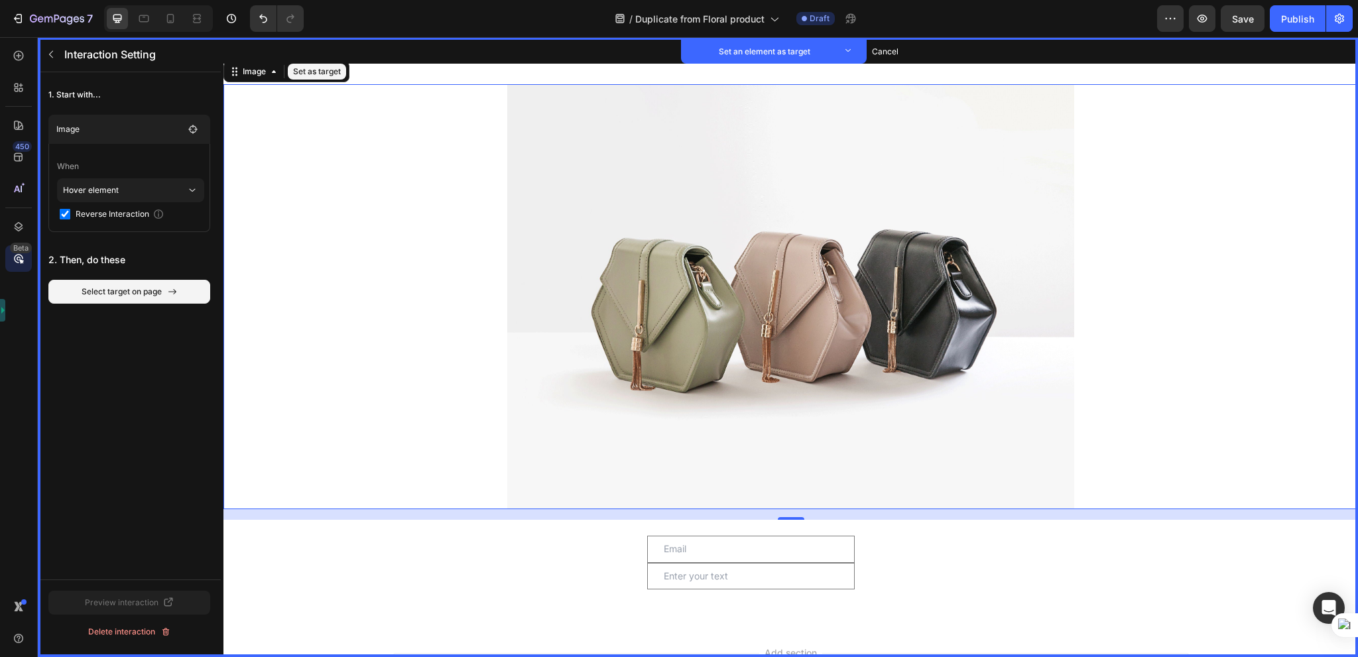
click at [307, 74] on button "Set as target" at bounding box center [317, 72] width 58 height 16
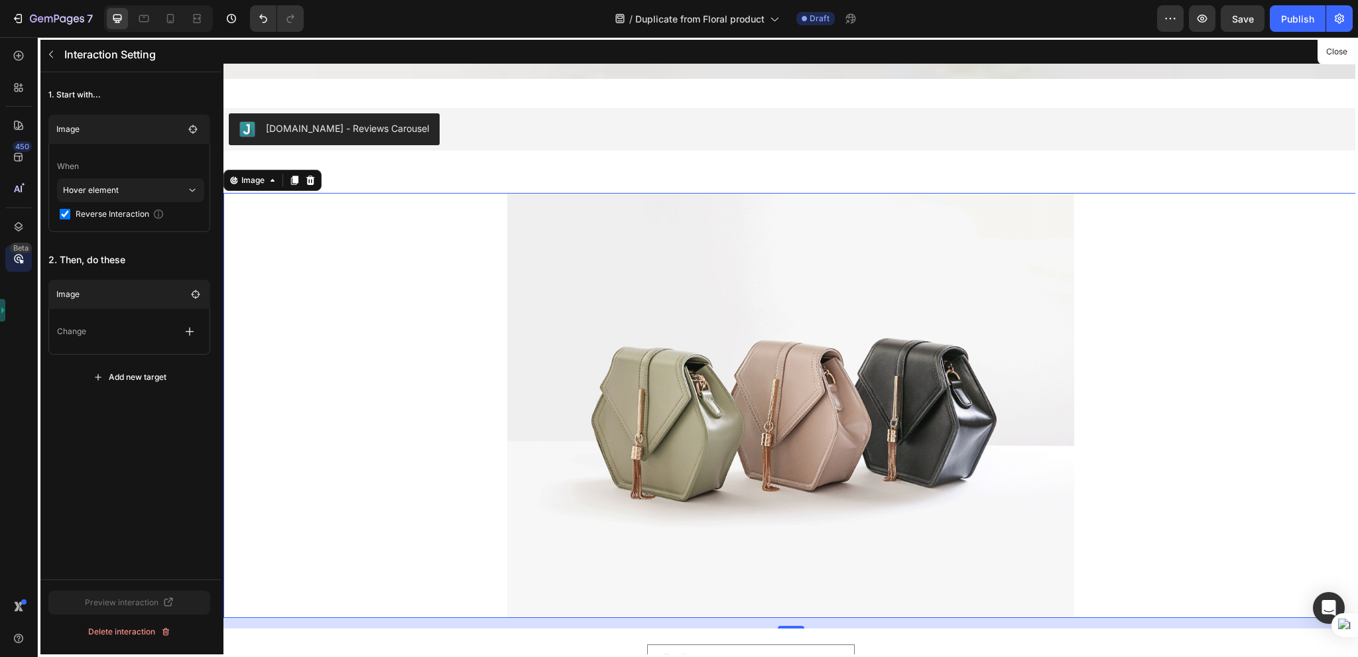
scroll to position [2046, 0]
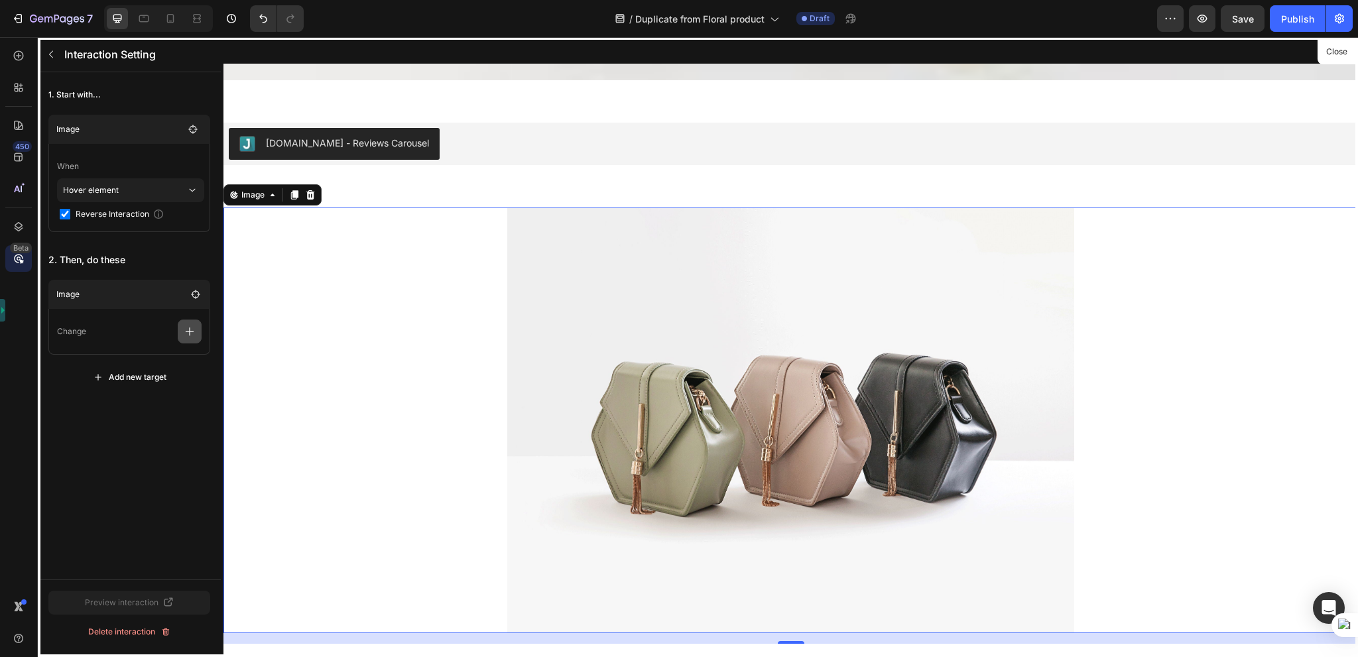
click at [196, 335] on icon "button" at bounding box center [189, 331] width 13 height 13
click at [164, 365] on p "Change image" at bounding box center [126, 365] width 141 height 23
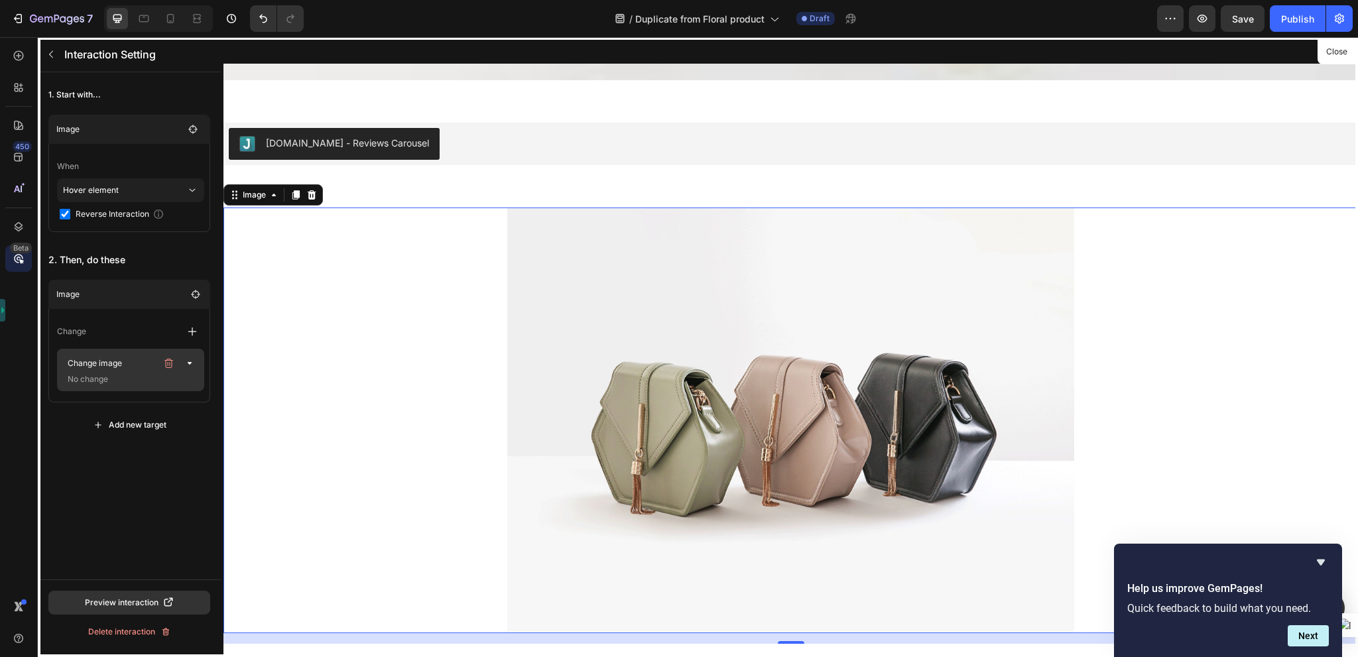
click at [128, 379] on p "No change" at bounding box center [128, 379] width 133 height 13
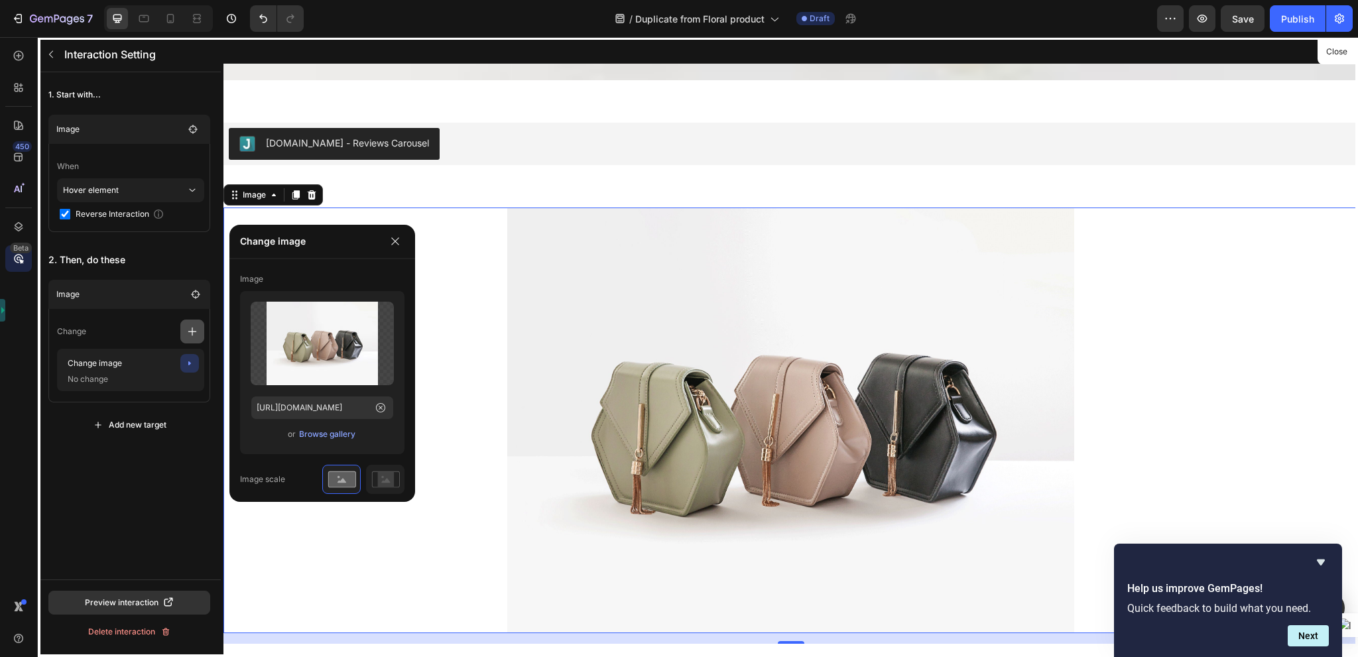
click at [196, 334] on icon "button" at bounding box center [192, 331] width 13 height 13
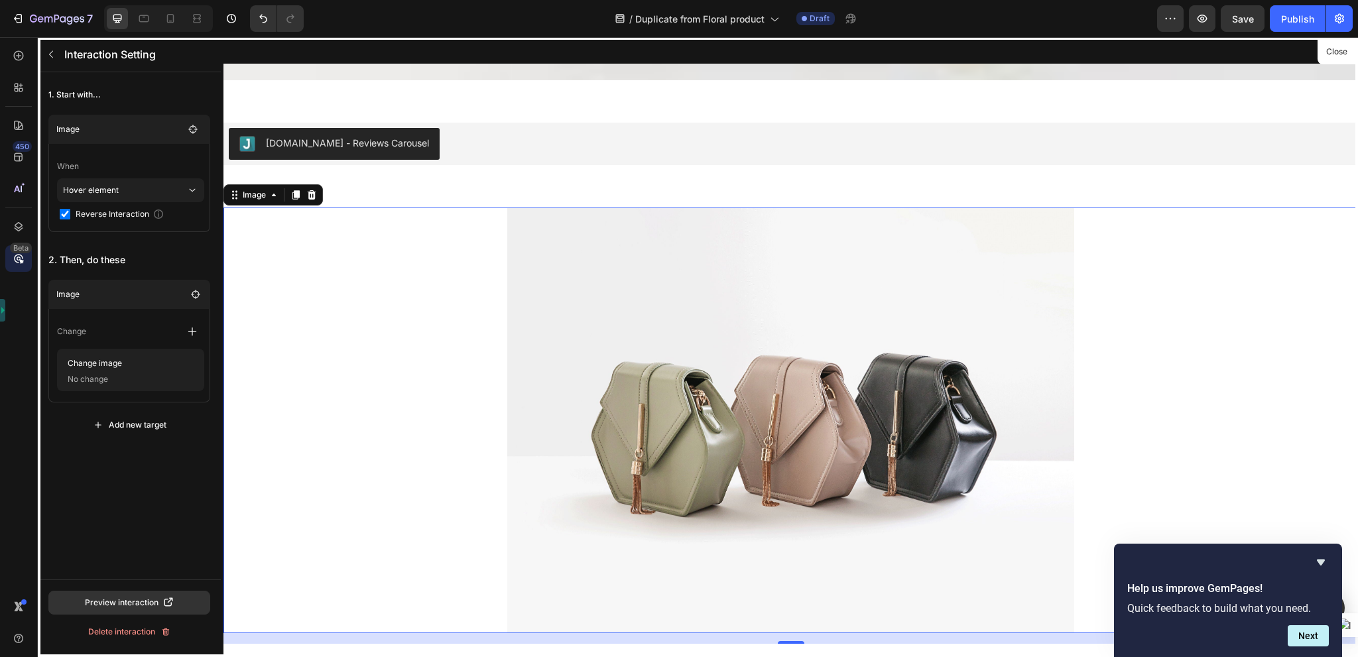
click at [154, 324] on div "Change" at bounding box center [130, 332] width 147 height 24
